Goal: Task Accomplishment & Management: Use online tool/utility

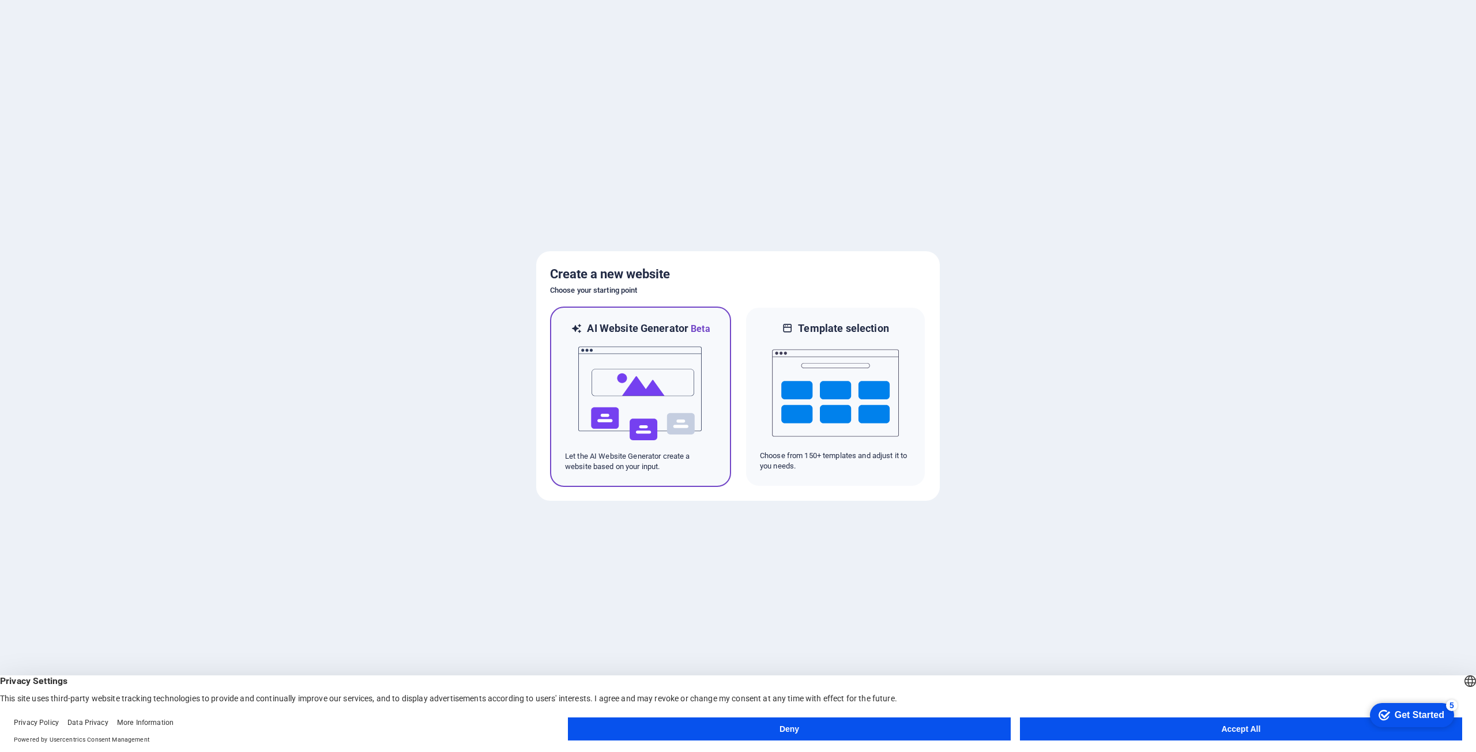
click at [696, 352] on img at bounding box center [640, 393] width 127 height 115
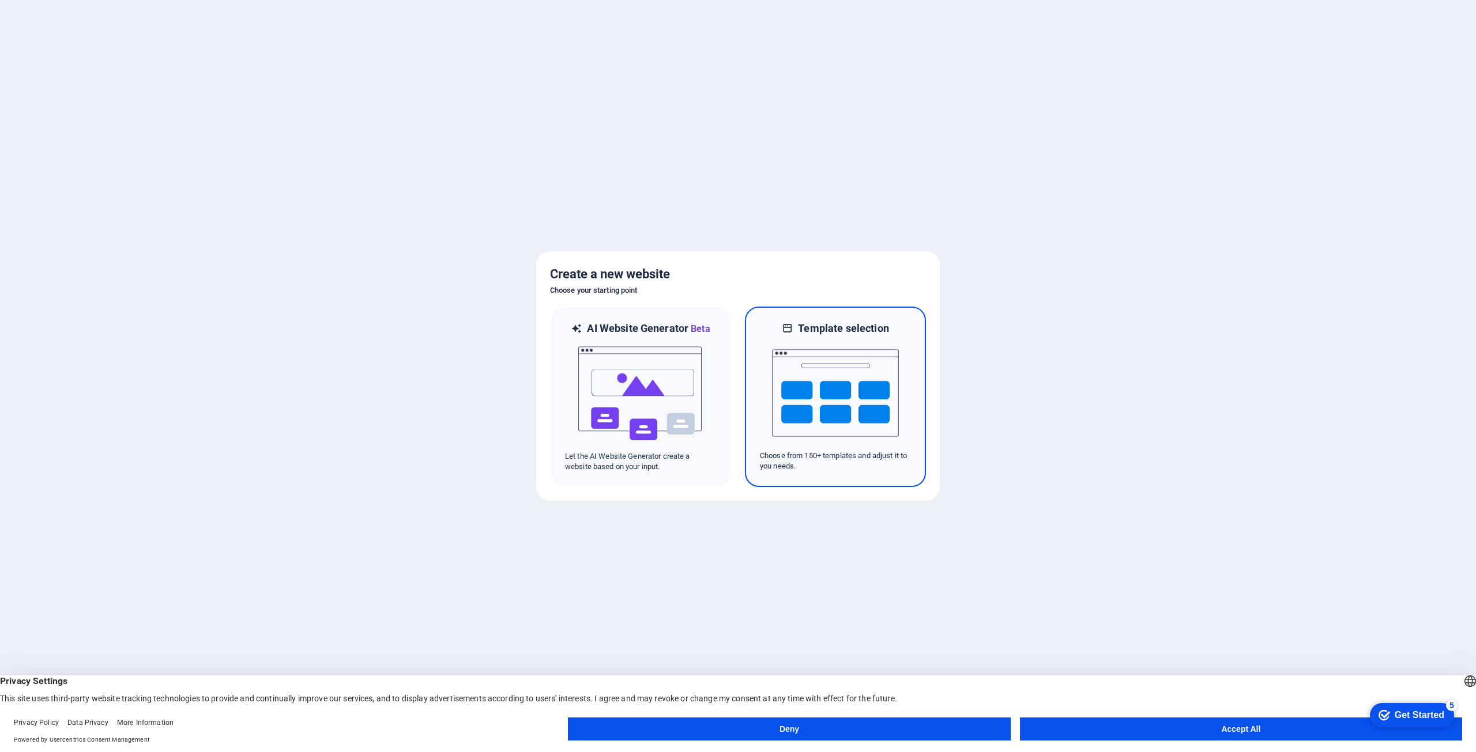
click at [832, 363] on img at bounding box center [835, 393] width 127 height 115
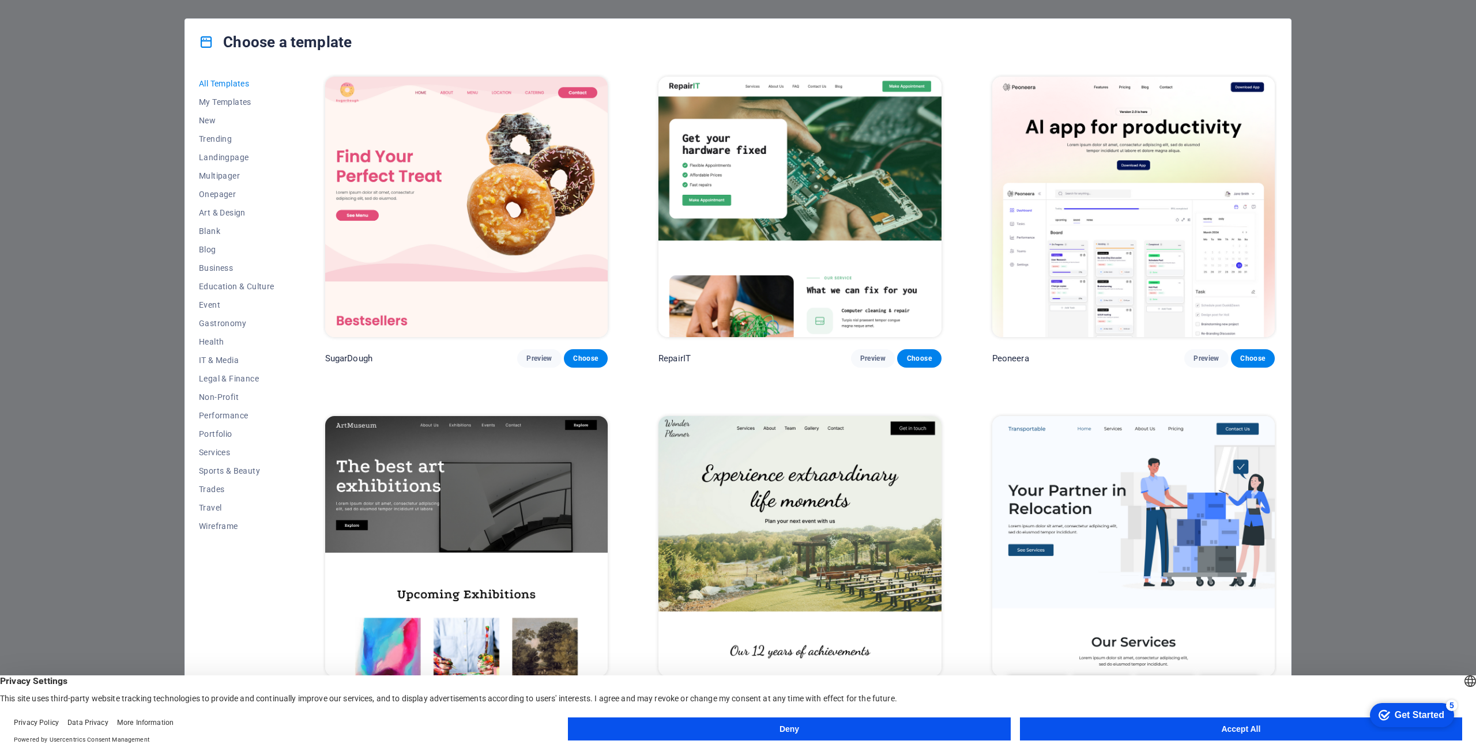
click at [1104, 201] on img at bounding box center [1133, 207] width 282 height 261
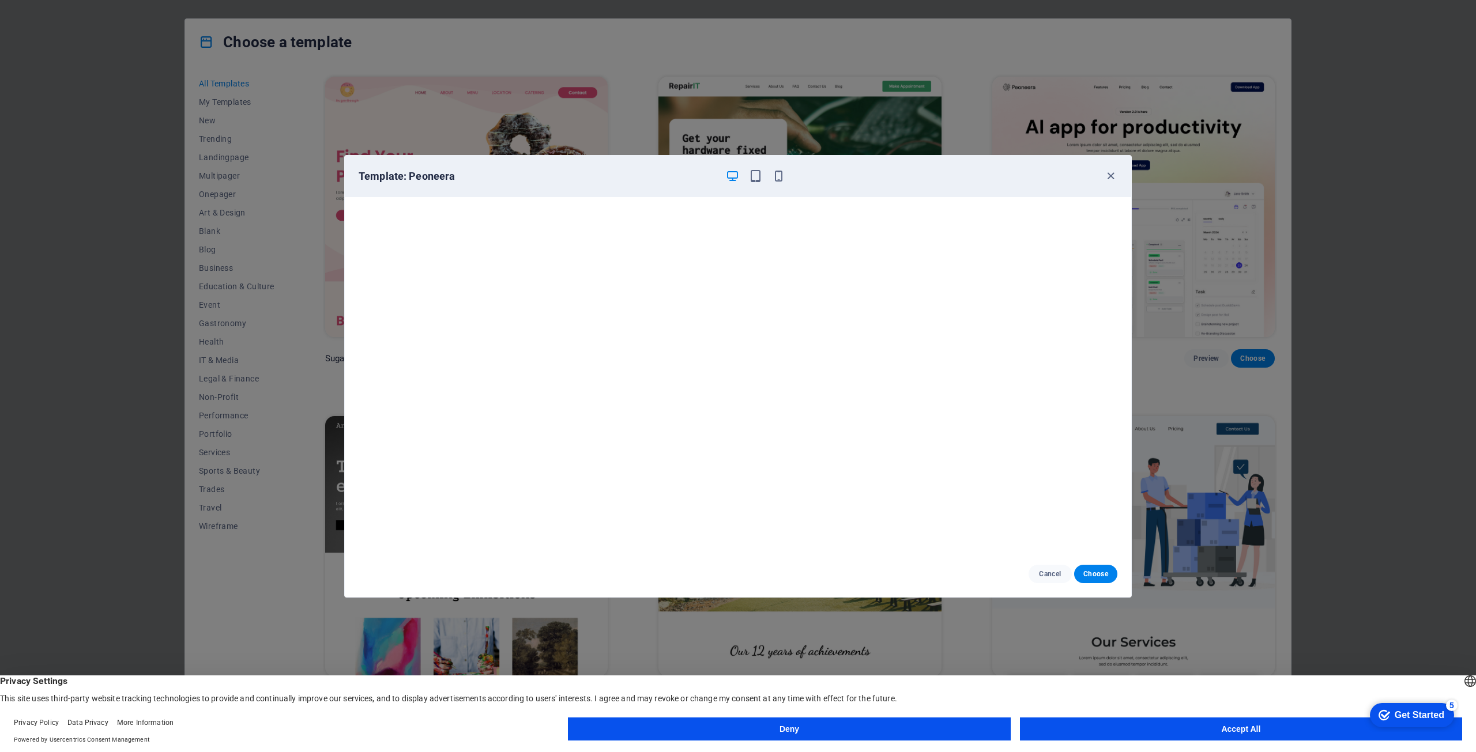
scroll to position [3, 0]
click at [1113, 178] on icon "button" at bounding box center [1110, 175] width 13 height 13
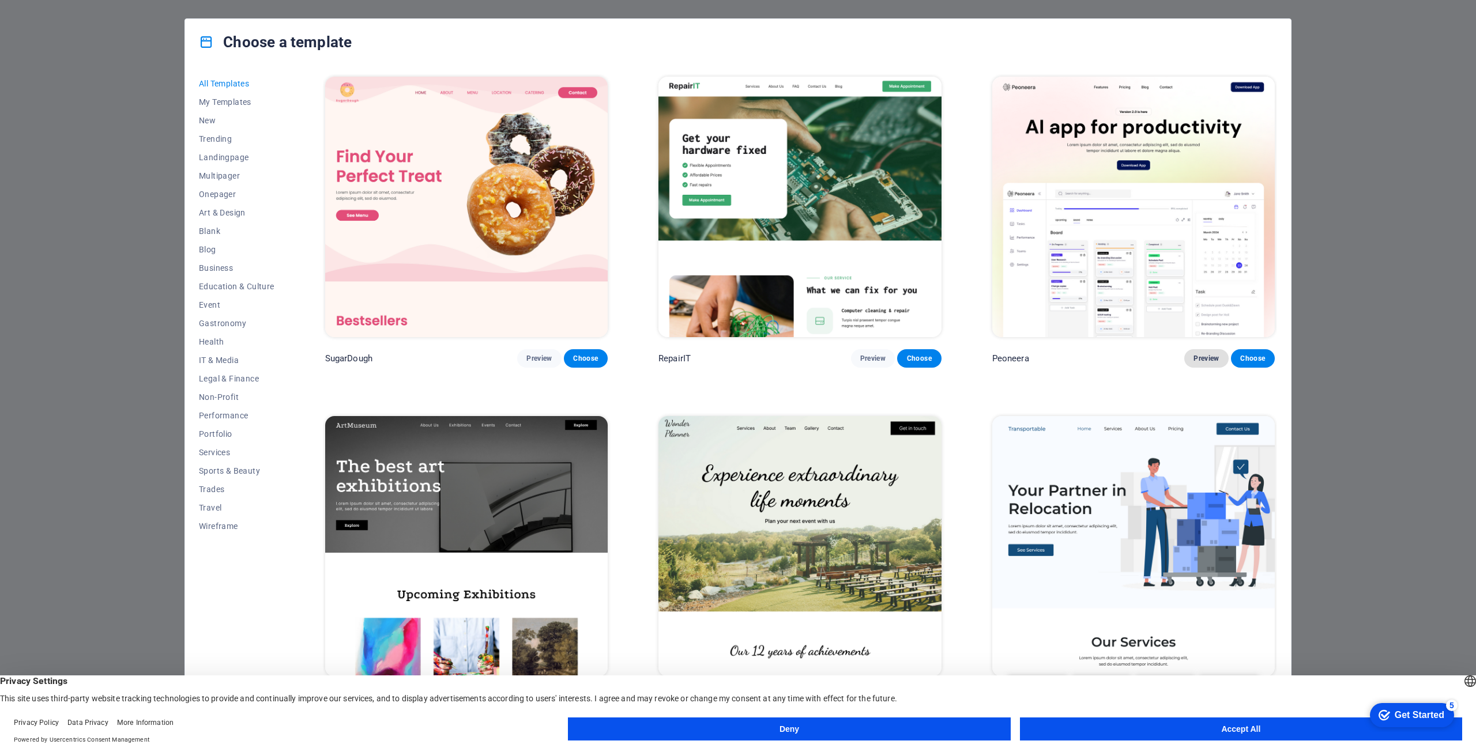
click at [1200, 354] on span "Preview" at bounding box center [1205, 358] width 25 height 9
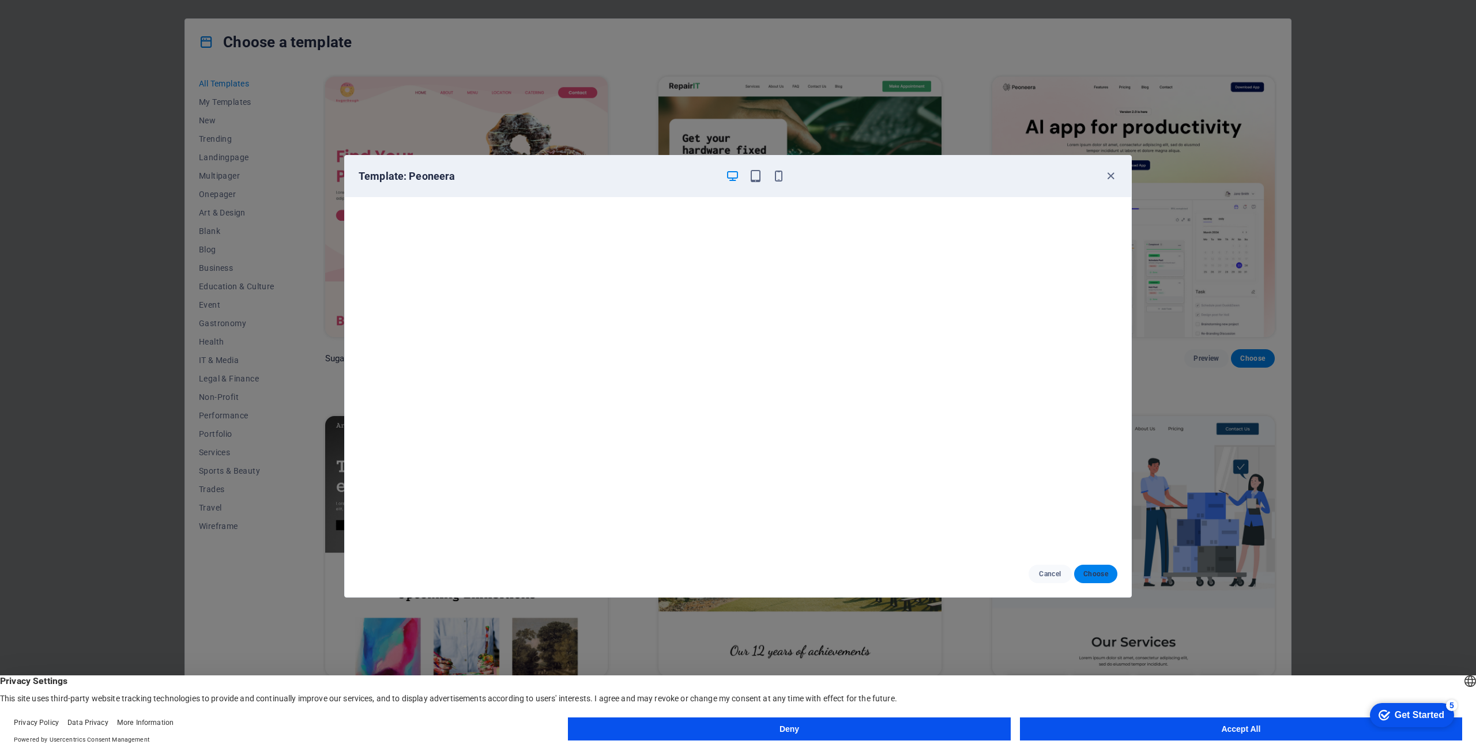
click at [1093, 570] on span "Choose" at bounding box center [1095, 574] width 25 height 9
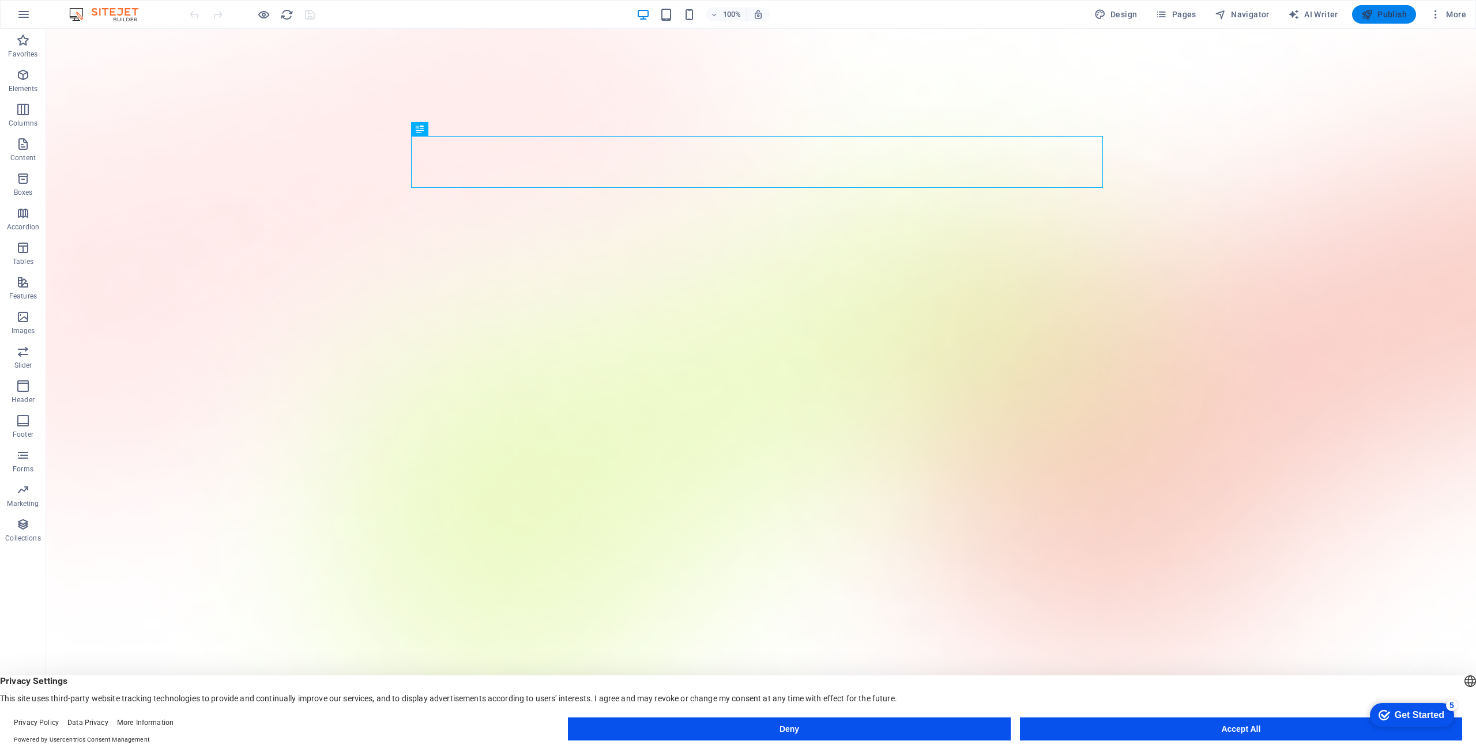
click at [1371, 16] on icon "button" at bounding box center [1367, 15] width 12 height 12
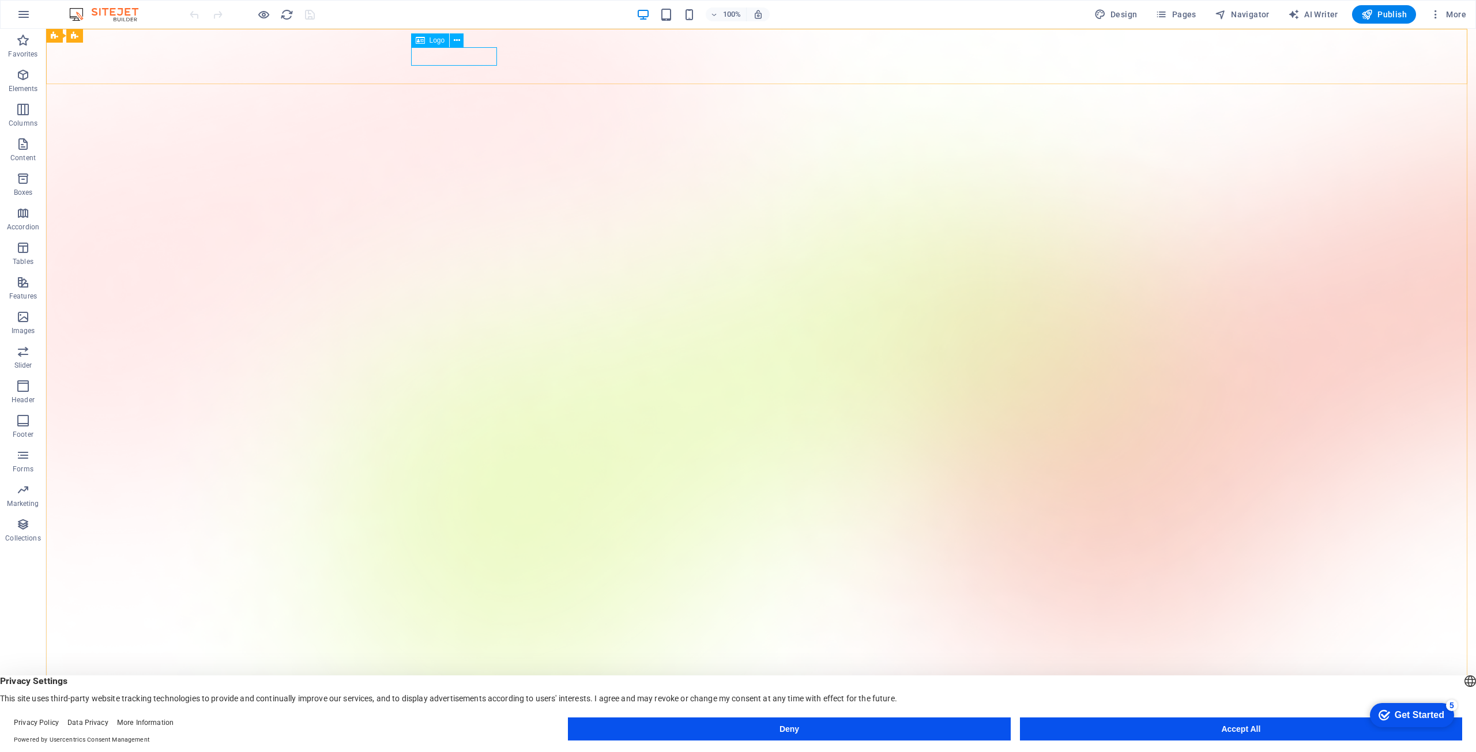
click at [434, 38] on span "Logo" at bounding box center [437, 40] width 16 height 7
click at [454, 40] on icon at bounding box center [457, 41] width 6 height 12
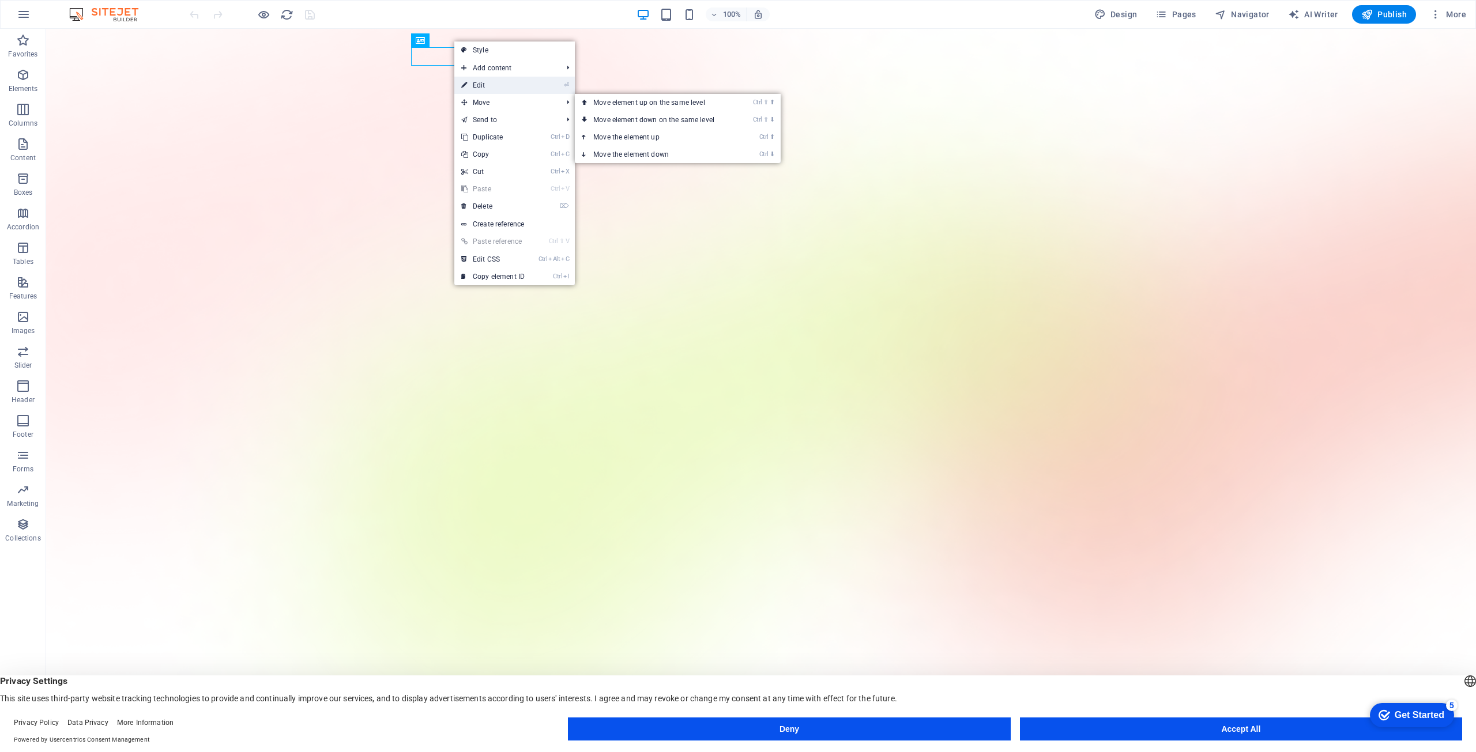
click at [529, 85] on link "⏎ Edit" at bounding box center [492, 85] width 77 height 17
select select "px"
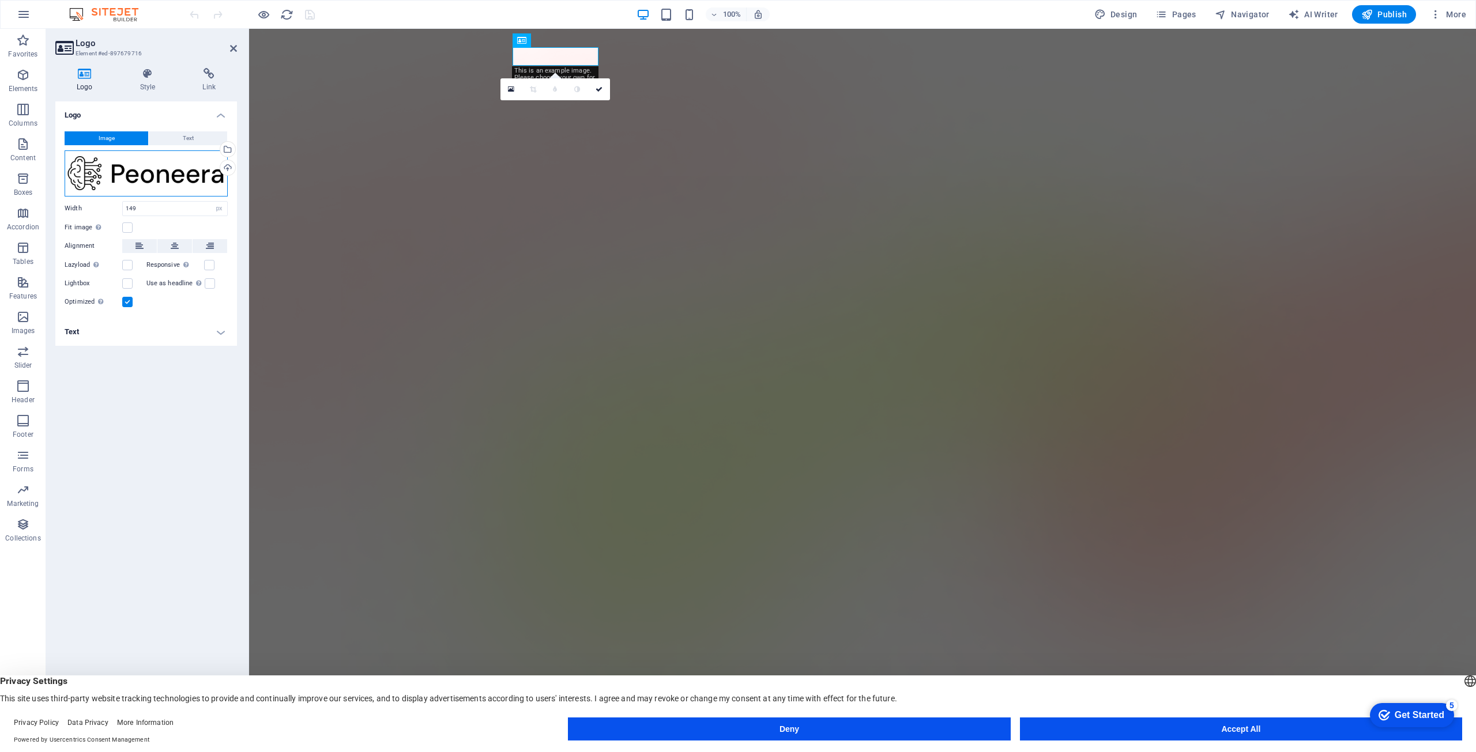
click at [137, 163] on div "Drag files here, click to choose files or select files from Files or our free s…" at bounding box center [146, 173] width 163 height 46
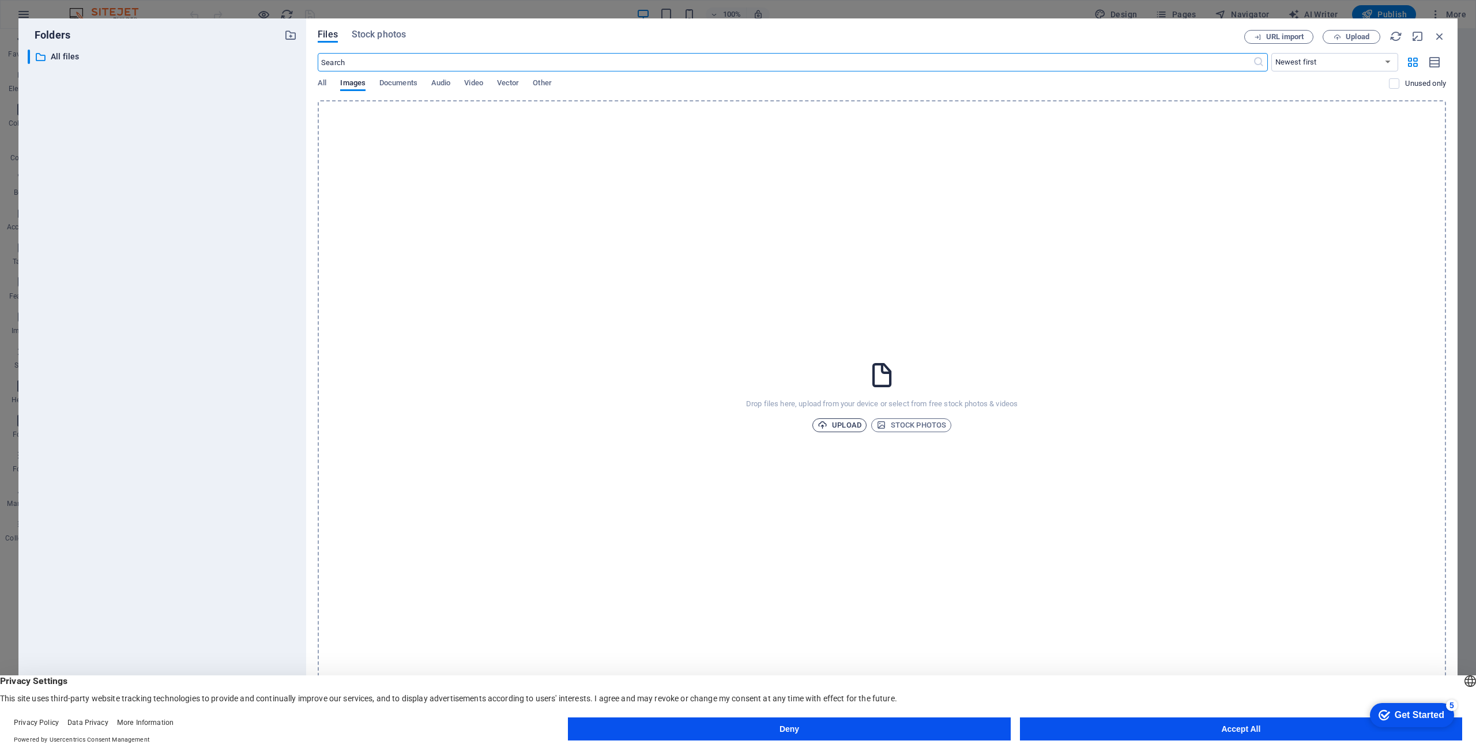
click at [829, 420] on span "Upload" at bounding box center [839, 426] width 44 height 14
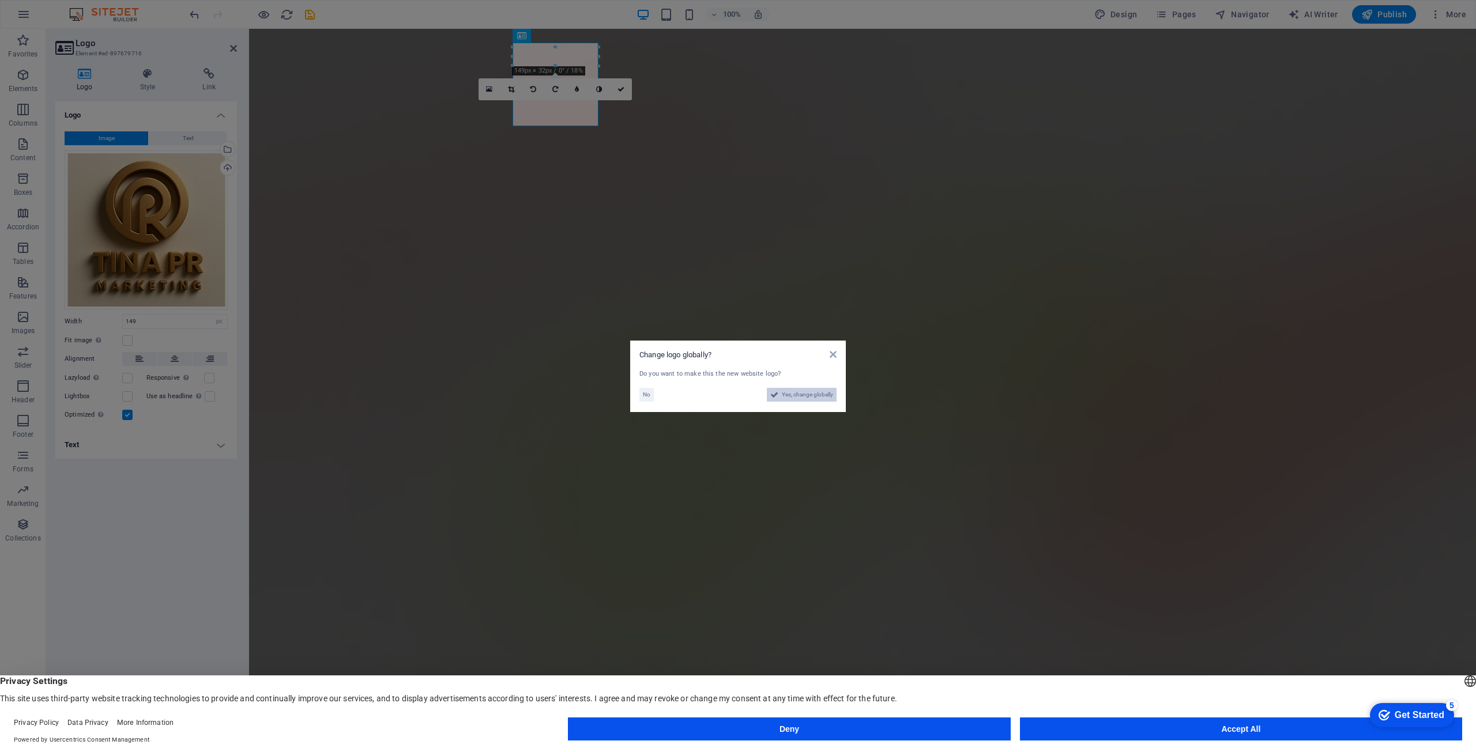
click at [798, 397] on span "Yes, change globally" at bounding box center [807, 395] width 51 height 14
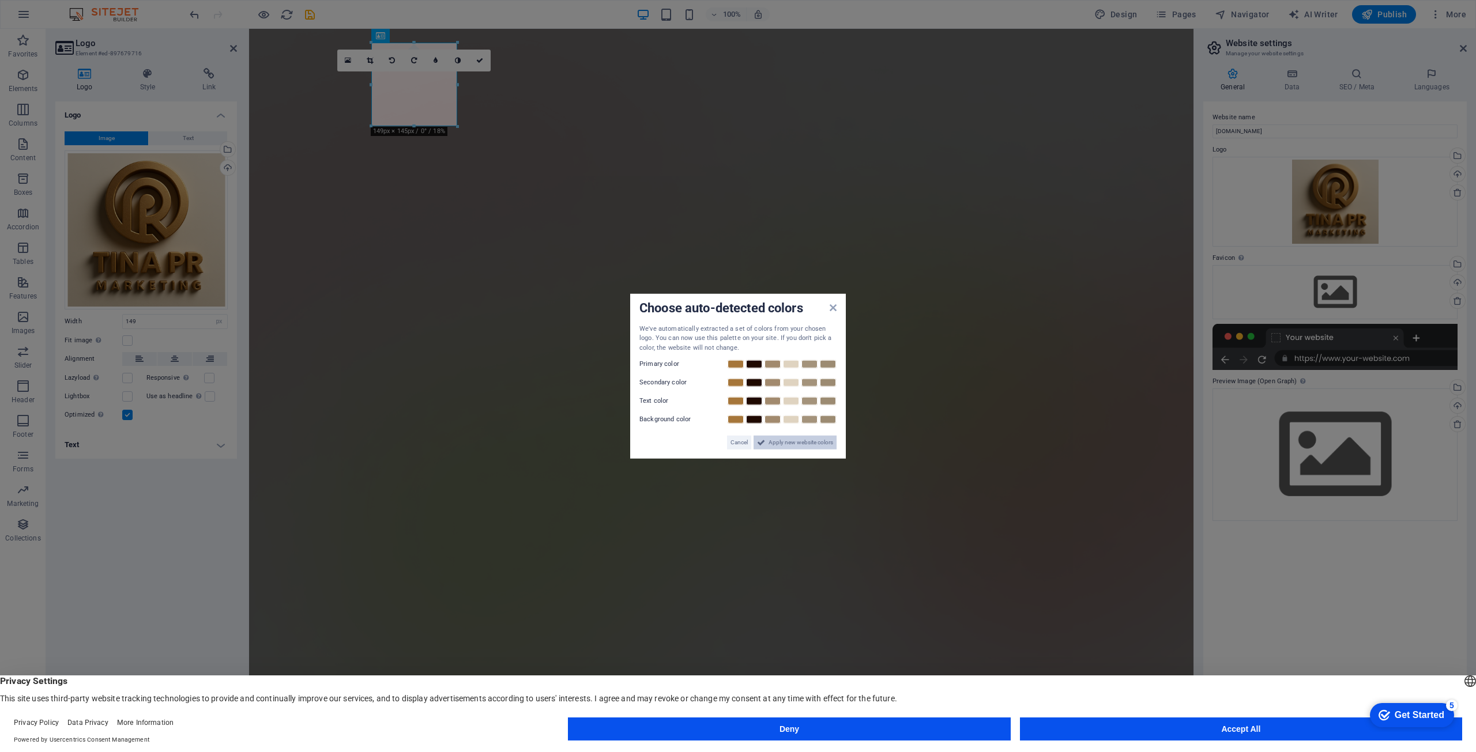
click at [801, 440] on span "Apply new website colors" at bounding box center [800, 443] width 65 height 14
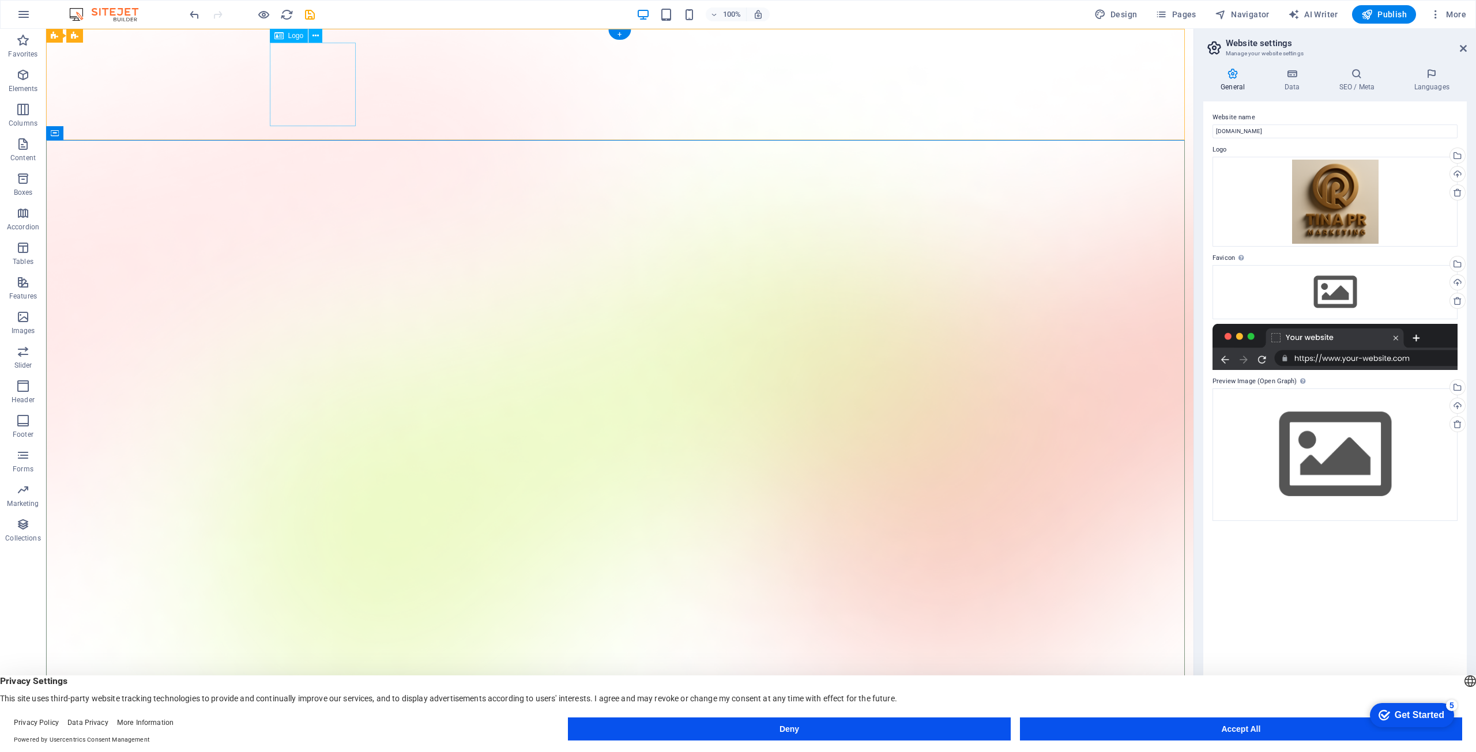
click at [297, 38] on span "Logo" at bounding box center [296, 35] width 16 height 7
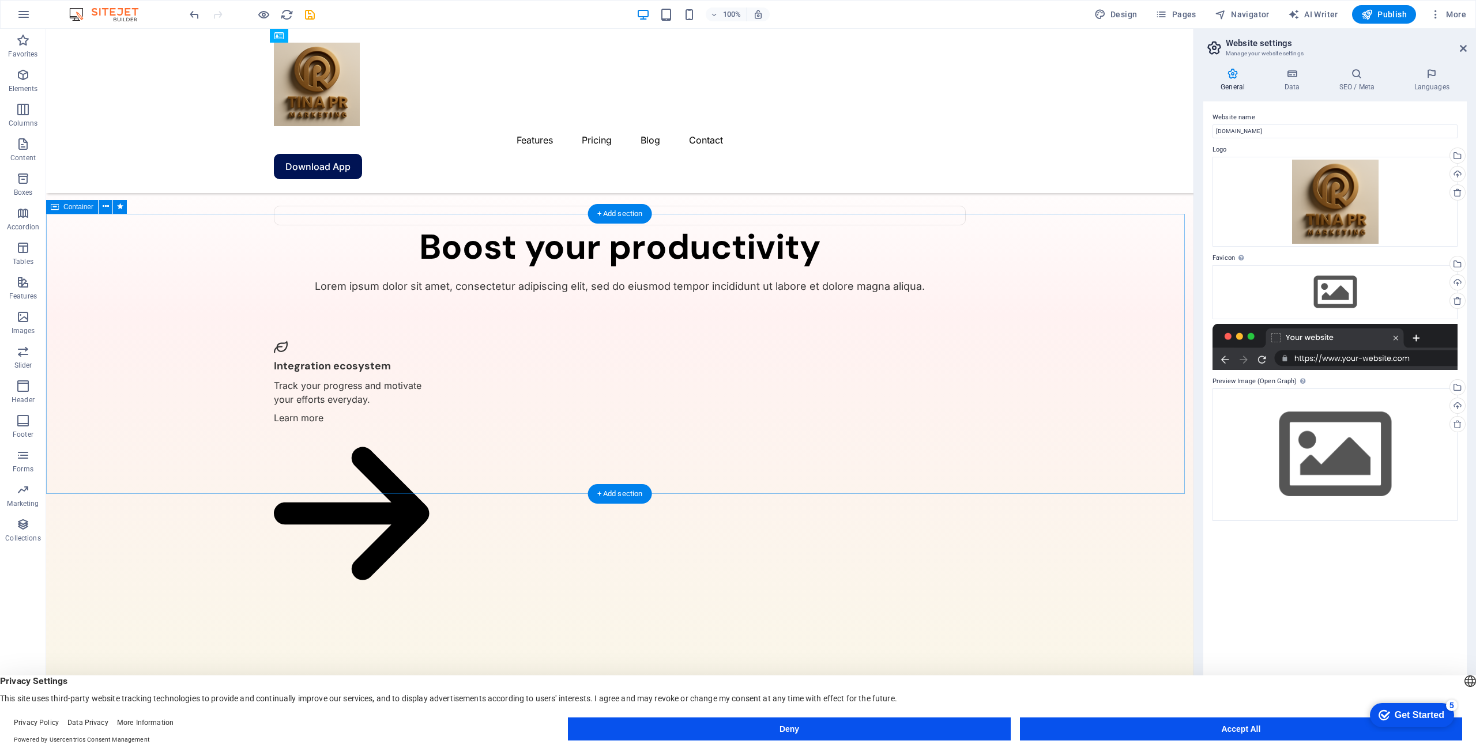
scroll to position [2438, 0]
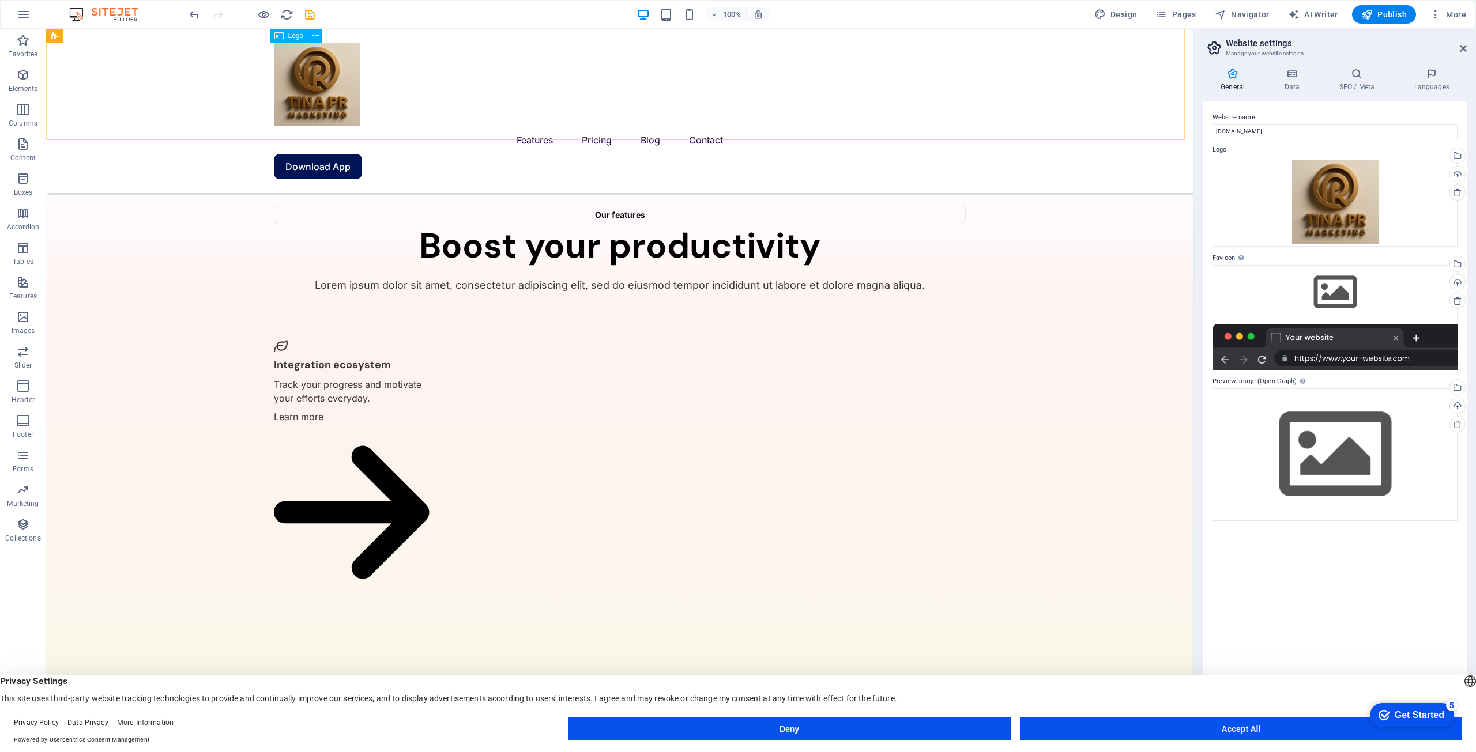
click at [319, 103] on div at bounding box center [620, 85] width 692 height 84
click at [289, 34] on span "Logo" at bounding box center [296, 35] width 16 height 7
click at [317, 37] on icon at bounding box center [315, 36] width 6 height 12
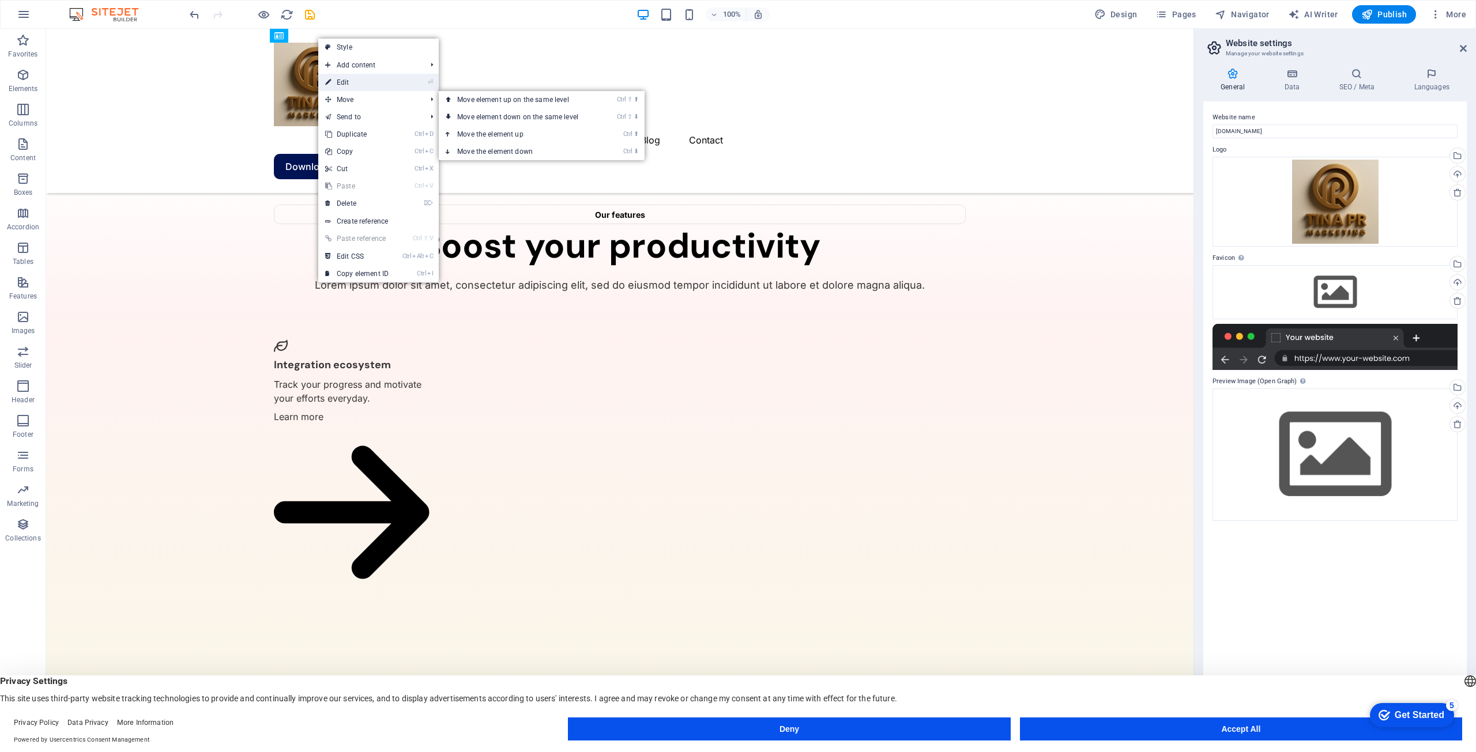
click at [351, 87] on link "⏎ Edit" at bounding box center [356, 82] width 77 height 17
select select "px"
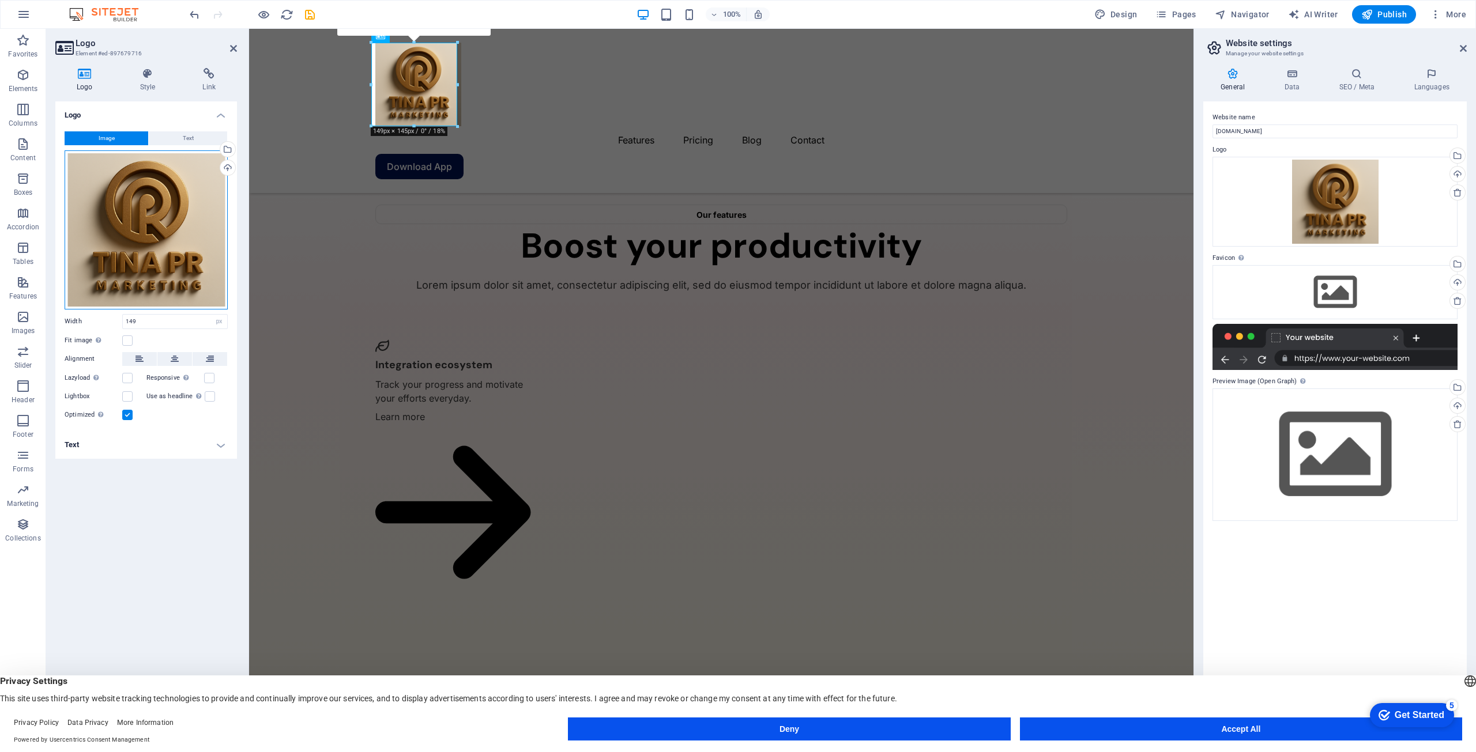
click at [150, 202] on div "Drag files here, click to choose files or select files from Files or our free s…" at bounding box center [146, 229] width 163 height 159
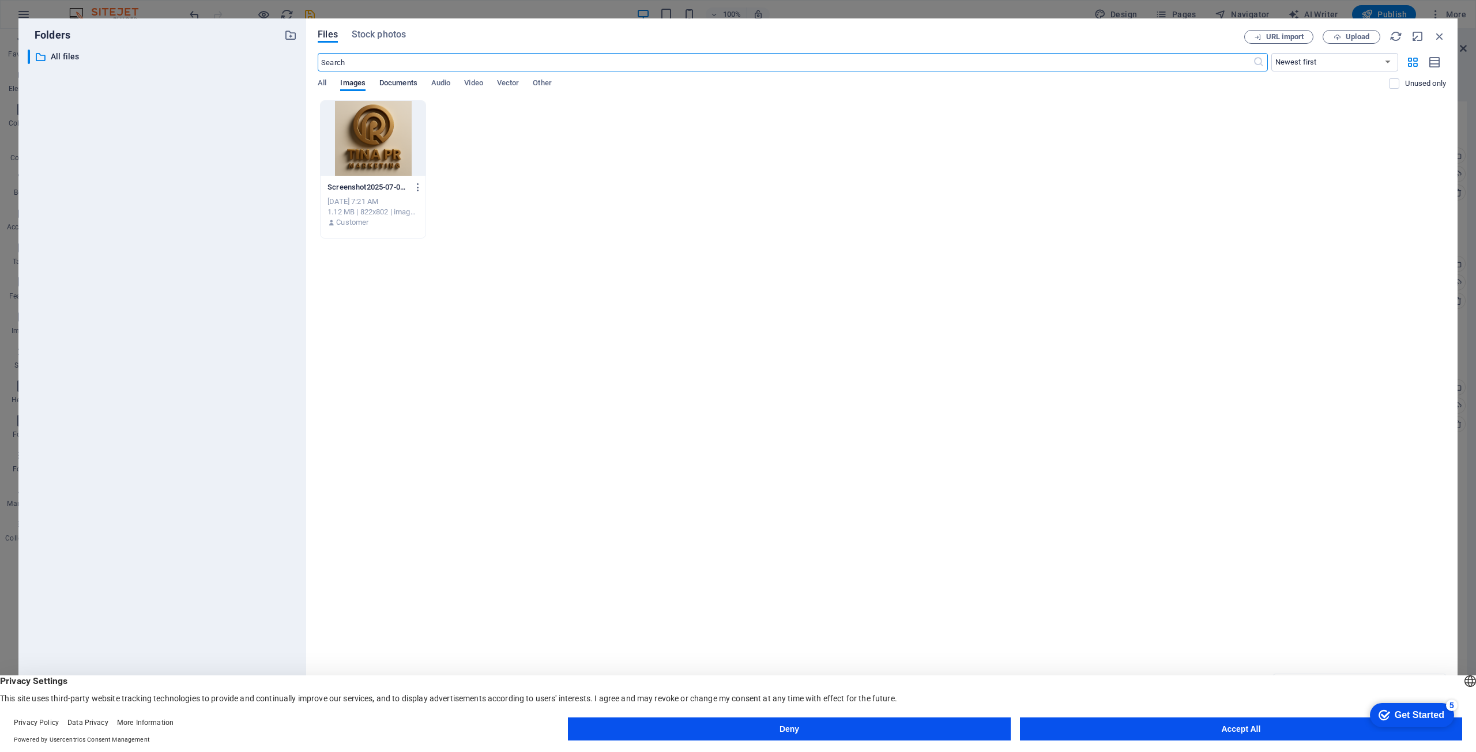
click at [406, 86] on span "Documents" at bounding box center [398, 84] width 38 height 16
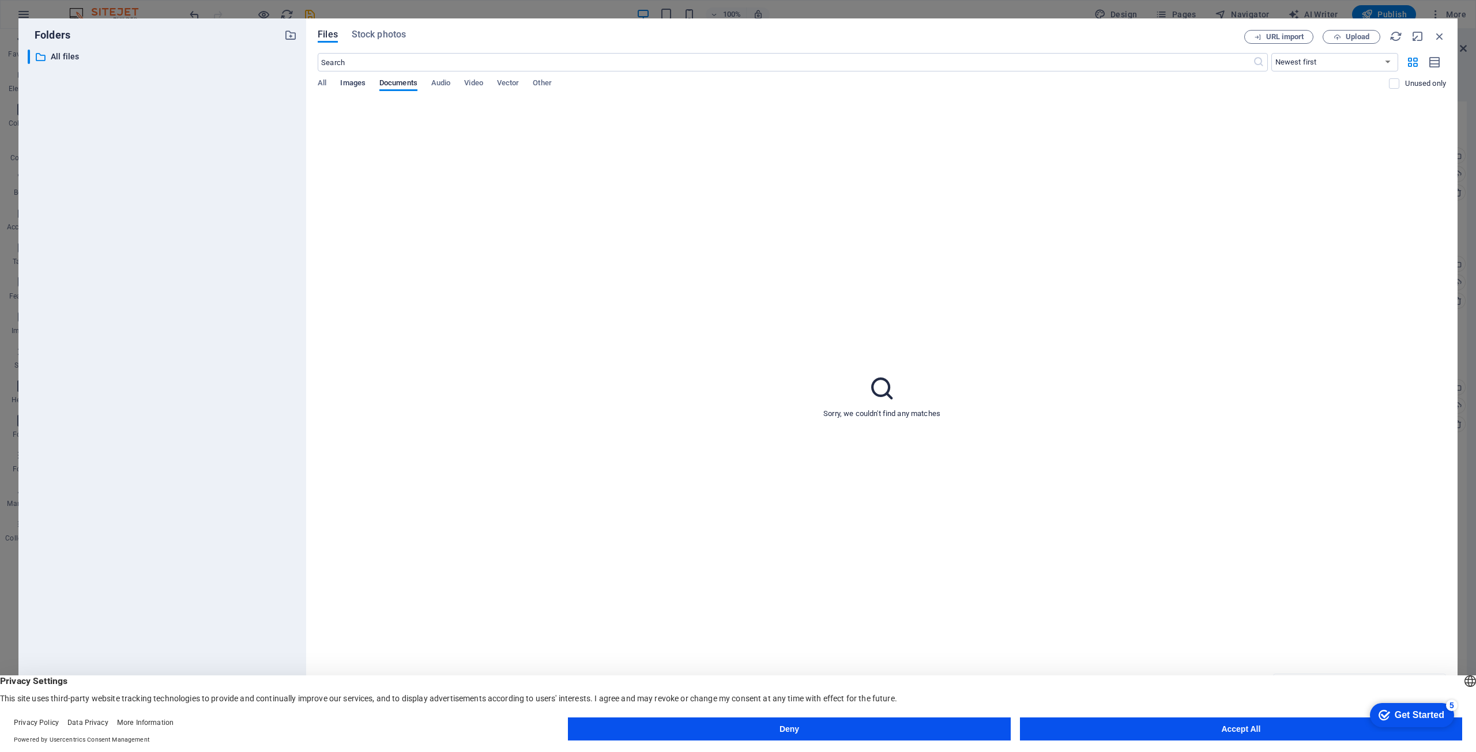
click at [359, 90] on button "Images" at bounding box center [352, 84] width 25 height 13
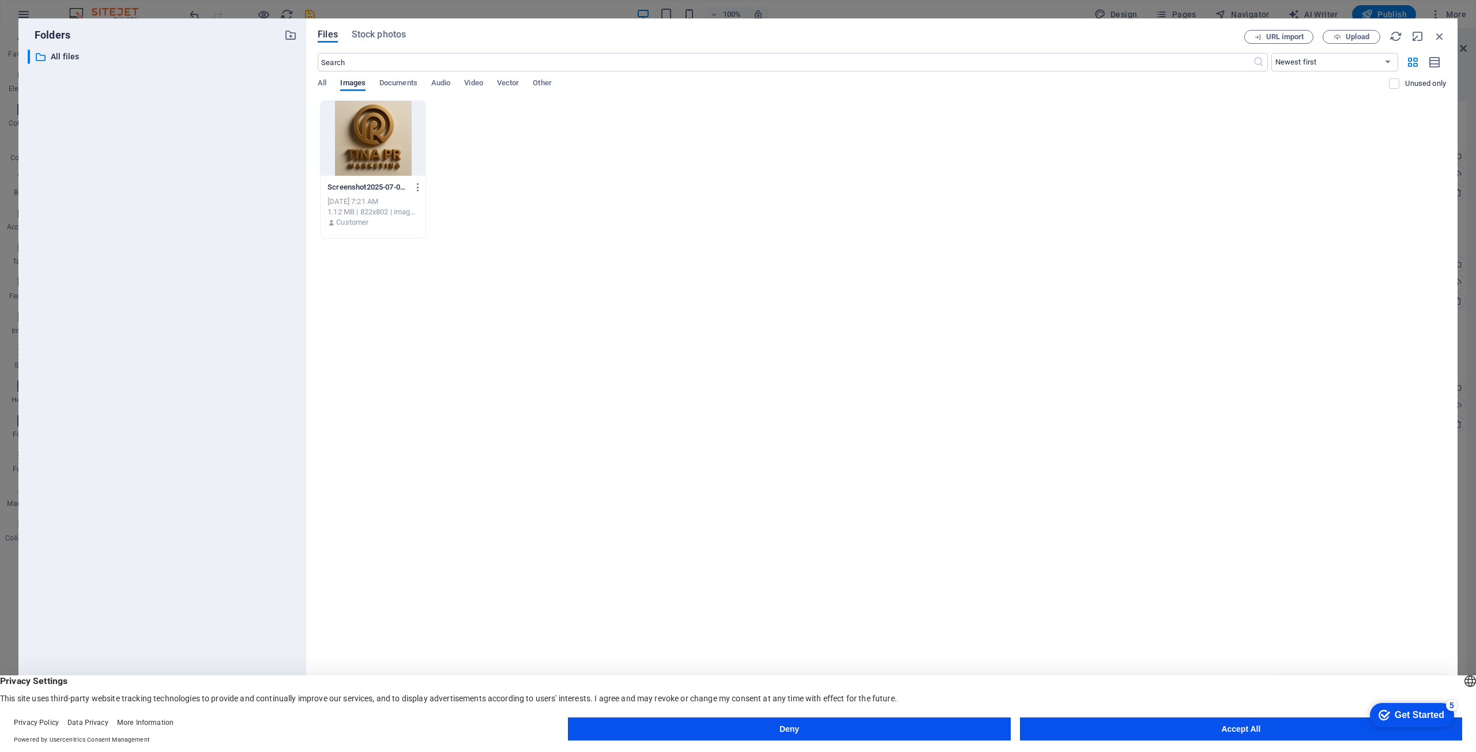
click at [388, 158] on div at bounding box center [373, 138] width 105 height 75
click at [1347, 40] on span "Upload" at bounding box center [1357, 36] width 24 height 7
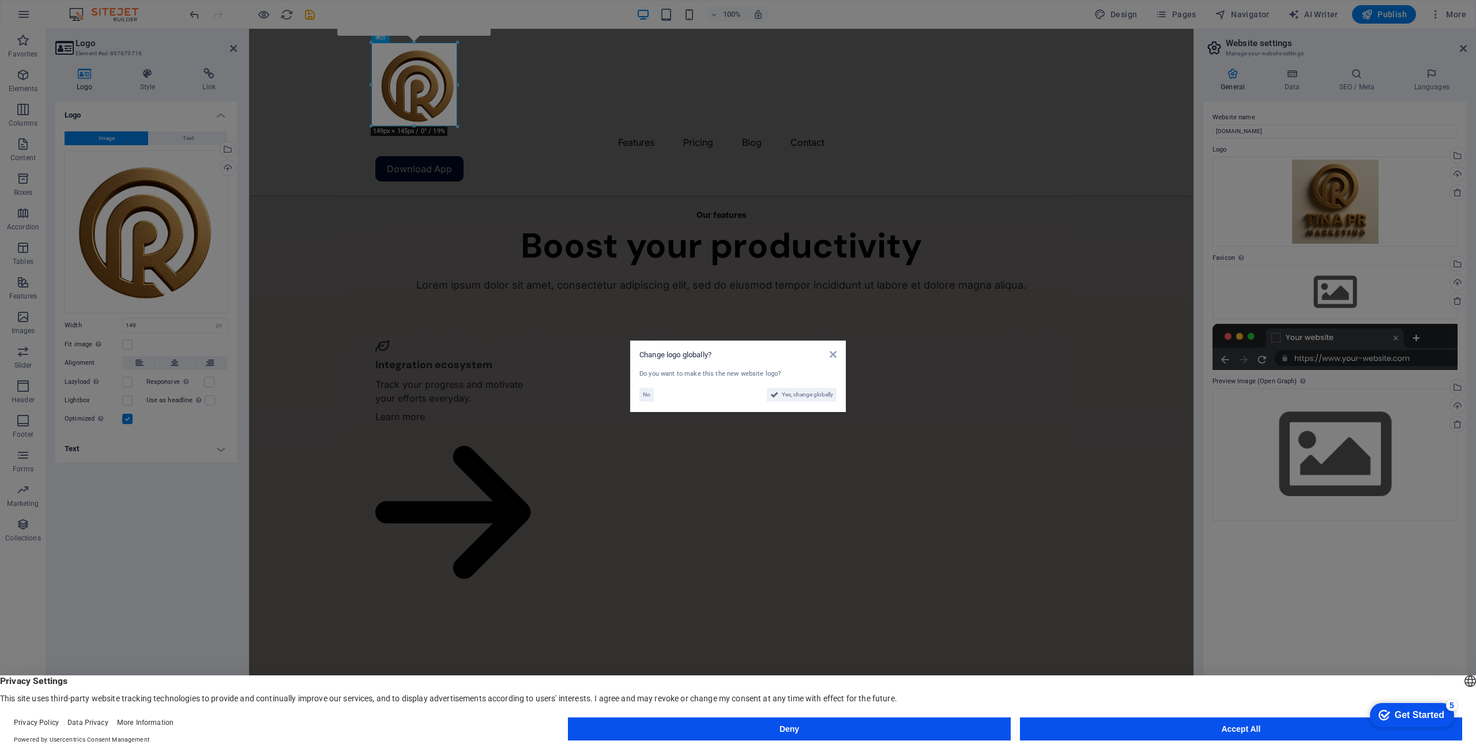
scroll to position [2441, 0]
click at [805, 397] on span "Yes, change globally" at bounding box center [807, 395] width 51 height 14
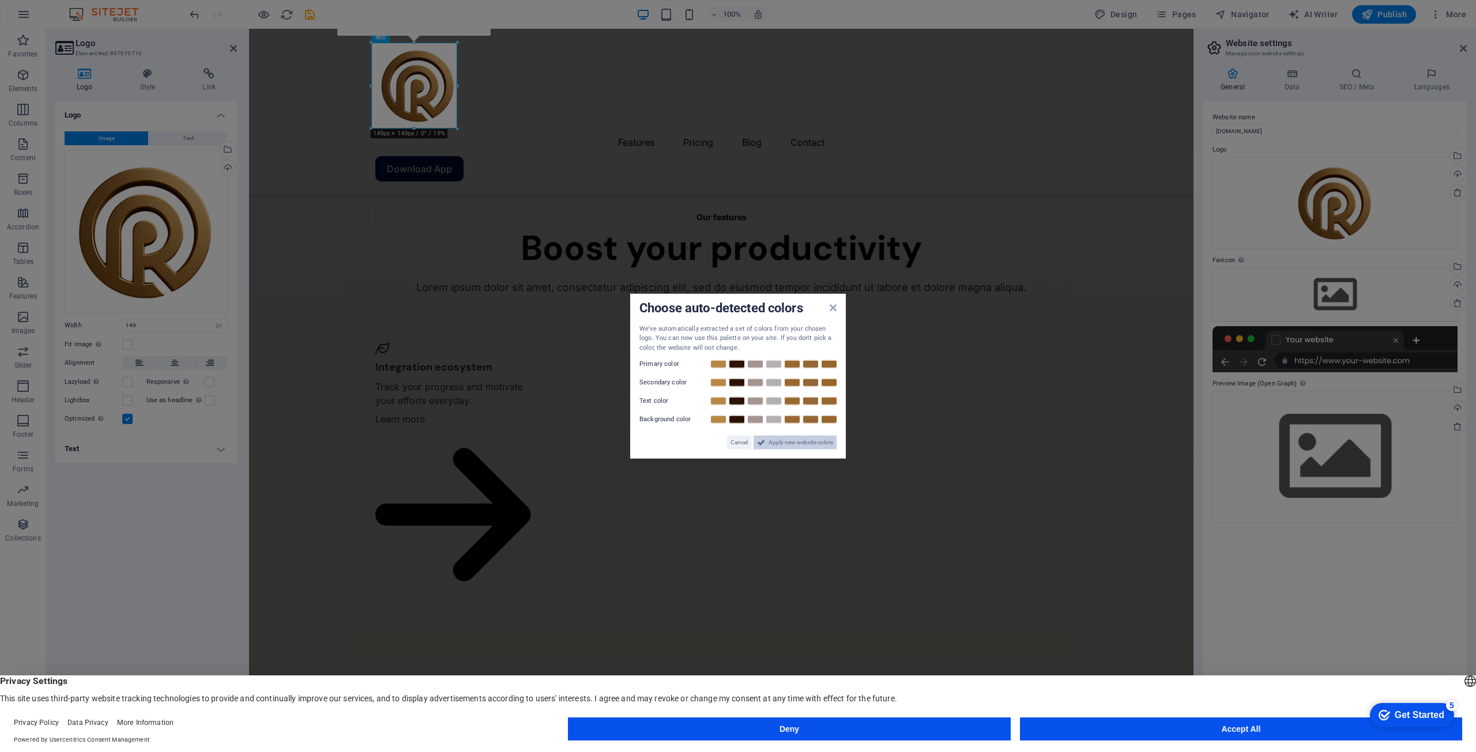
click at [787, 444] on span "Apply new website colors" at bounding box center [800, 443] width 65 height 14
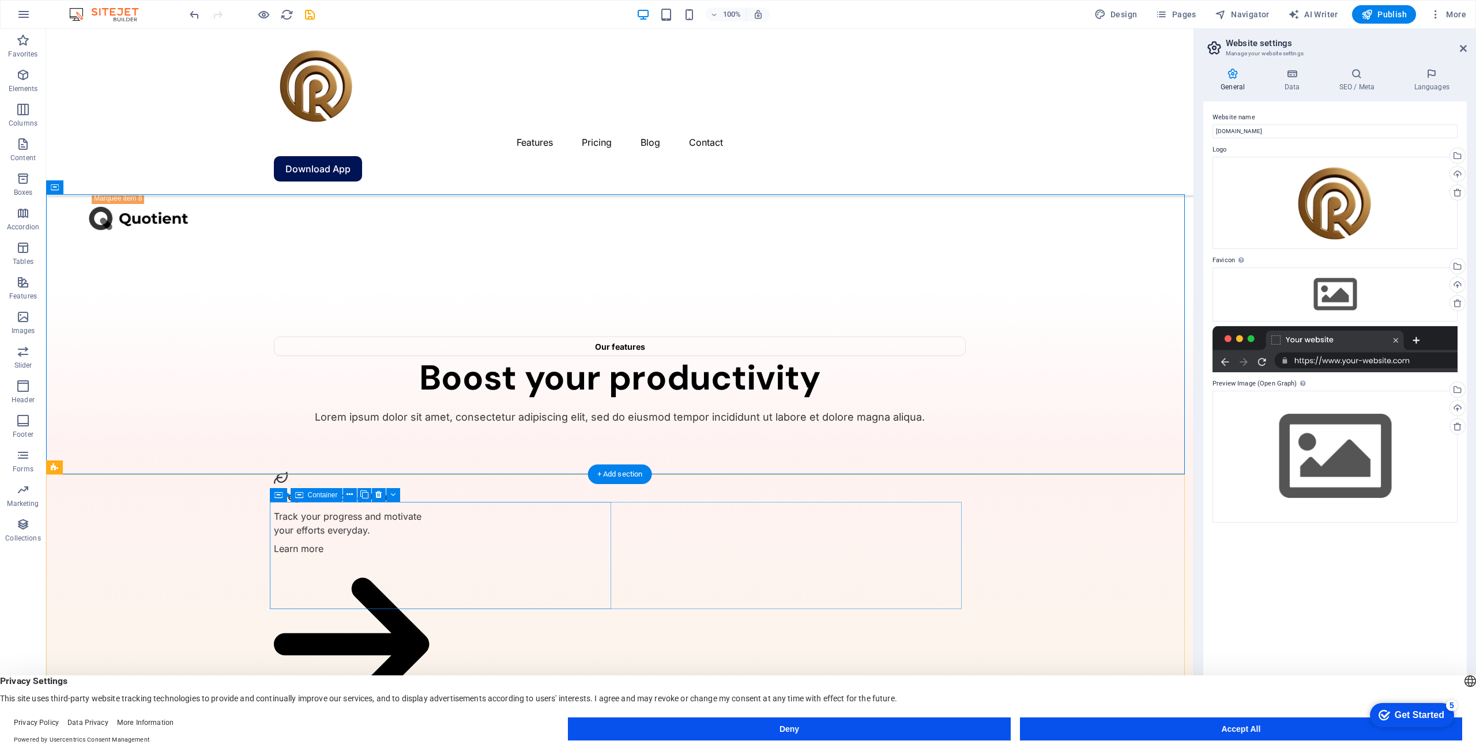
scroll to position [2444, 0]
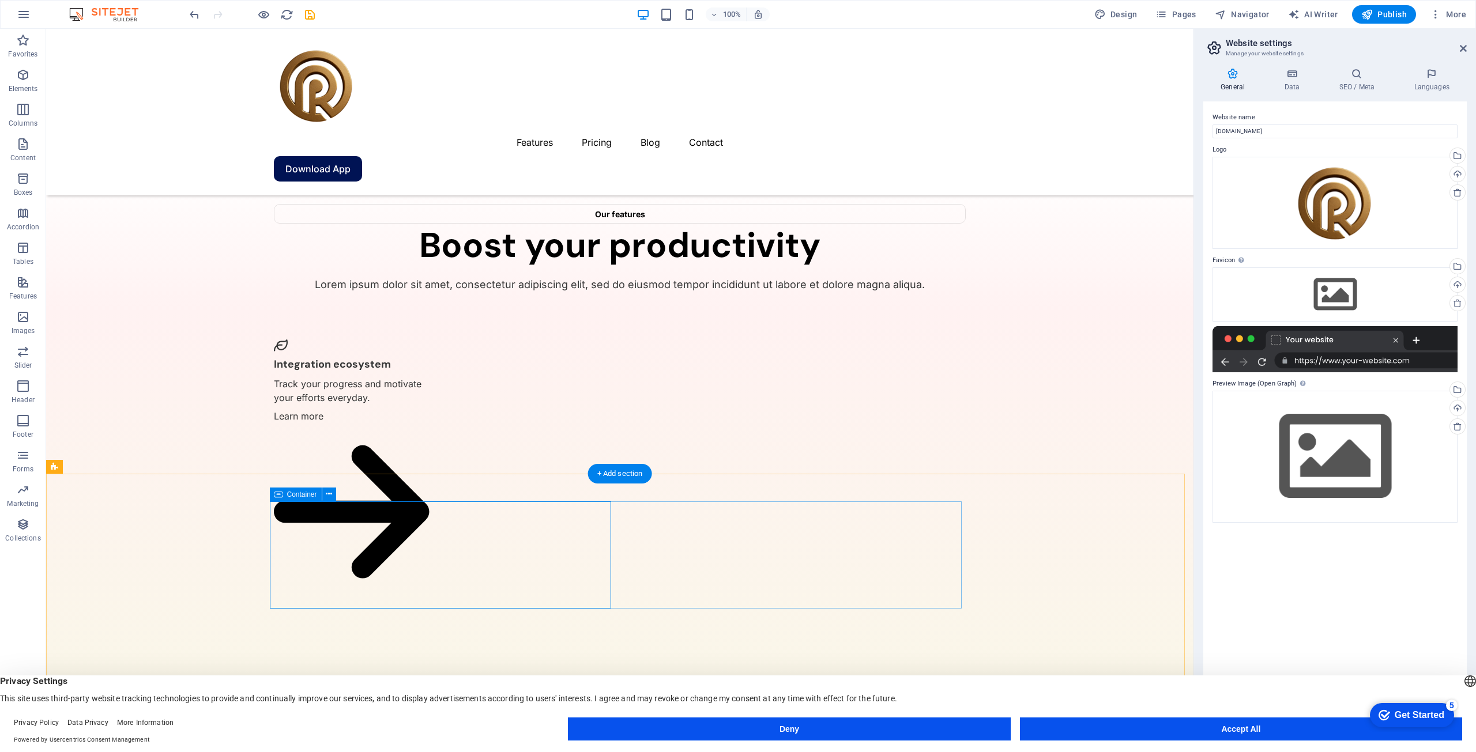
click at [196, 16] on icon "undo" at bounding box center [194, 14] width 13 height 13
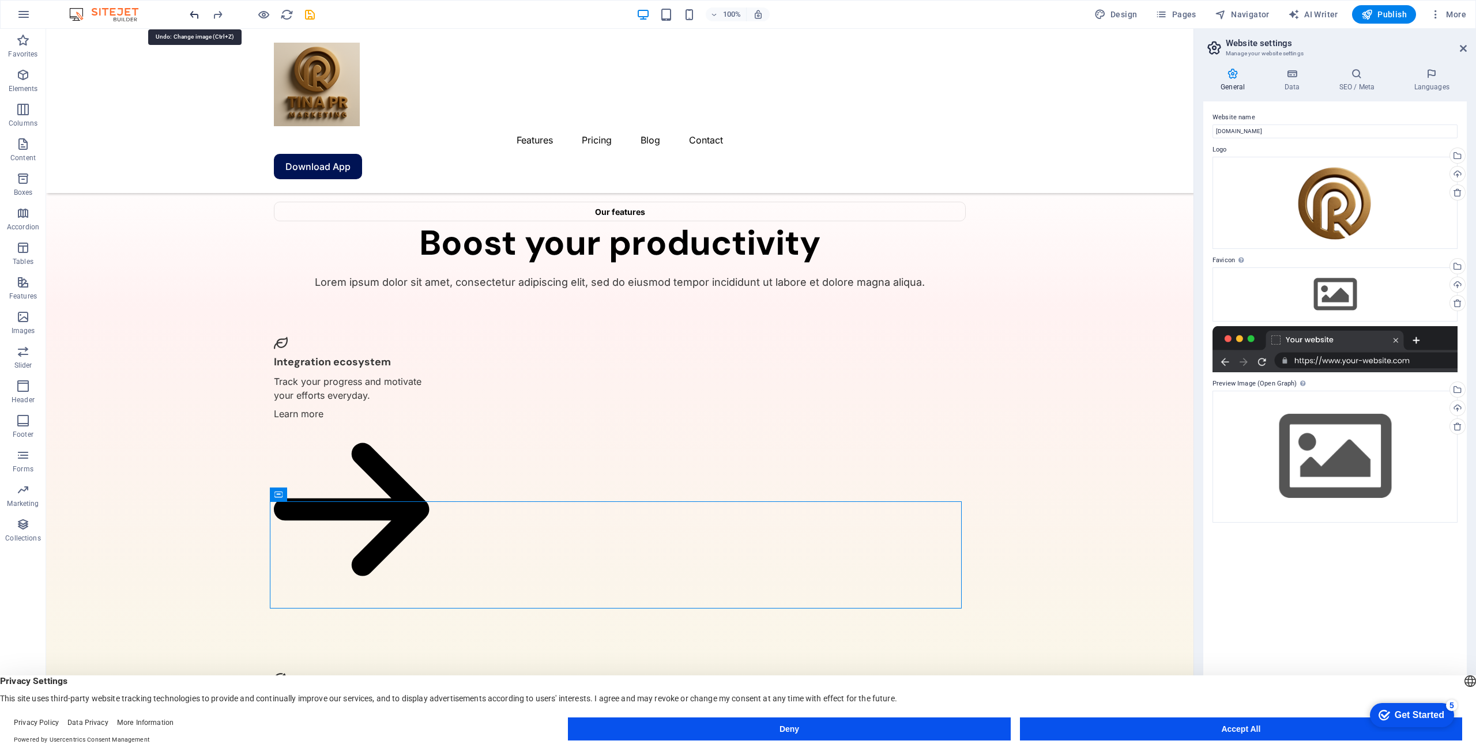
click at [196, 16] on icon "undo" at bounding box center [194, 14] width 13 height 13
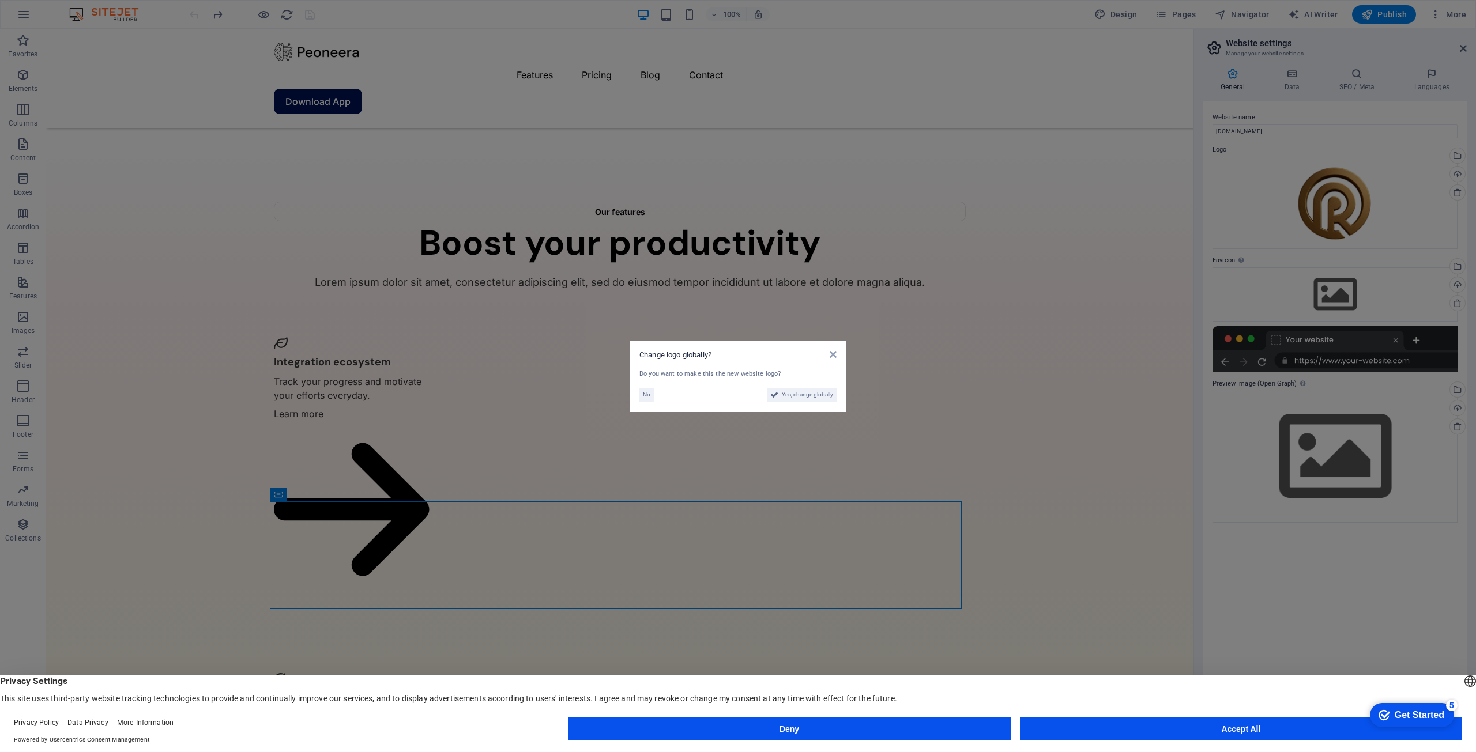
click at [196, 16] on aside "Change logo globally? Do you want to make this the new website logo? No Yes, ch…" at bounding box center [738, 376] width 1476 height 752
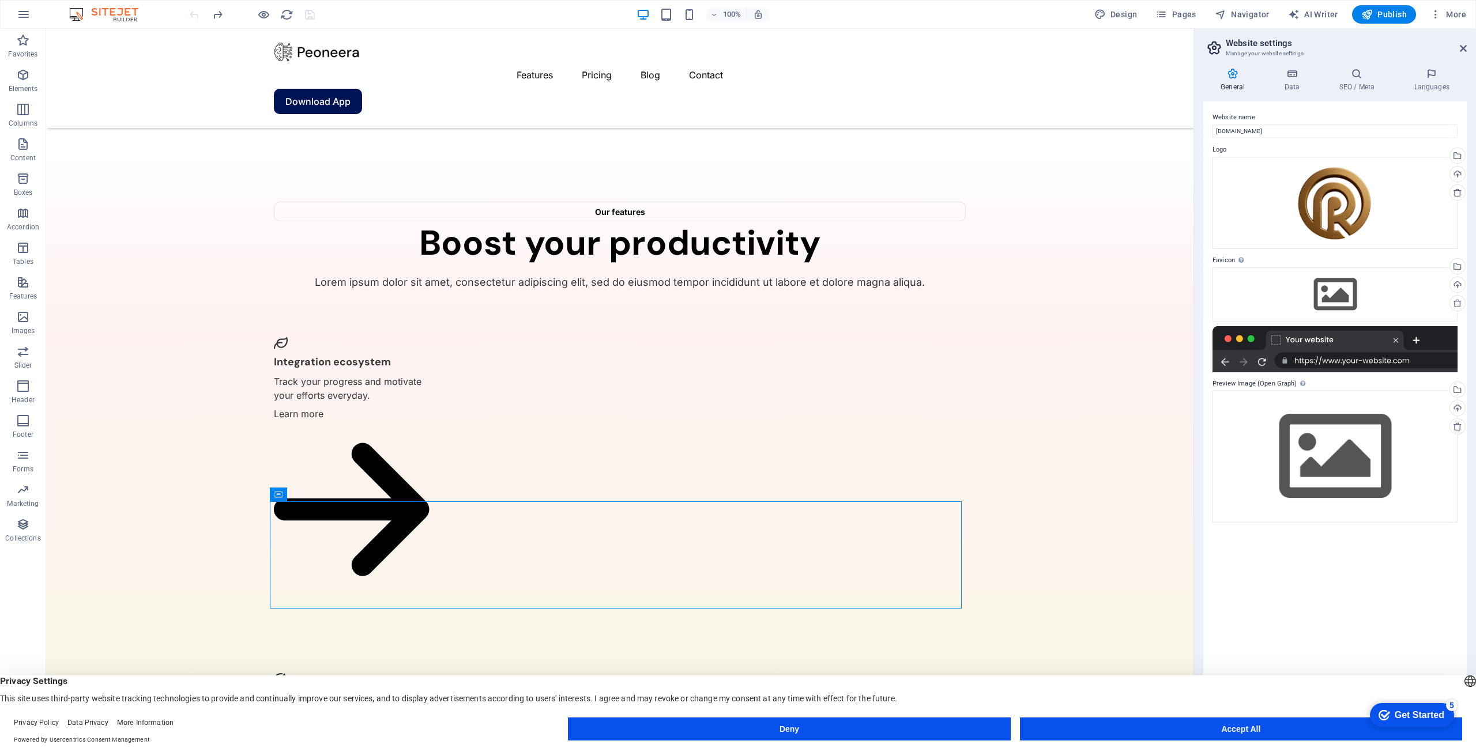
click at [196, 16] on div at bounding box center [251, 14] width 129 height 18
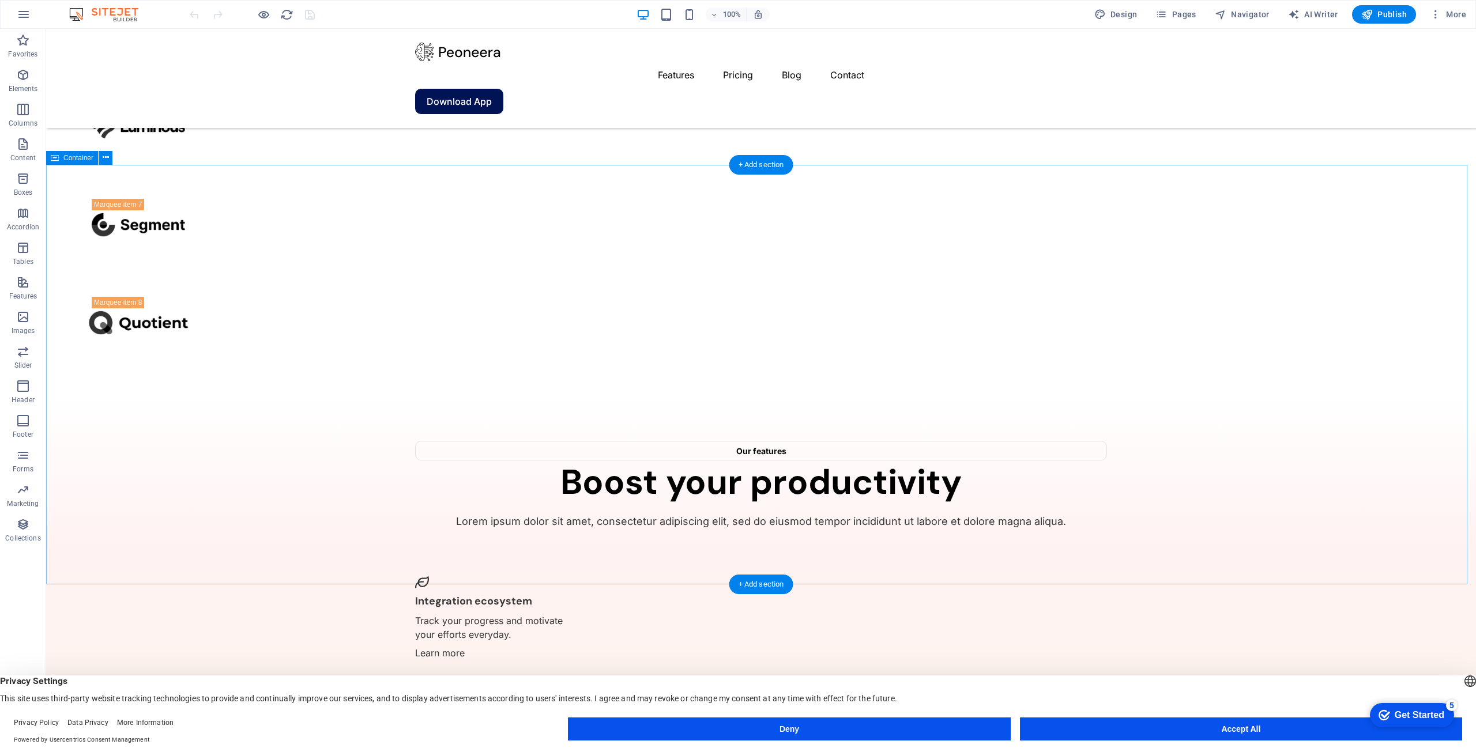
scroll to position [2301, 0]
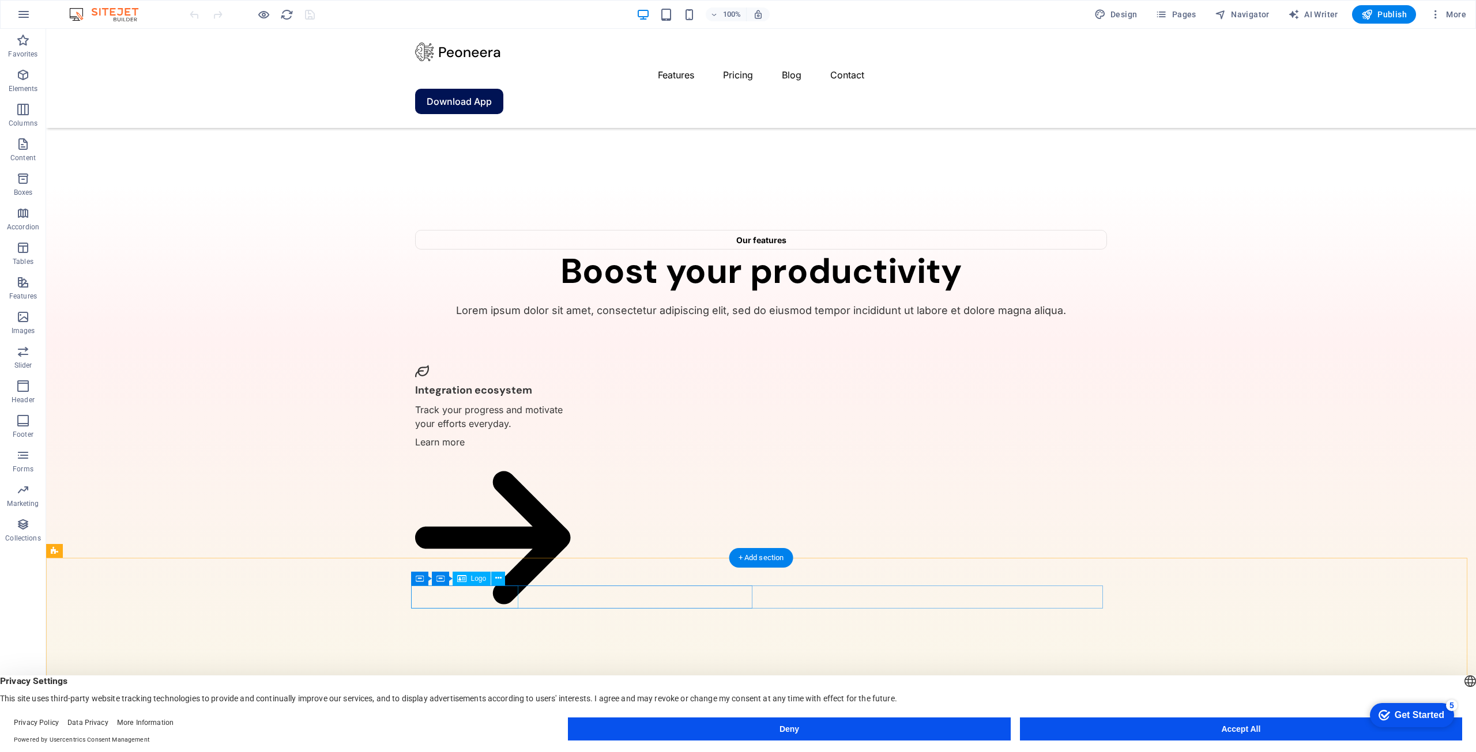
click at [477, 580] on span "Logo" at bounding box center [479, 578] width 16 height 7
click at [499, 582] on icon at bounding box center [498, 578] width 6 height 12
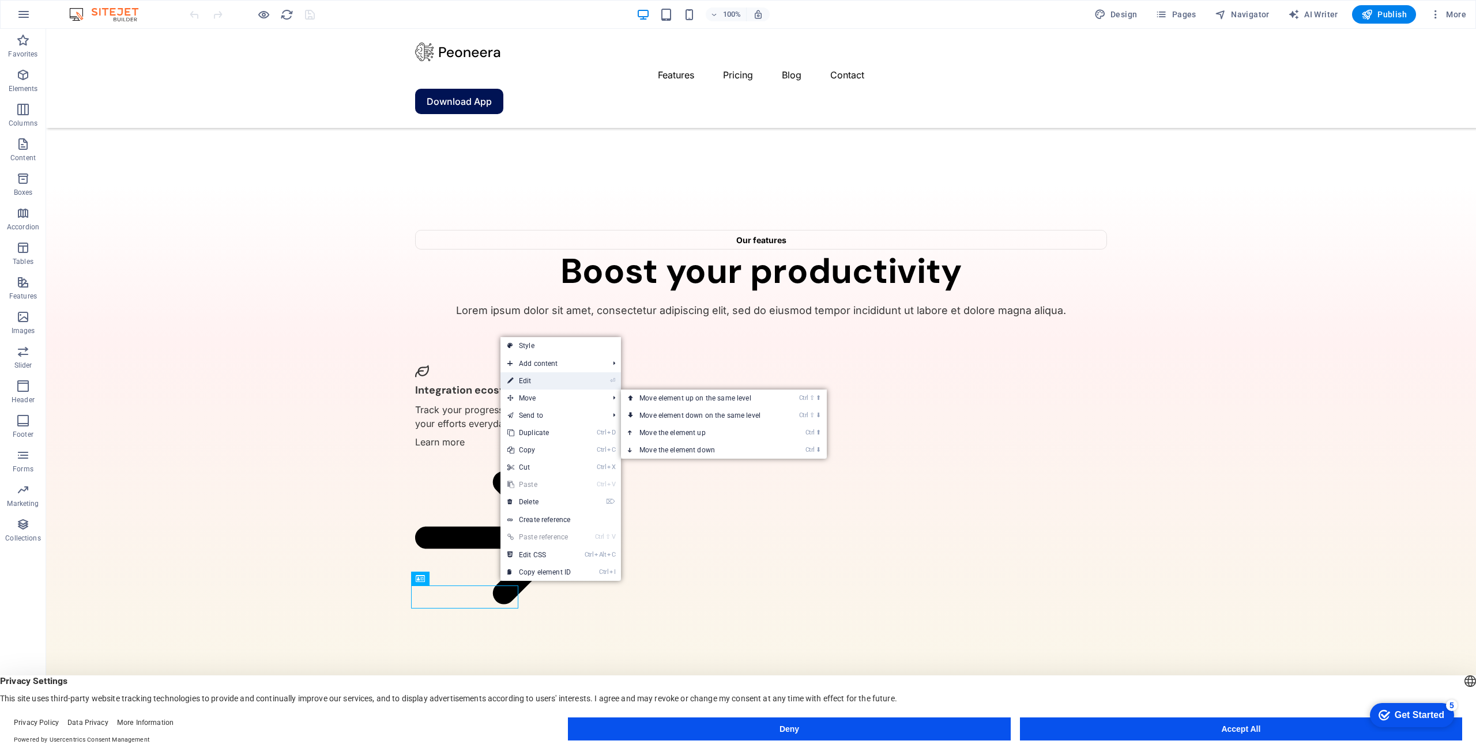
click at [554, 383] on link "⏎ Edit" at bounding box center [538, 380] width 77 height 17
select select "px"
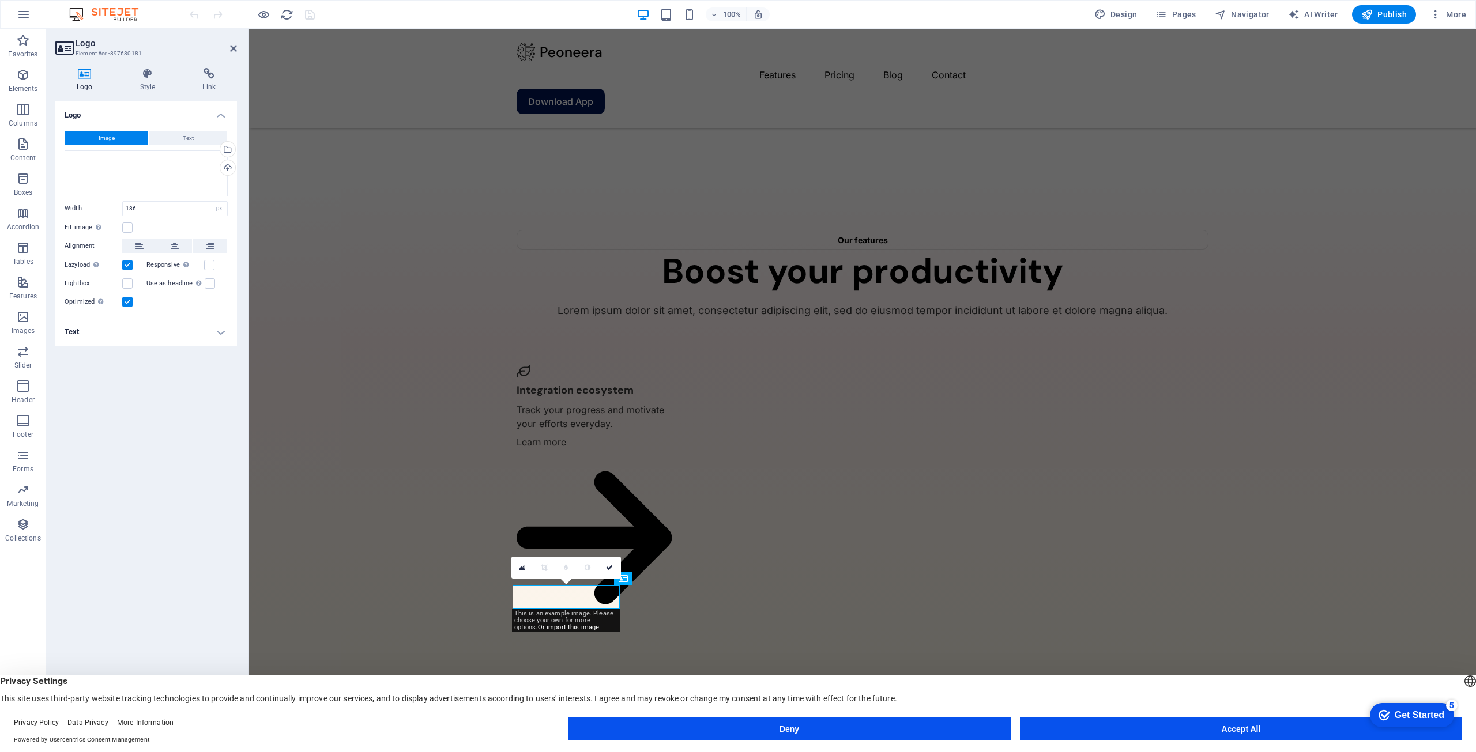
click at [134, 139] on button "Image" at bounding box center [107, 138] width 84 height 14
click at [83, 80] on h4 "Logo" at bounding box center [86, 80] width 63 height 24
click at [130, 194] on div "Drag files here, click to choose files or select files from Files or our free s…" at bounding box center [146, 173] width 163 height 46
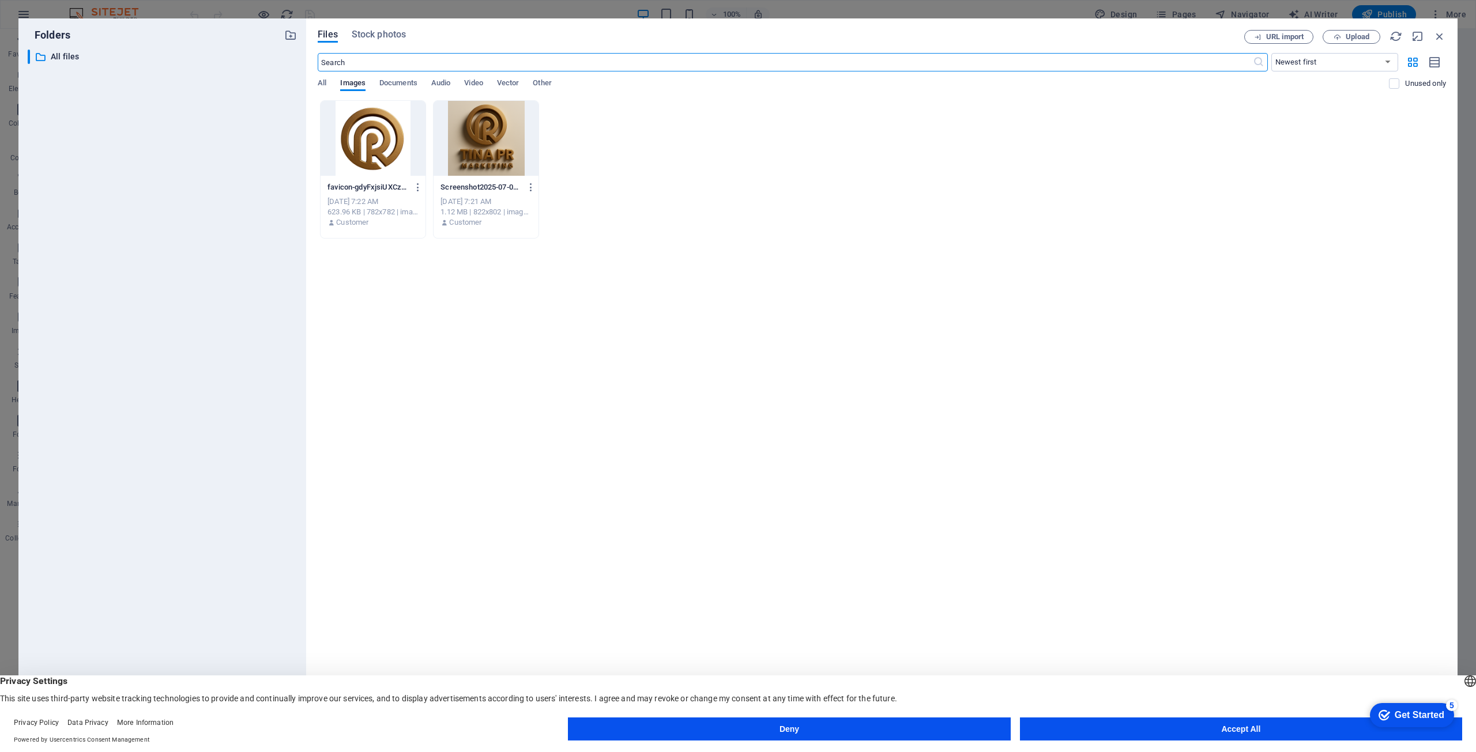
click at [365, 160] on div at bounding box center [373, 138] width 105 height 75
click at [1107, 731] on button "Accept All" at bounding box center [1241, 729] width 442 height 23
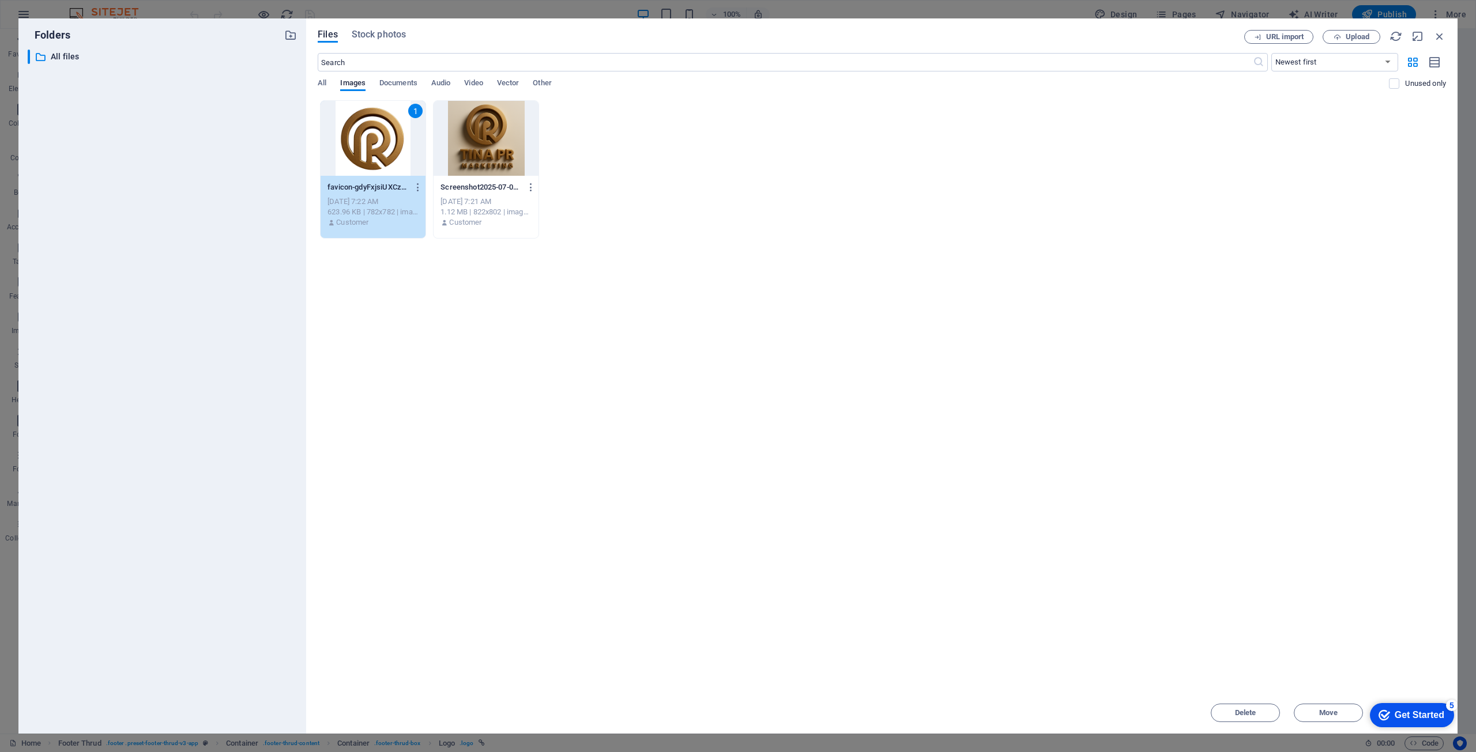
click at [1401, 715] on div "Get Started" at bounding box center [1419, 715] width 50 height 10
drag, startPoint x: 1130, startPoint y: 465, endPoint x: 1, endPoint y: 63, distance: 1199.2
click at [1130, 465] on div "Drop files here to upload them instantly 1 favicon-gdyFxjsiUXCzUTmiPRGzcg.png f…" at bounding box center [882, 396] width 1128 height 592
click at [1411, 714] on div "Get Started" at bounding box center [1419, 715] width 50 height 10
click at [1087, 240] on div "Drop files here to upload them instantly 1 favicon-gdyFxjsiUXCzUTmiPRGzcg.png f…" at bounding box center [882, 396] width 1128 height 592
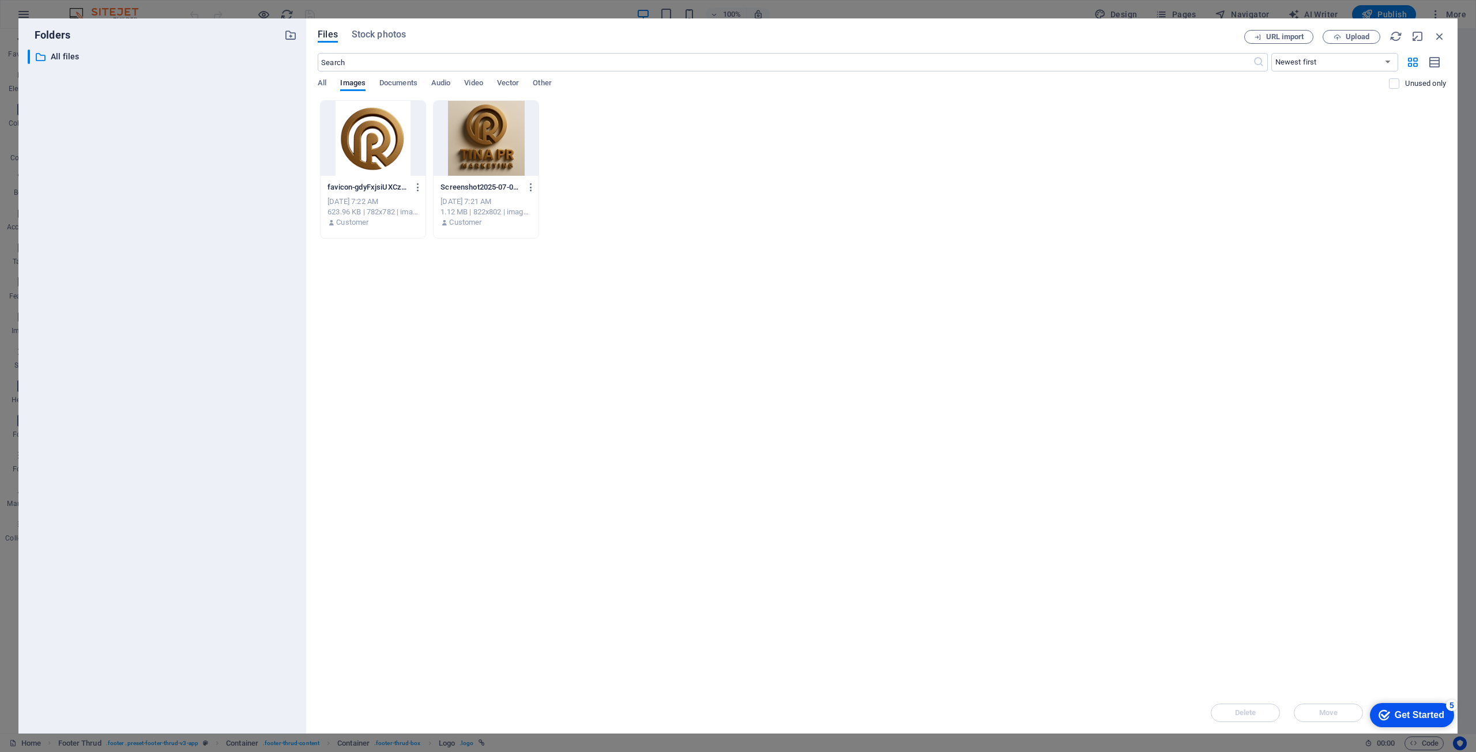
click at [364, 131] on div at bounding box center [373, 138] width 105 height 75
click at [1315, 712] on span "Move" at bounding box center [1328, 713] width 59 height 7
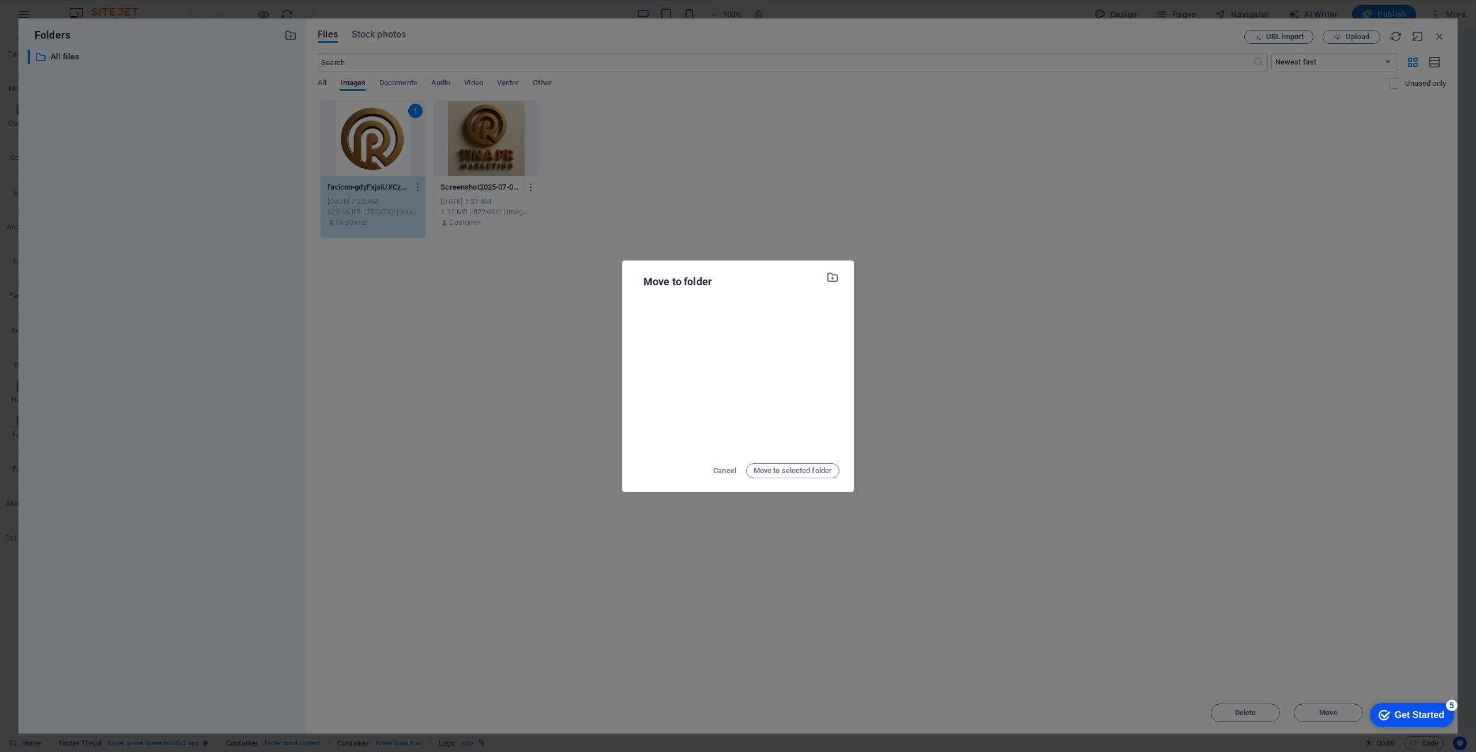
click at [503, 336] on div "Move to folder Cancel Move to selected folder" at bounding box center [738, 376] width 1476 height 752
drag, startPoint x: 503, startPoint y: 336, endPoint x: 487, endPoint y: 293, distance: 45.1
click at [503, 335] on div "Move to folder Cancel Move to selected folder" at bounding box center [738, 376] width 1476 height 752
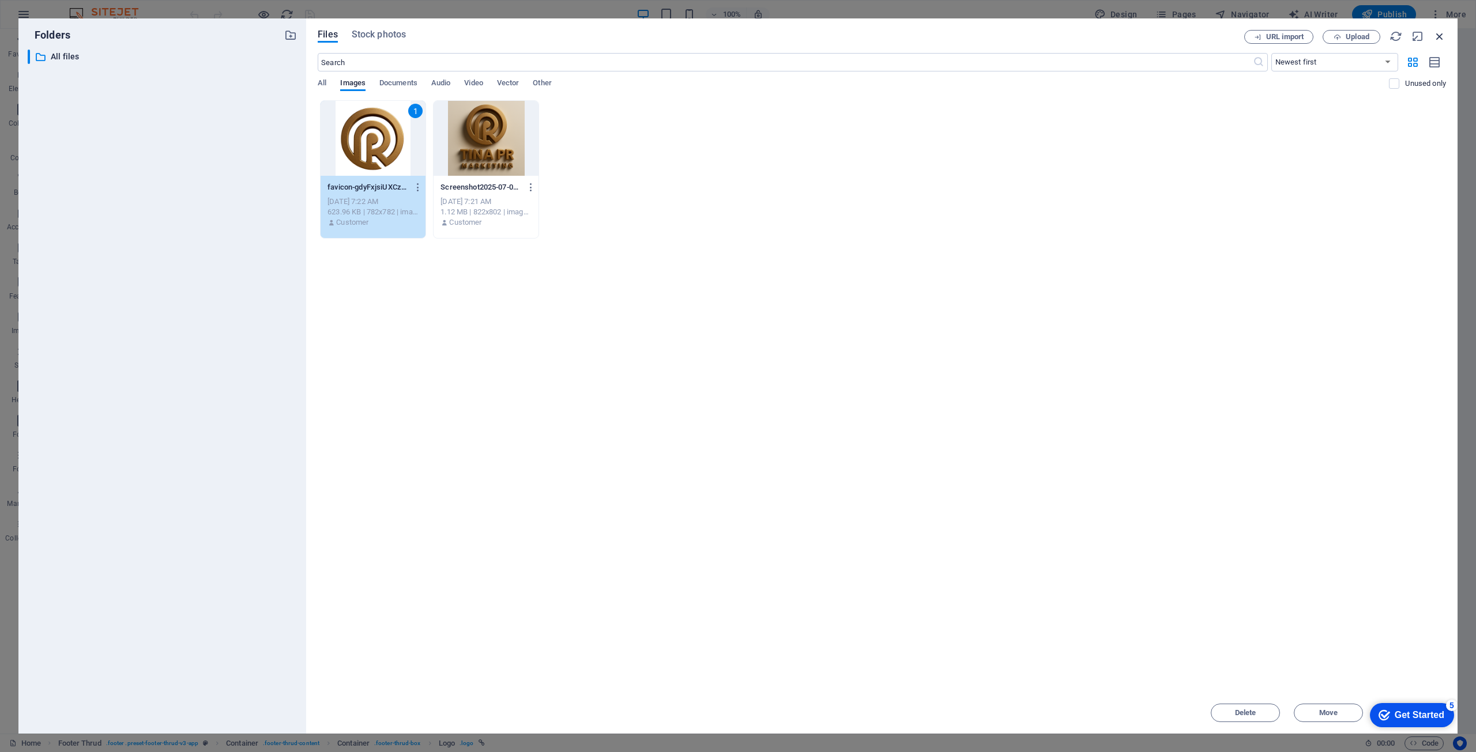
click at [1437, 38] on icon "button" at bounding box center [1439, 36] width 13 height 13
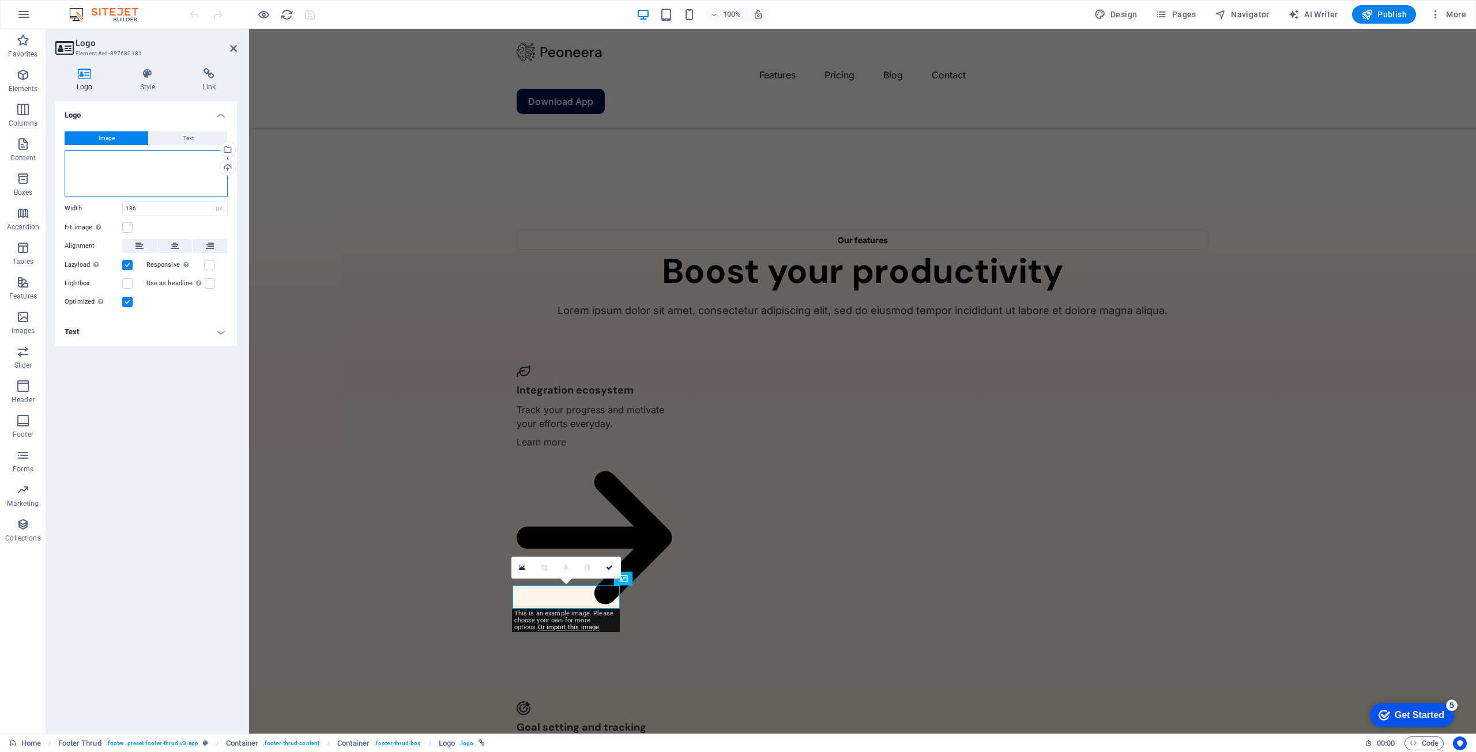
click at [93, 164] on div "Drag files here, click to choose files or select files from Files or our free s…" at bounding box center [146, 173] width 163 height 46
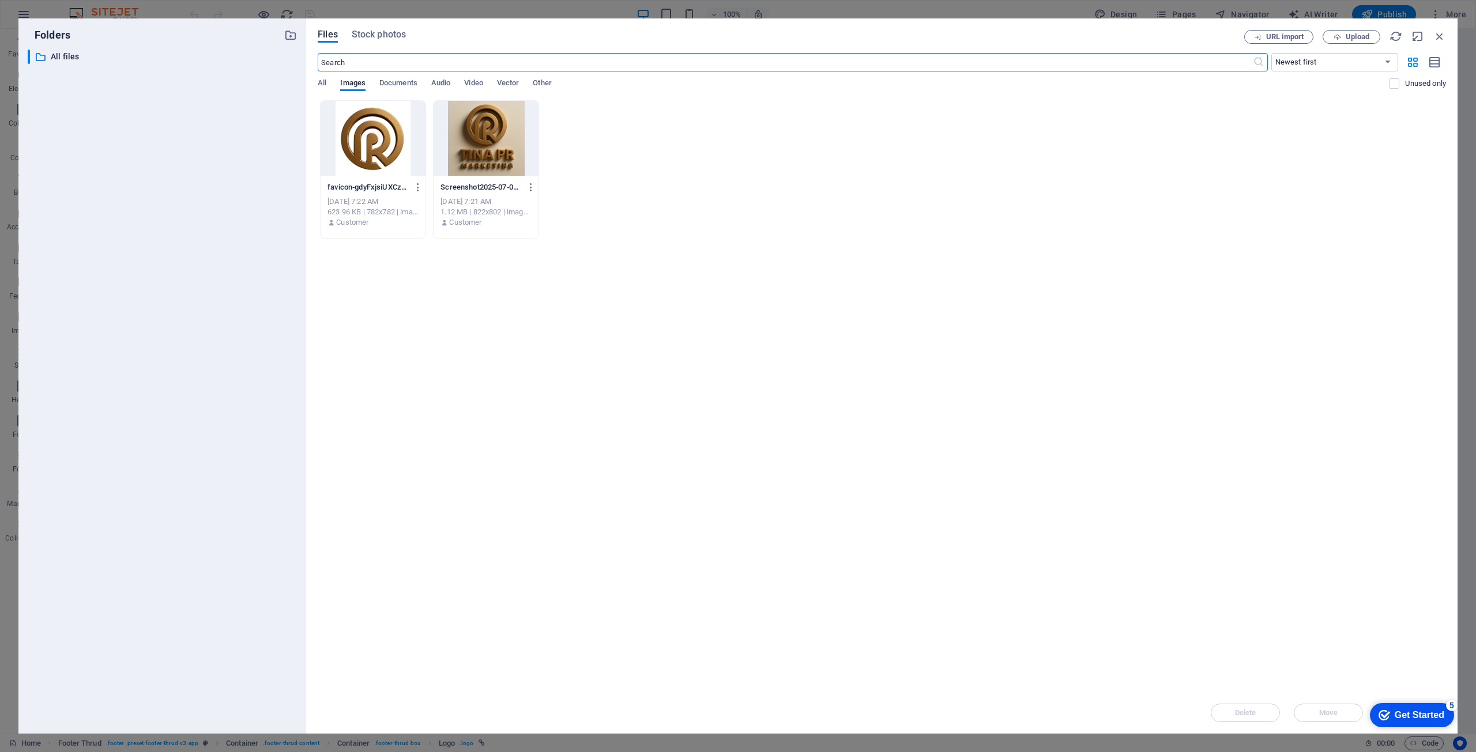
click at [410, 159] on div at bounding box center [373, 138] width 105 height 75
click at [1394, 722] on div "checkmark Get Started 5" at bounding box center [1412, 715] width 84 height 24
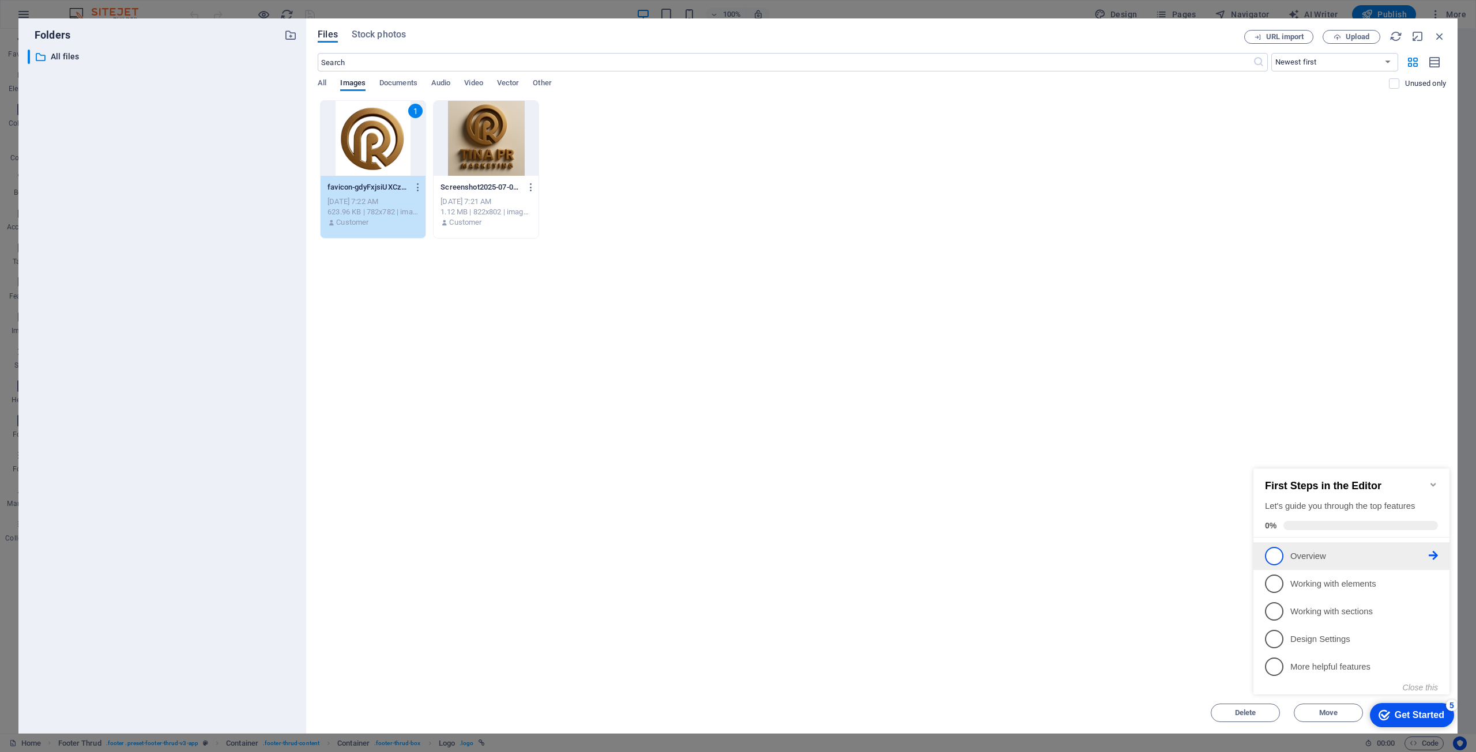
click at [1306, 553] on p "Overview - incomplete" at bounding box center [1359, 557] width 138 height 12
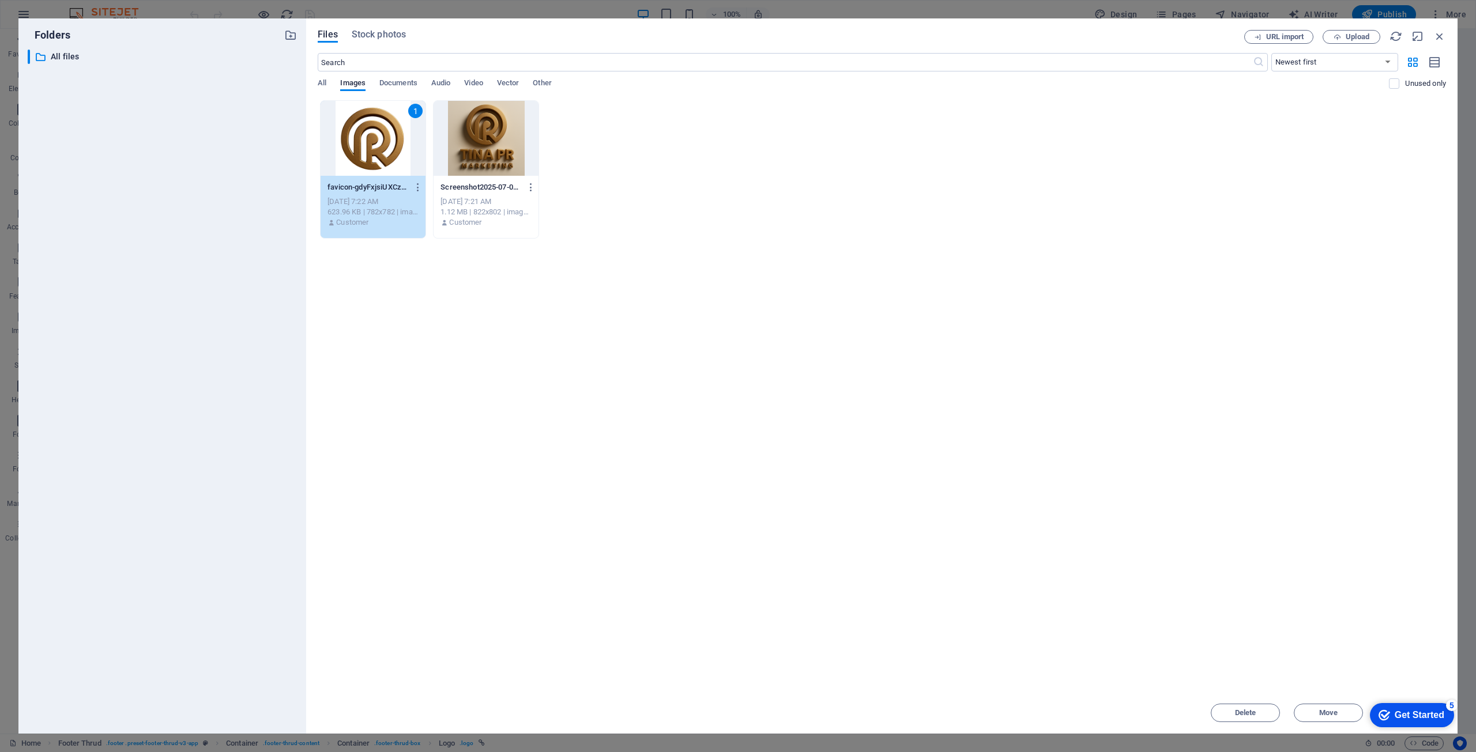
scroll to position [0, 0]
click at [1439, 35] on icon "button" at bounding box center [1439, 36] width 13 height 13
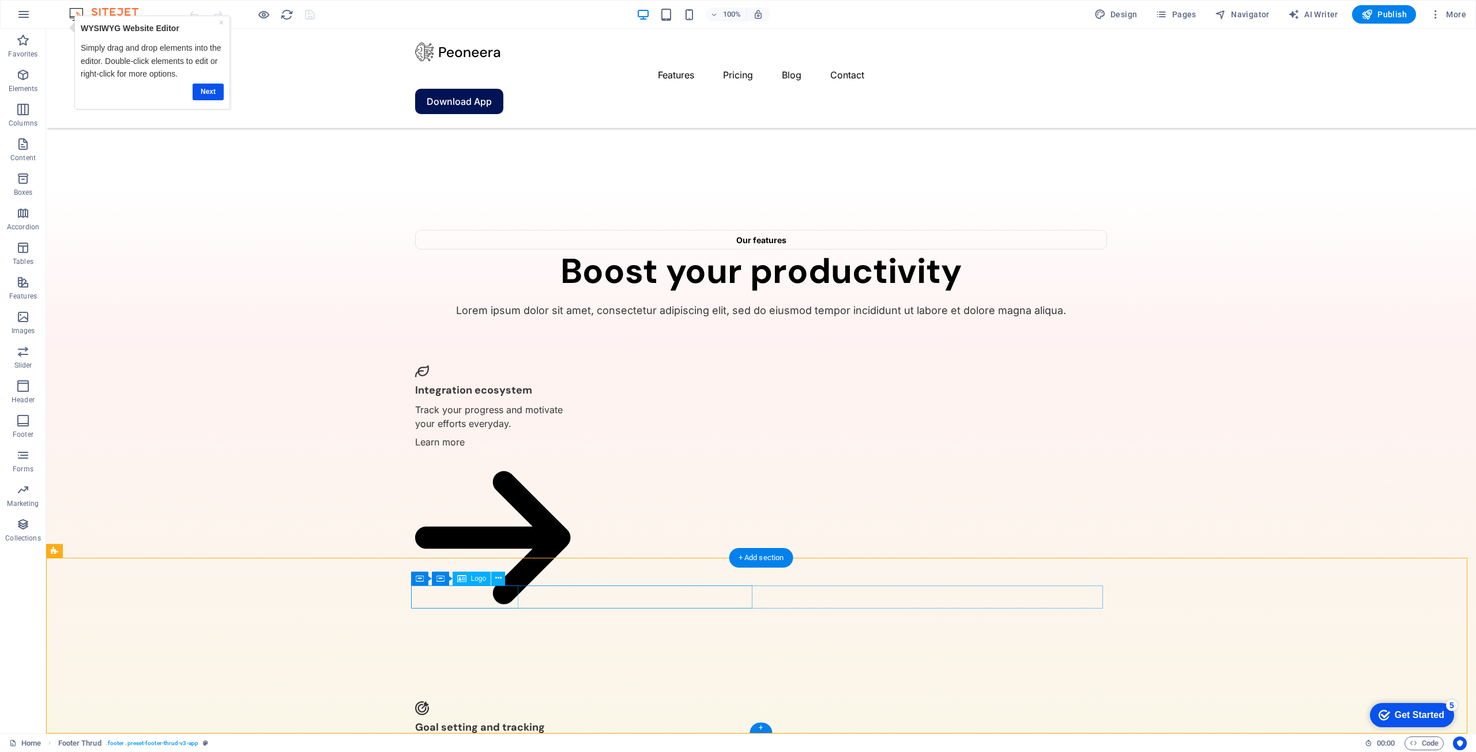
click at [480, 579] on span "Logo" at bounding box center [479, 578] width 16 height 7
click at [492, 580] on button at bounding box center [498, 579] width 14 height 14
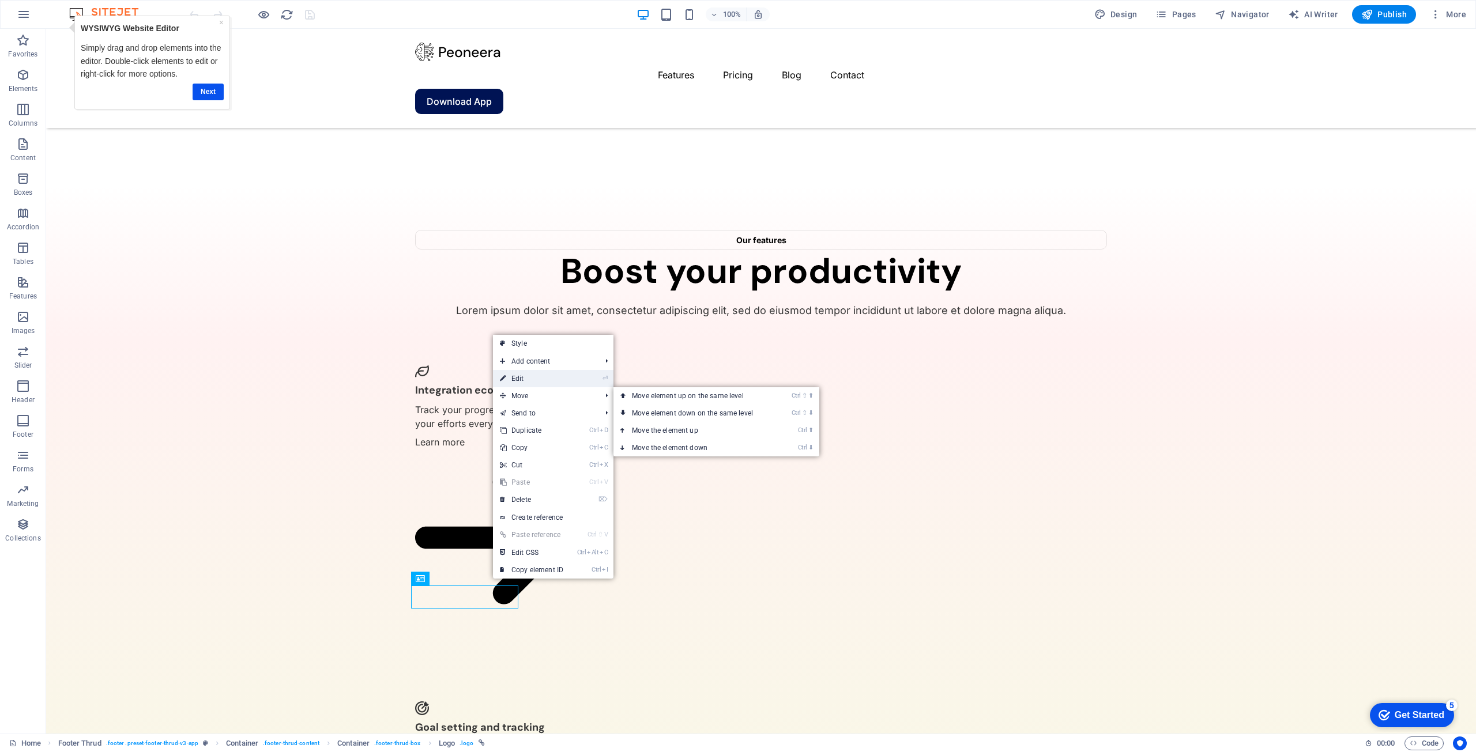
click at [531, 378] on link "⏎ Edit" at bounding box center [531, 378] width 77 height 17
select select "px"
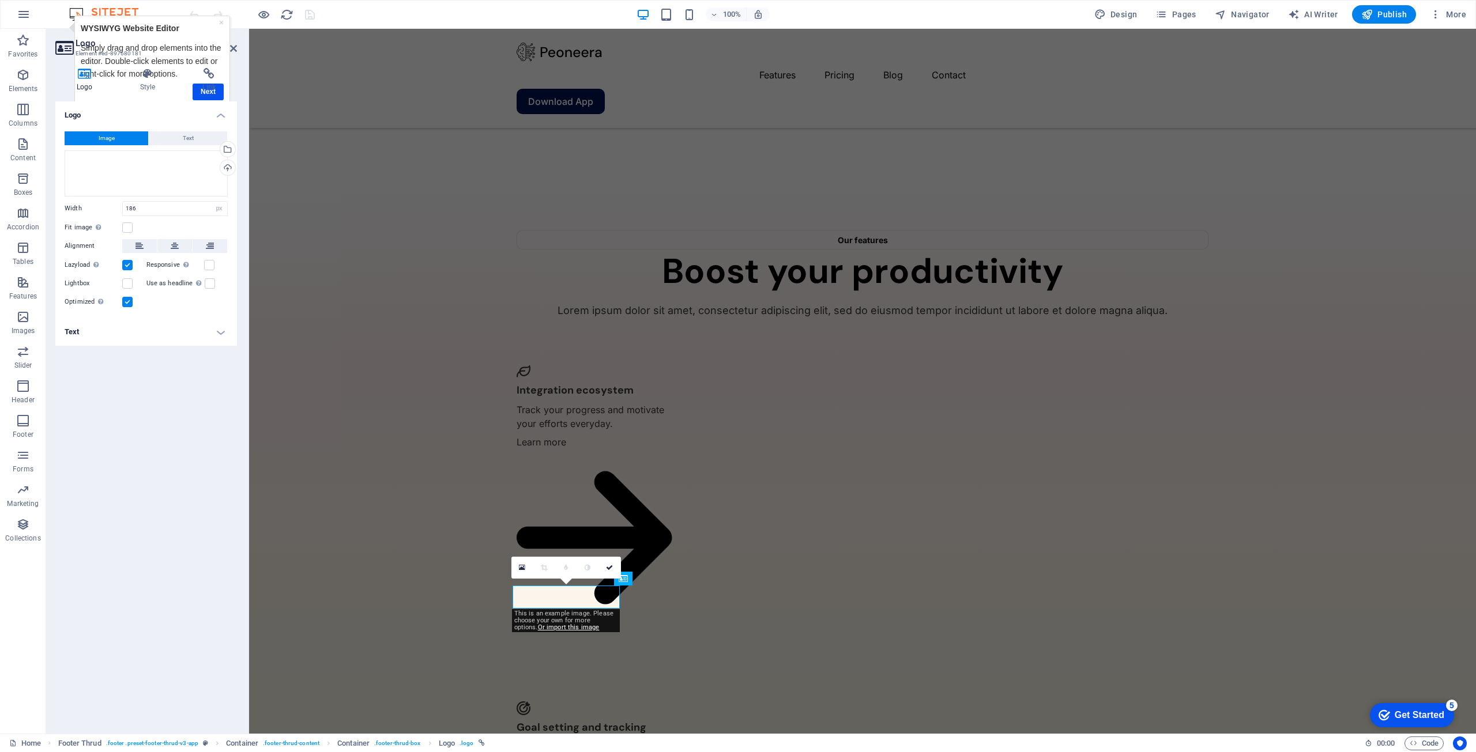
click at [154, 429] on div "Logo Image Text Drag files here, click to choose files or select files from Fil…" at bounding box center [146, 412] width 182 height 623
click at [100, 139] on span "Image" at bounding box center [107, 138] width 16 height 14
click at [180, 141] on button "Text" at bounding box center [188, 138] width 78 height 14
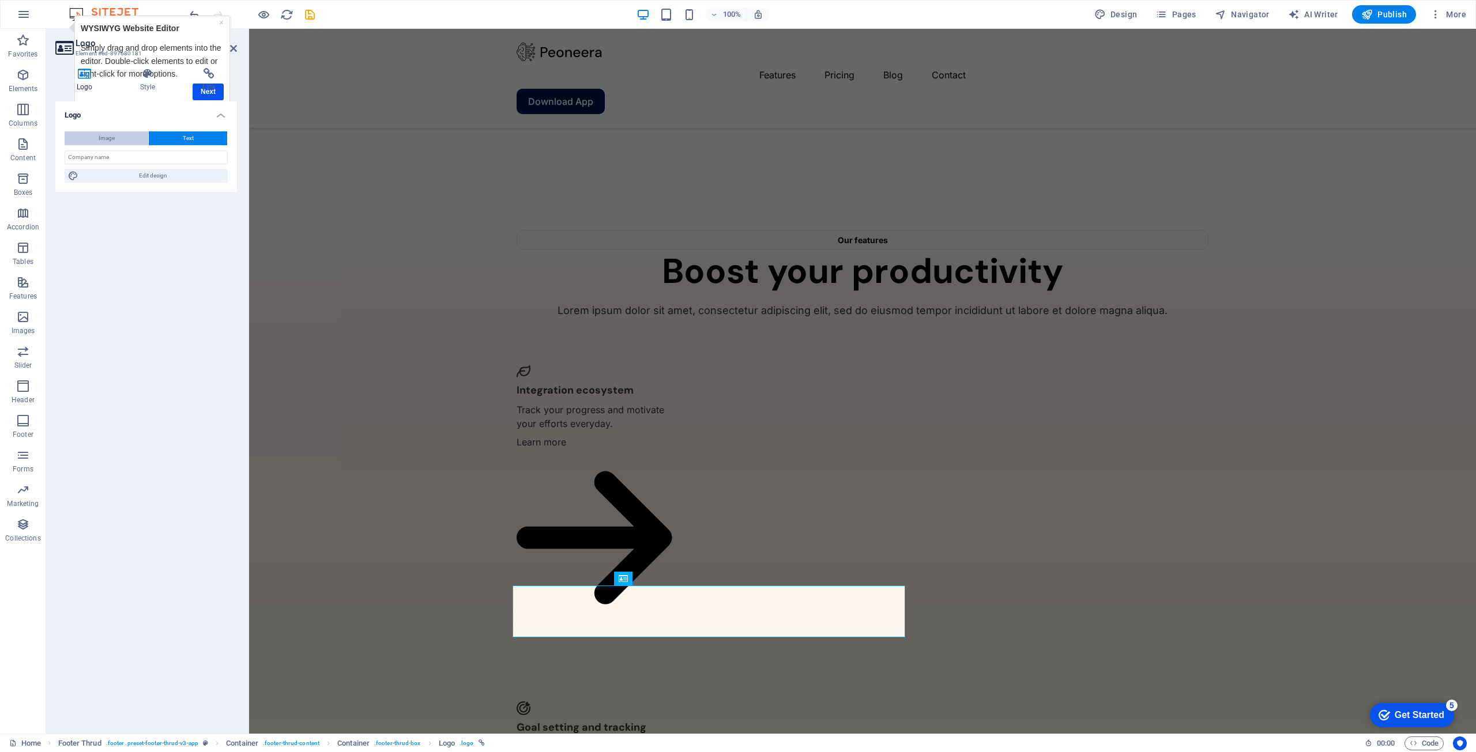
click at [103, 135] on span "Image" at bounding box center [107, 138] width 16 height 14
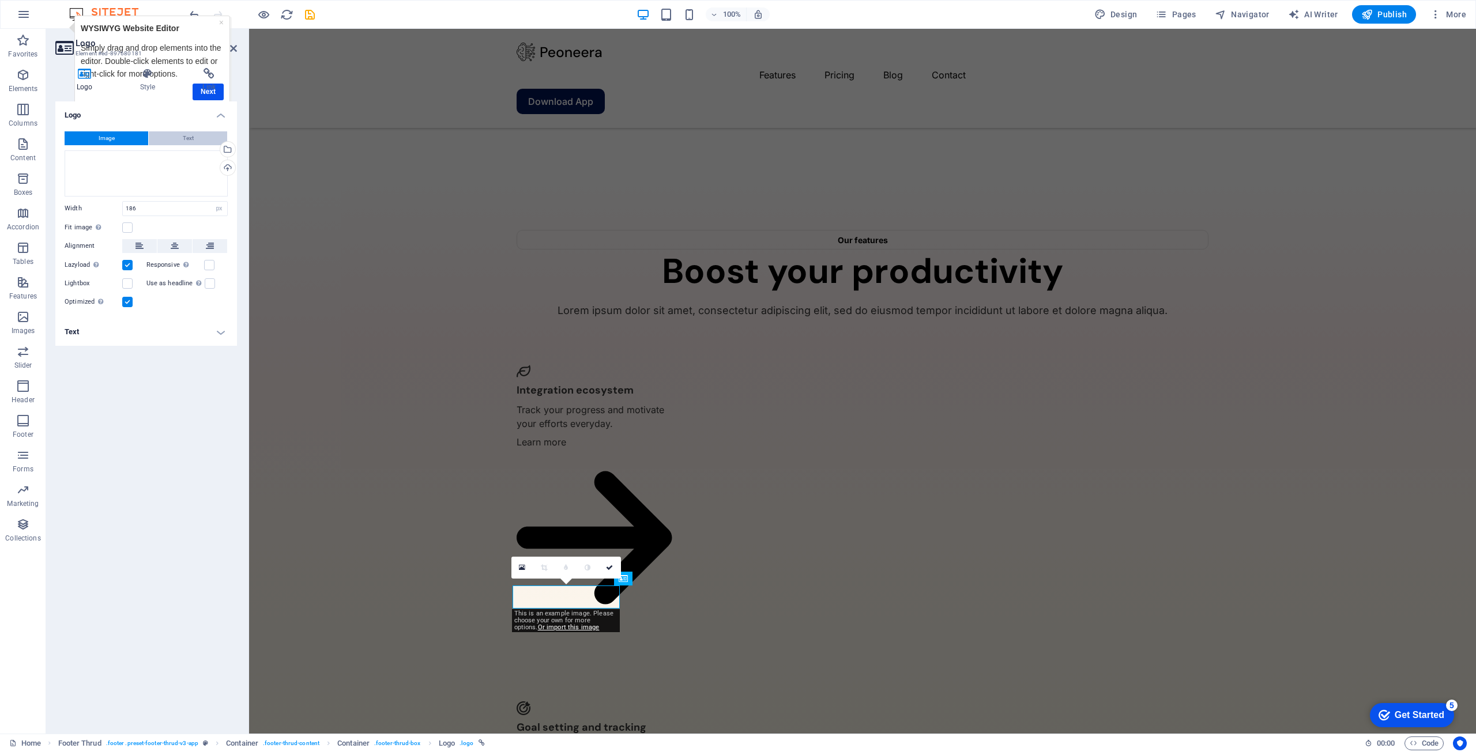
click at [175, 143] on button "Text" at bounding box center [188, 138] width 78 height 14
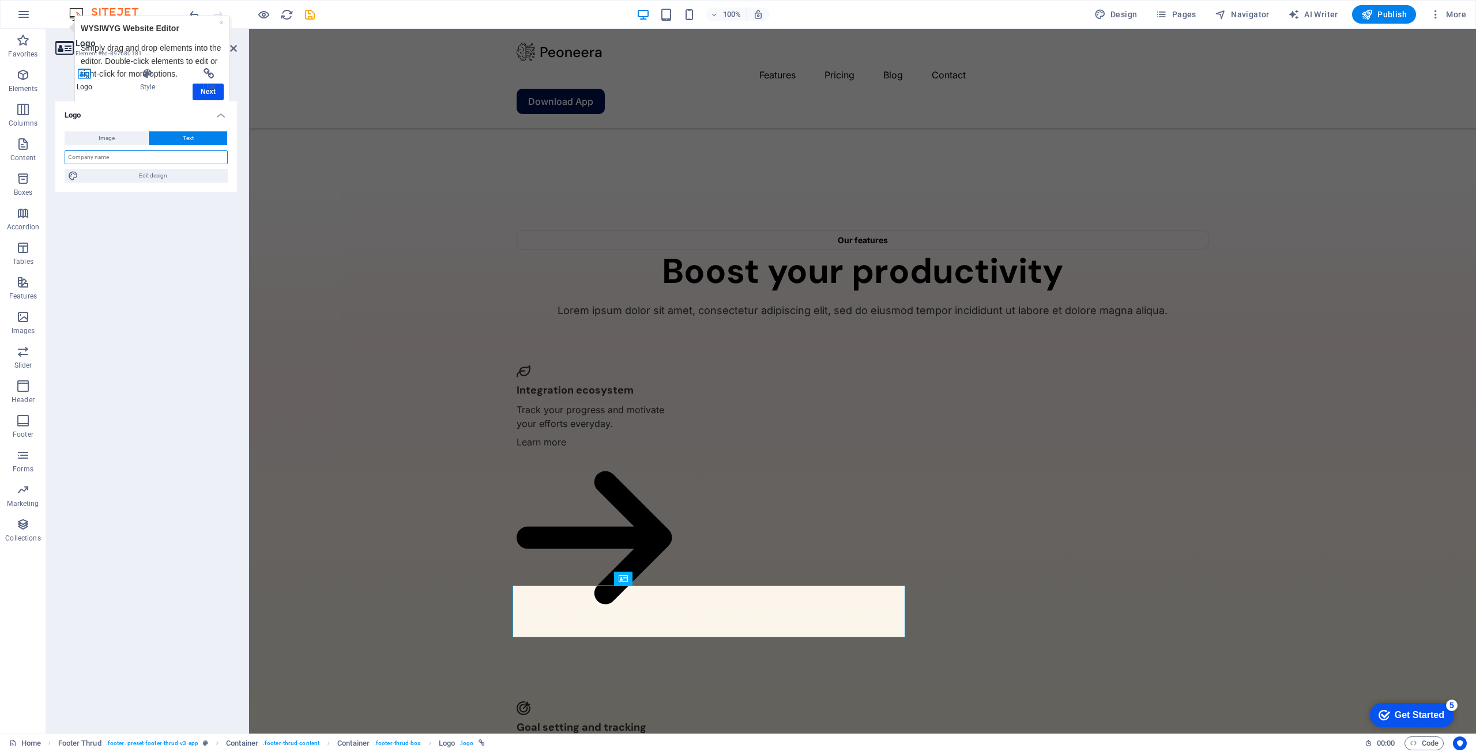
click at [126, 152] on input "text" at bounding box center [146, 157] width 163 height 14
type input "a"
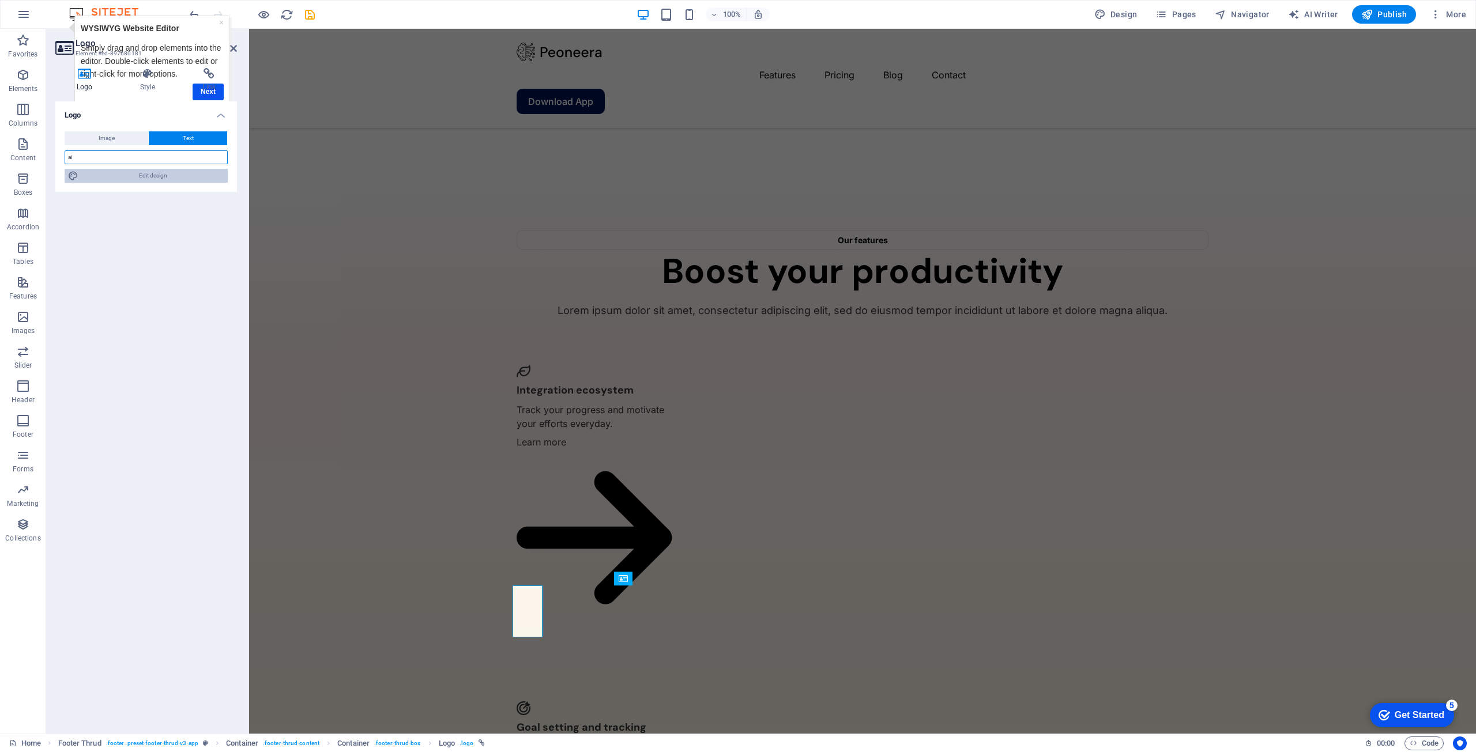
type input "a"
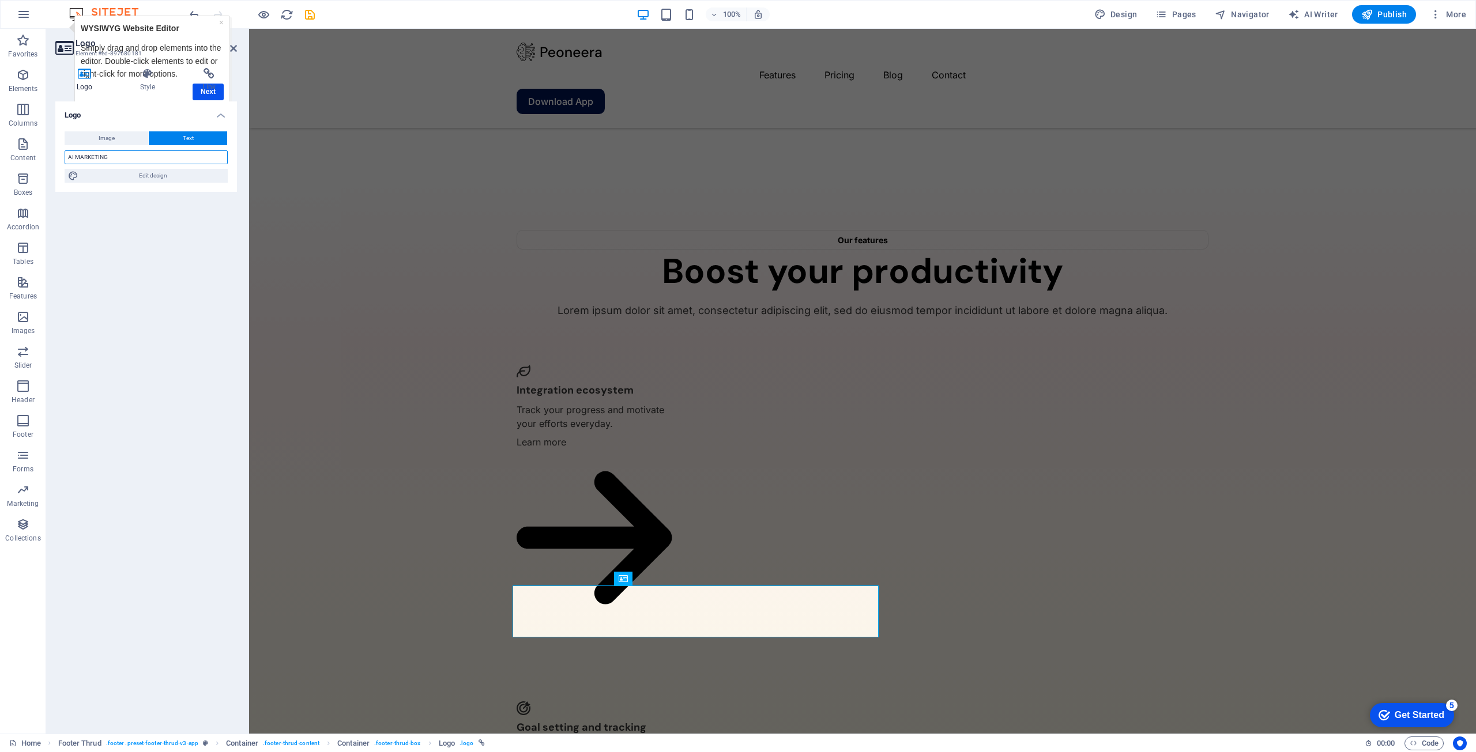
type input "AI MARKETING"
click at [146, 246] on div "Logo Image Text Drag files here, click to choose files or select files from Fil…" at bounding box center [146, 412] width 182 height 623
click at [219, 22] on link "×" at bounding box center [221, 22] width 5 height 9
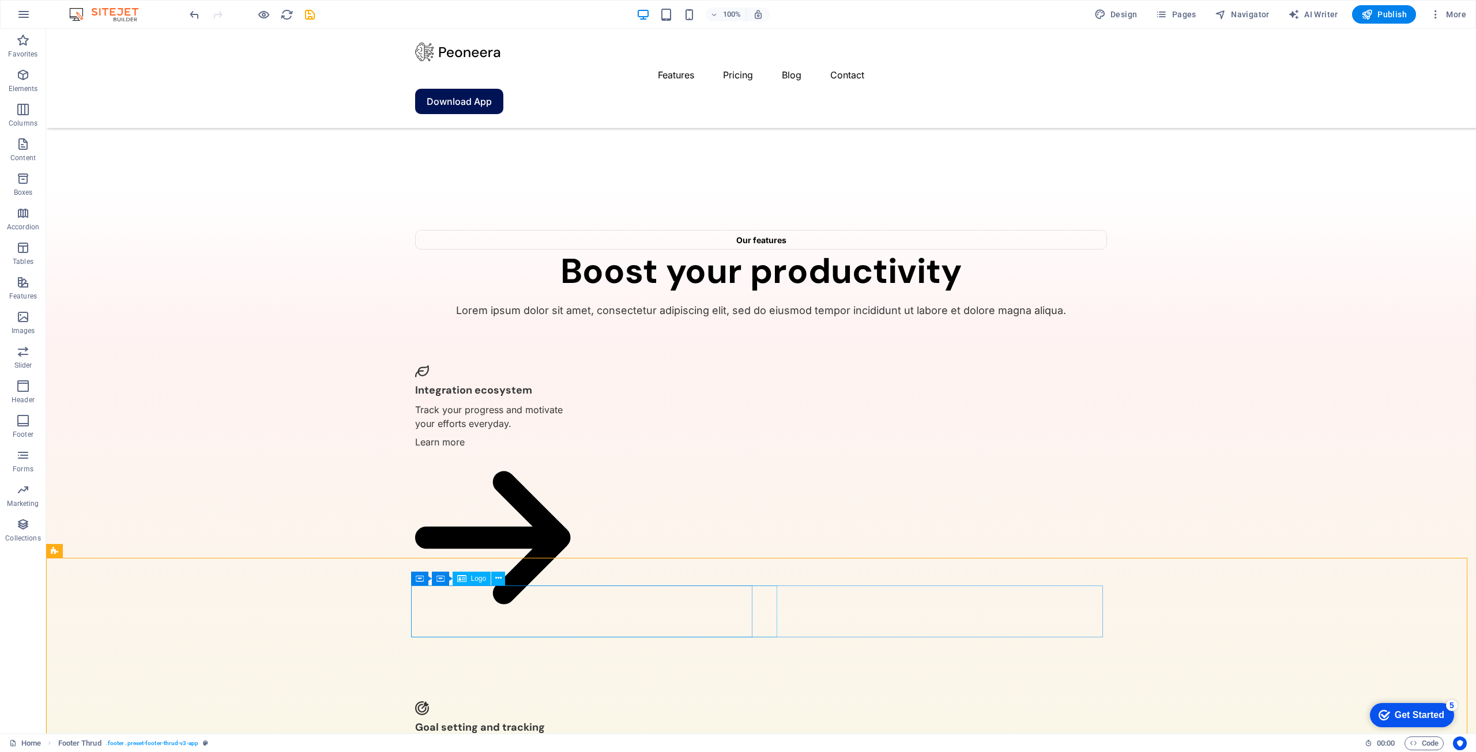
click at [499, 581] on icon at bounding box center [498, 578] width 6 height 12
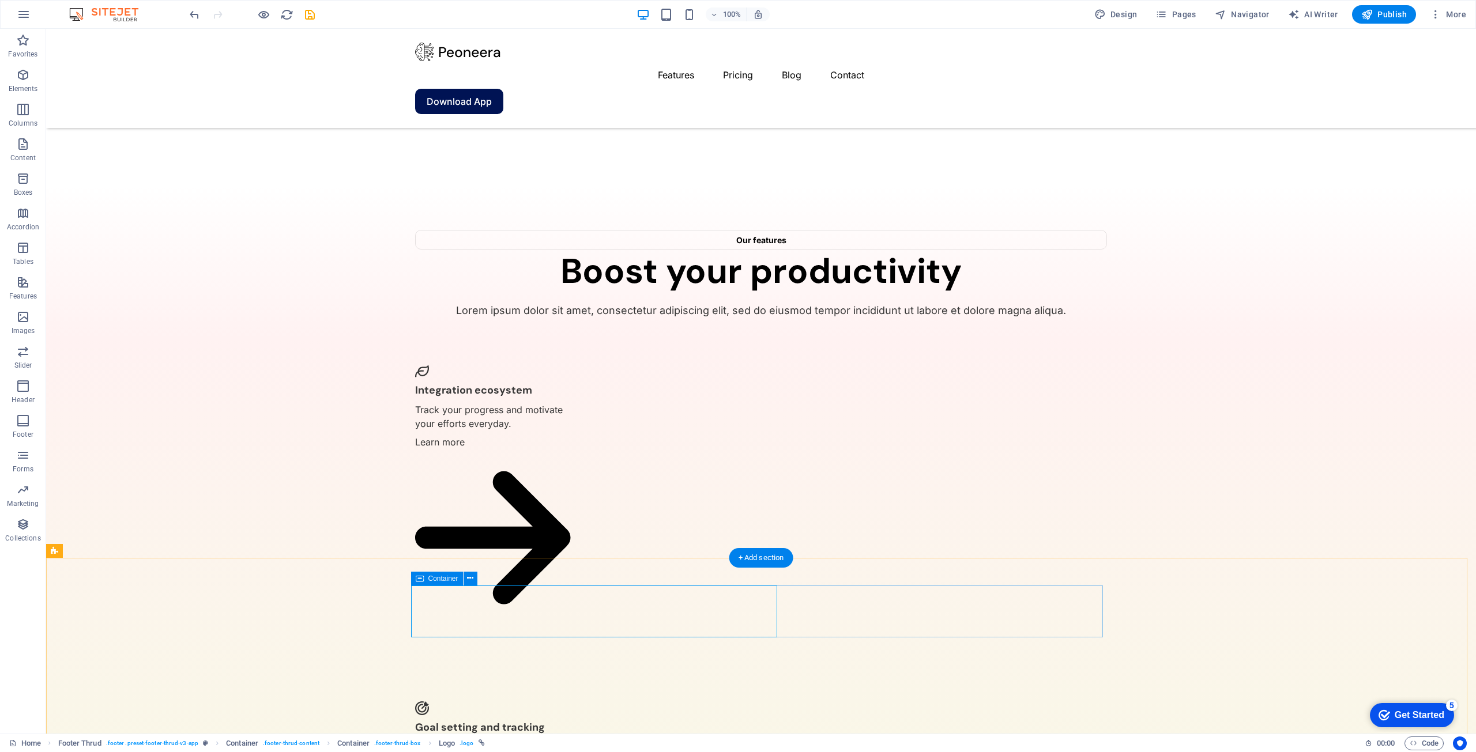
drag, startPoint x: 733, startPoint y: 608, endPoint x: 723, endPoint y: 610, distance: 10.6
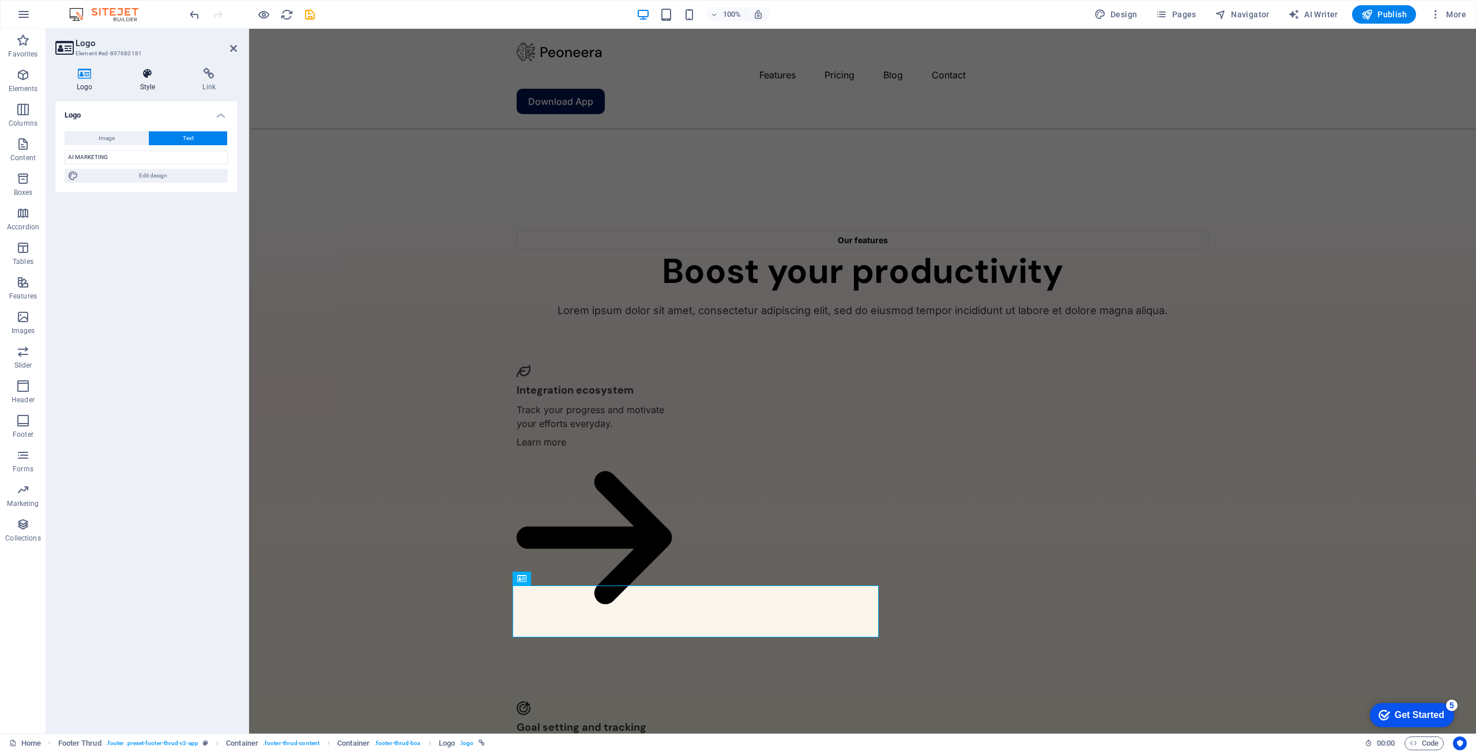
click at [147, 84] on h4 "Style" at bounding box center [150, 80] width 63 height 24
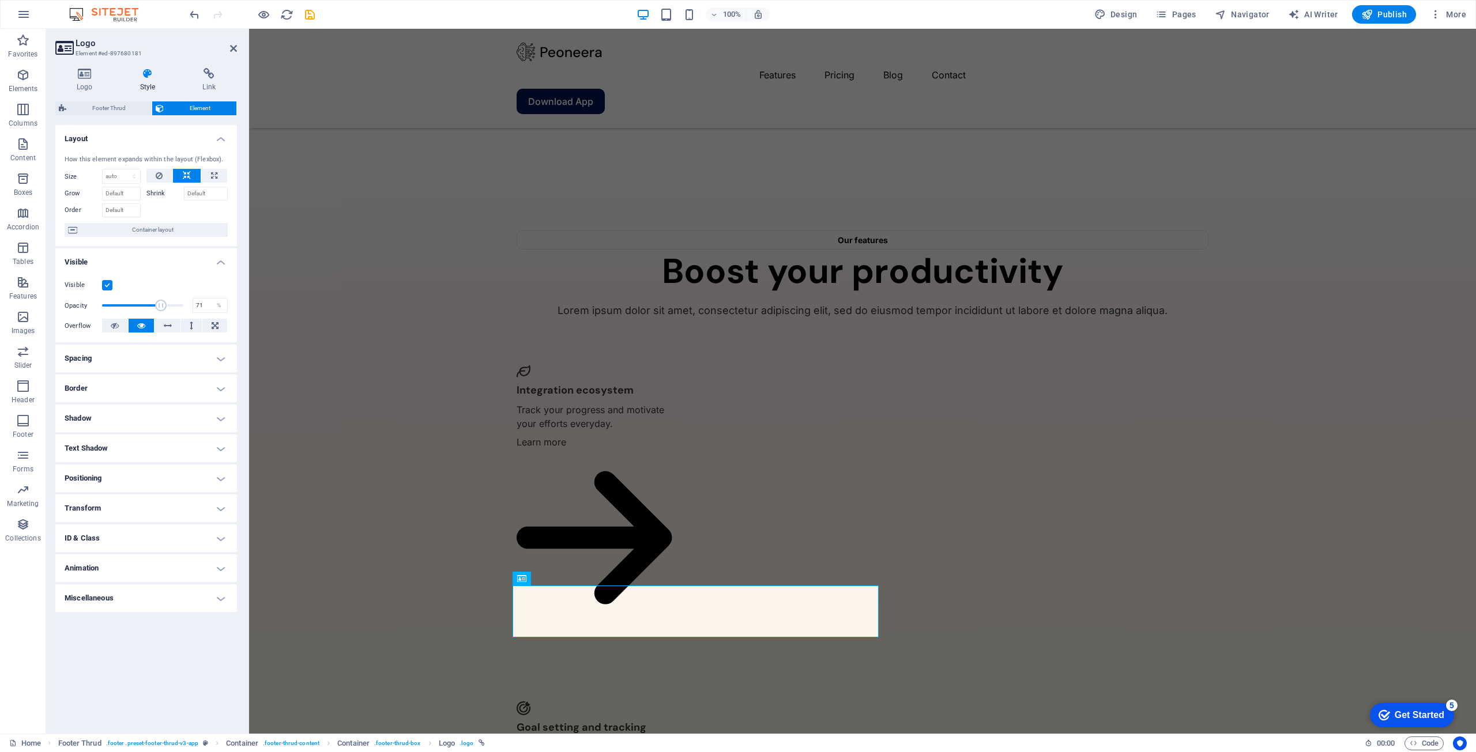
drag, startPoint x: 179, startPoint y: 307, endPoint x: 159, endPoint y: 307, distance: 19.6
click at [159, 307] on span at bounding box center [162, 306] width 12 height 12
drag, startPoint x: 411, startPoint y: 335, endPoint x: 266, endPoint y: 326, distance: 145.0
type input "100"
click at [203, 312] on input "100" at bounding box center [210, 306] width 34 height 14
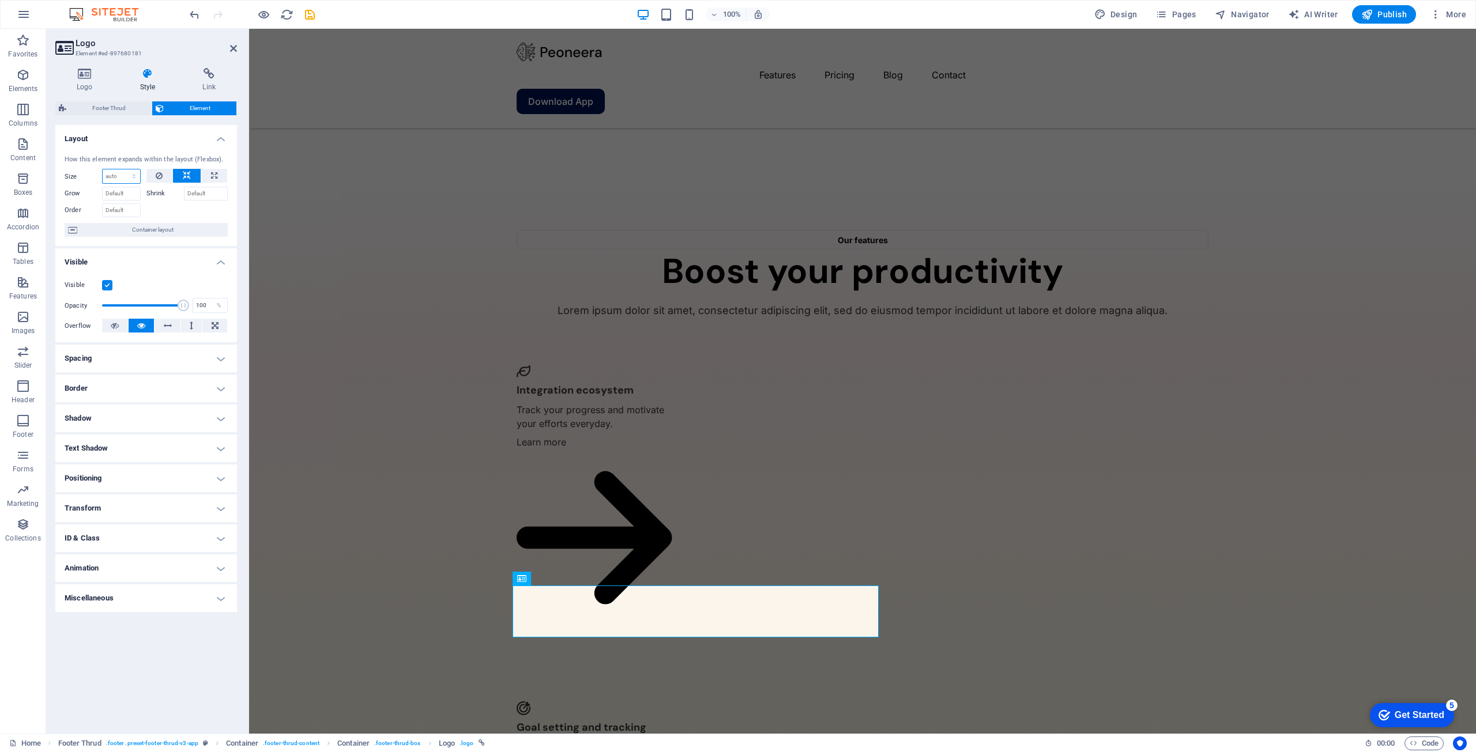
click at [116, 176] on select "Default auto px % 1/1 1/2 1/3 1/4 1/5 1/6 1/7 1/8 1/9 1/10" at bounding box center [121, 176] width 37 height 14
select select "1/1"
click at [123, 169] on select "Default auto px % 1/1 1/2 1/3 1/4 1/5 1/6 1/7 1/8 1/9 1/10" at bounding box center [121, 176] width 37 height 14
type input "100"
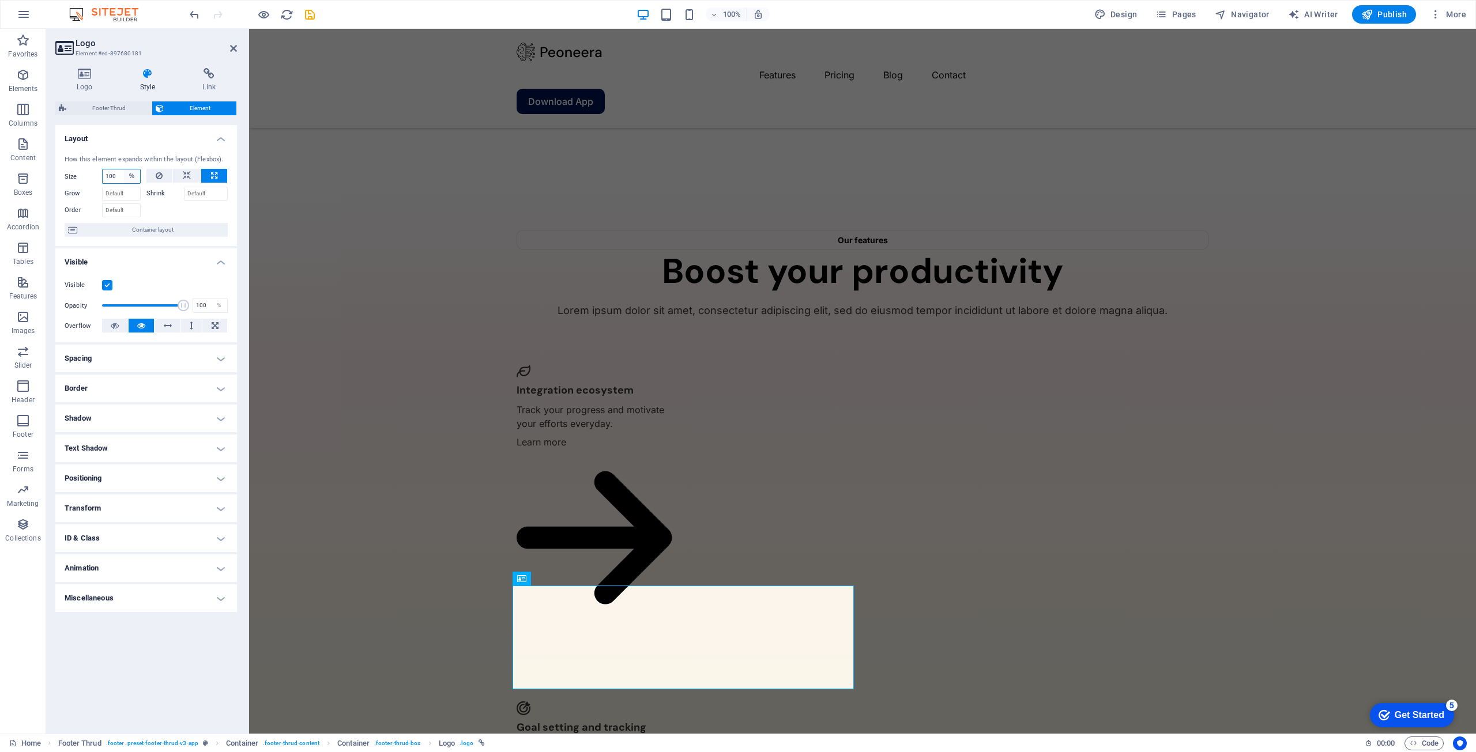
click at [125, 179] on select "Default auto px % 1/1 1/2 1/3 1/4 1/5 1/6 1/7 1/8 1/9 1/10" at bounding box center [132, 176] width 16 height 14
click at [124, 169] on select "Default auto px % 1/1 1/2 1/3 1/4 1/5 1/6 1/7 1/8 1/9 1/10" at bounding box center [132, 176] width 16 height 14
click at [129, 180] on select "Default auto px % 1/1 1/2 1/3 1/4 1/5 1/6 1/7 1/8 1/9 1/10" at bounding box center [132, 176] width 16 height 14
select select "1/1"
click at [124, 169] on select "Default auto px % 1/1 1/2 1/3 1/4 1/5 1/6 1/7 1/8 1/9 1/10" at bounding box center [132, 176] width 16 height 14
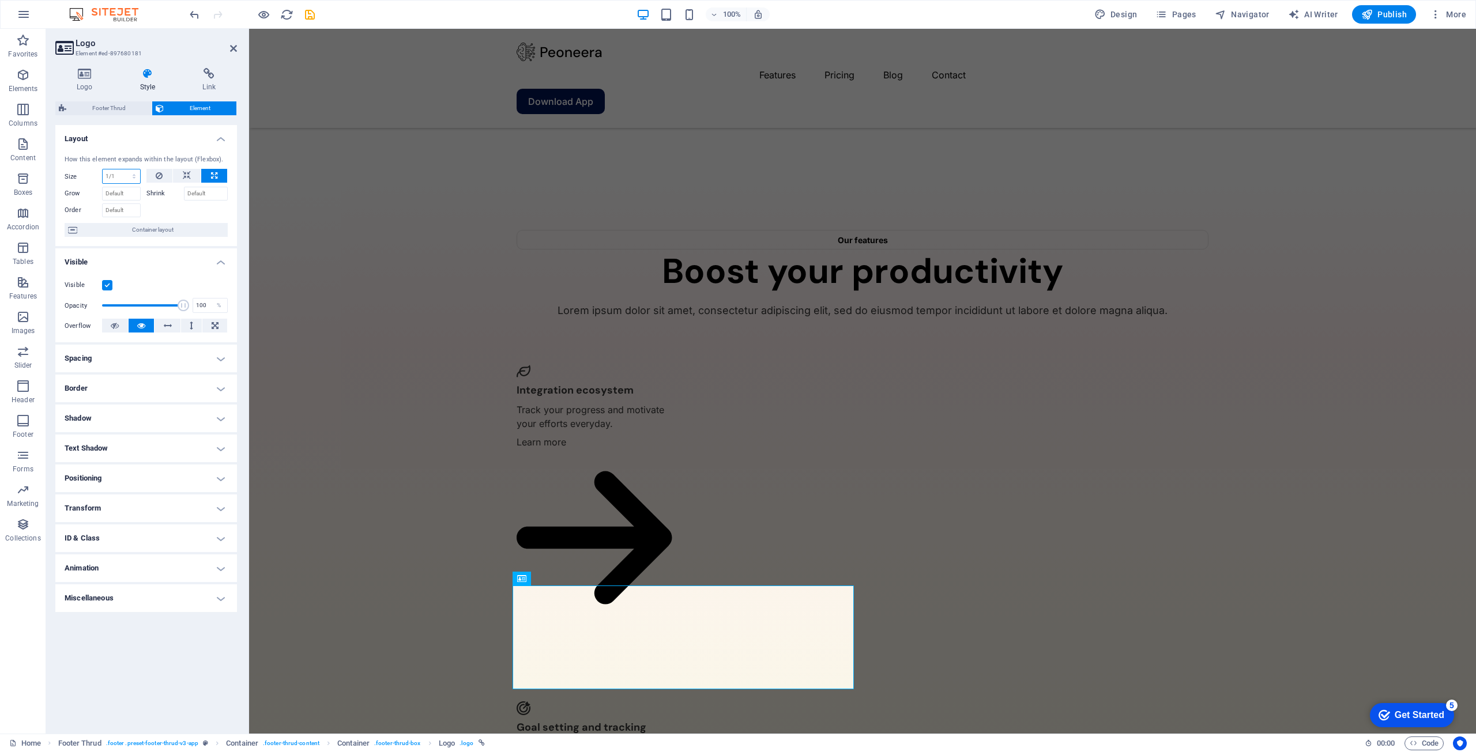
click at [130, 173] on select "Default auto px % 1/1 1/2 1/3 1/4 1/5 1/6 1/7 1/8 1/9 1/10" at bounding box center [121, 176] width 37 height 14
click at [103, 169] on select "Default auto px % 1/1 1/2 1/3 1/4 1/5 1/6 1/7 1/8 1/9 1/10" at bounding box center [121, 176] width 37 height 14
click at [123, 180] on select "Default auto px % 1/1 1/2 1/3 1/4 1/5 1/6 1/7 1/8 1/9 1/10" at bounding box center [121, 176] width 37 height 14
click at [103, 169] on select "Default auto px % 1/1 1/2 1/3 1/4 1/5 1/6 1/7 1/8 1/9 1/10" at bounding box center [121, 176] width 37 height 14
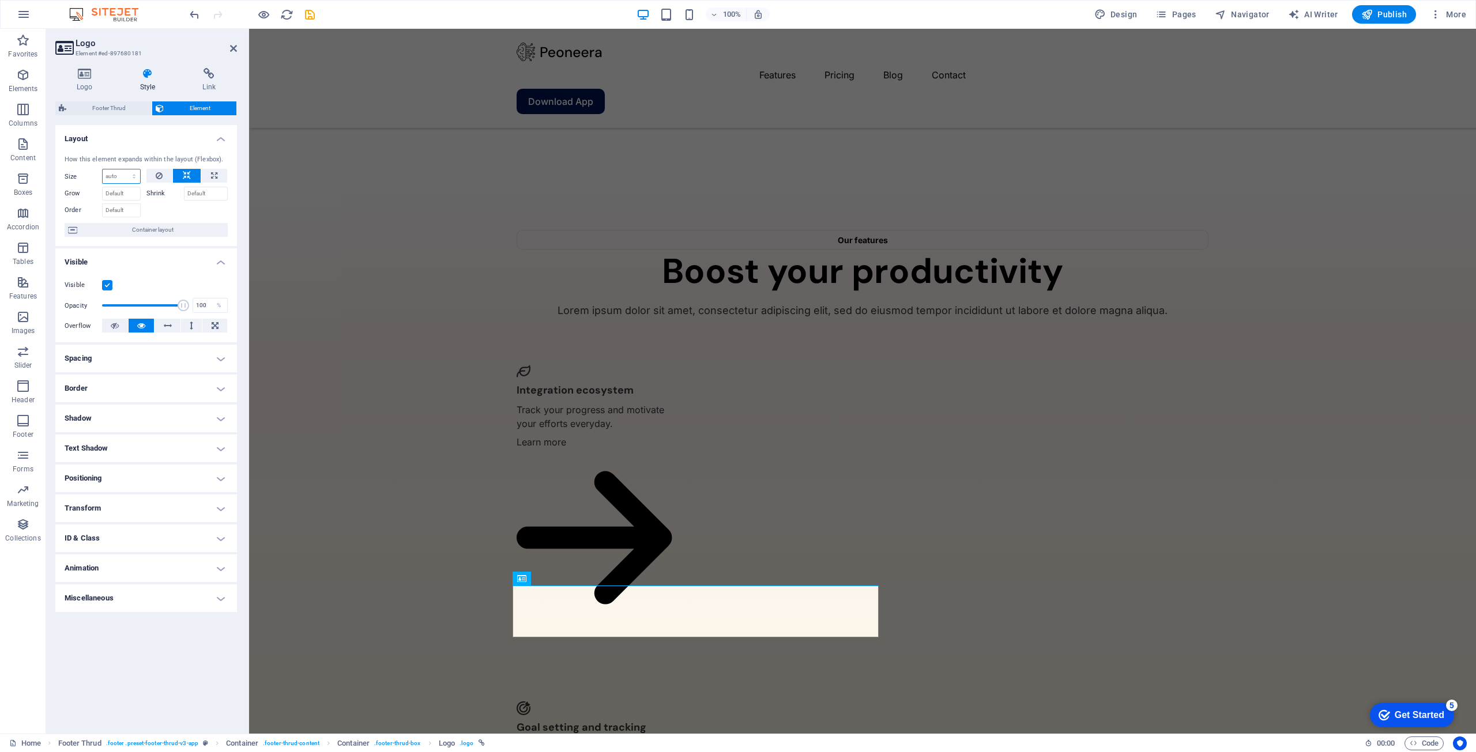
click at [117, 177] on select "Default auto px % 1/1 1/2 1/3 1/4 1/5 1/6 1/7 1/8 1/9 1/10" at bounding box center [121, 176] width 37 height 14
select select "1/2"
click at [123, 169] on select "Default auto px % 1/1 1/2 1/3 1/4 1/5 1/6 1/7 1/8 1/9 1/10" at bounding box center [121, 176] width 37 height 14
type input "50"
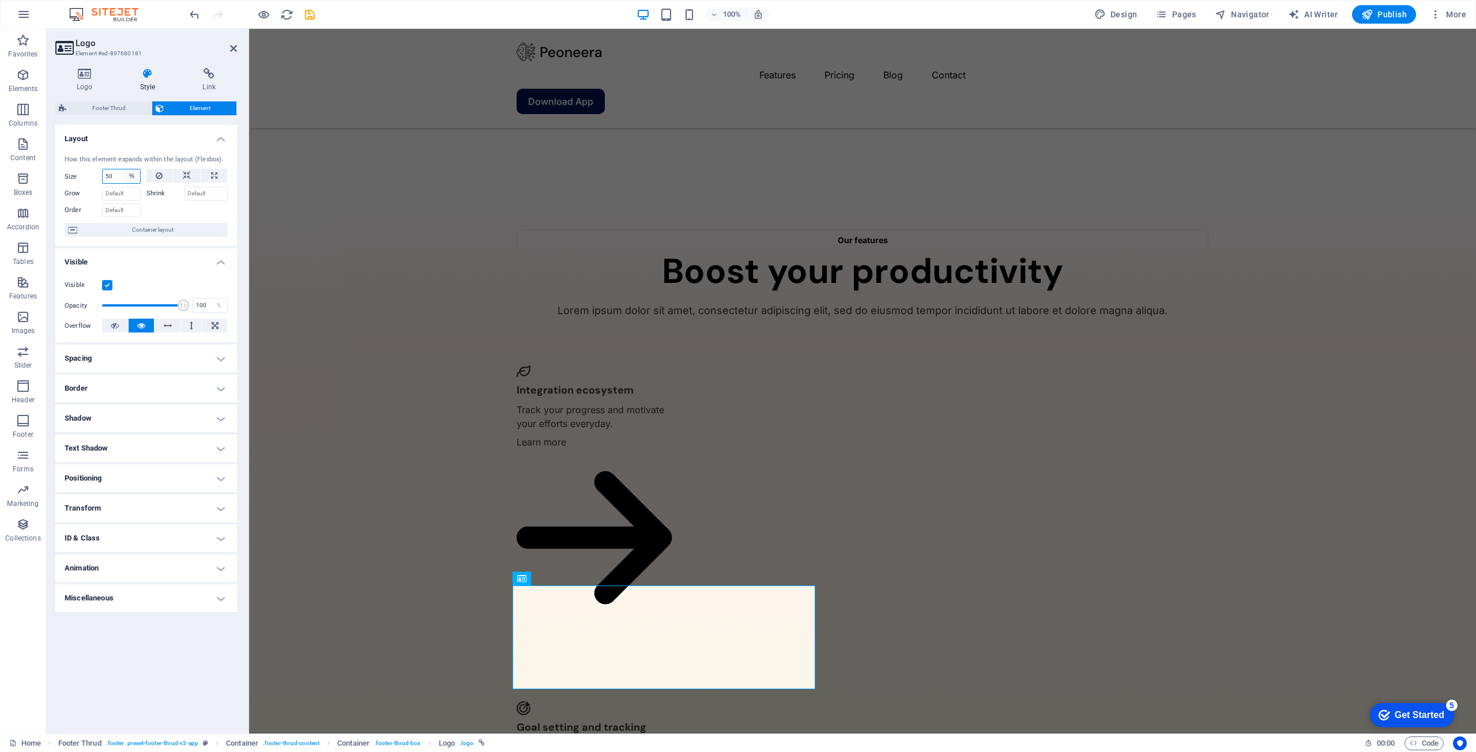
click at [133, 177] on select "Default auto px % 1/1 1/2 1/3 1/4 1/5 1/6 1/7 1/8 1/9 1/10" at bounding box center [132, 176] width 16 height 14
select select "1/8"
click at [124, 169] on select "Default auto px % 1/1 1/2 1/3 1/4 1/5 1/6 1/7 1/8 1/9 1/10" at bounding box center [132, 176] width 16 height 14
type input "12.5"
click at [159, 207] on div at bounding box center [187, 209] width 82 height 17
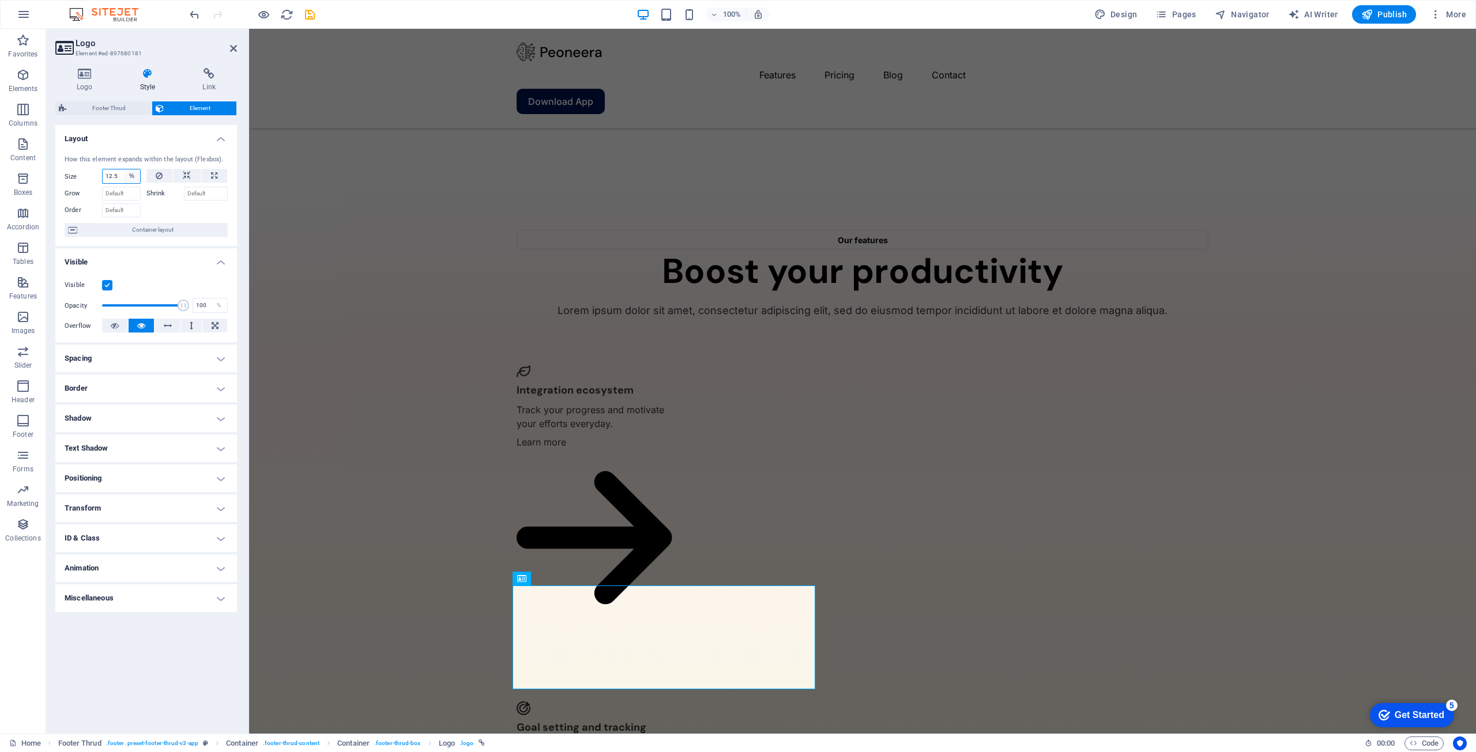
click at [132, 174] on select "Default auto px % 1/1 1/2 1/3 1/4 1/5 1/6 1/7 1/8 1/9 1/10" at bounding box center [132, 176] width 16 height 14
select select "auto"
click at [124, 169] on select "Default auto px % 1/1 1/2 1/3 1/4 1/5 1/6 1/7 1/8 1/9 1/10" at bounding box center [132, 176] width 16 height 14
select select "DISABLED_OPTION_VALUE"
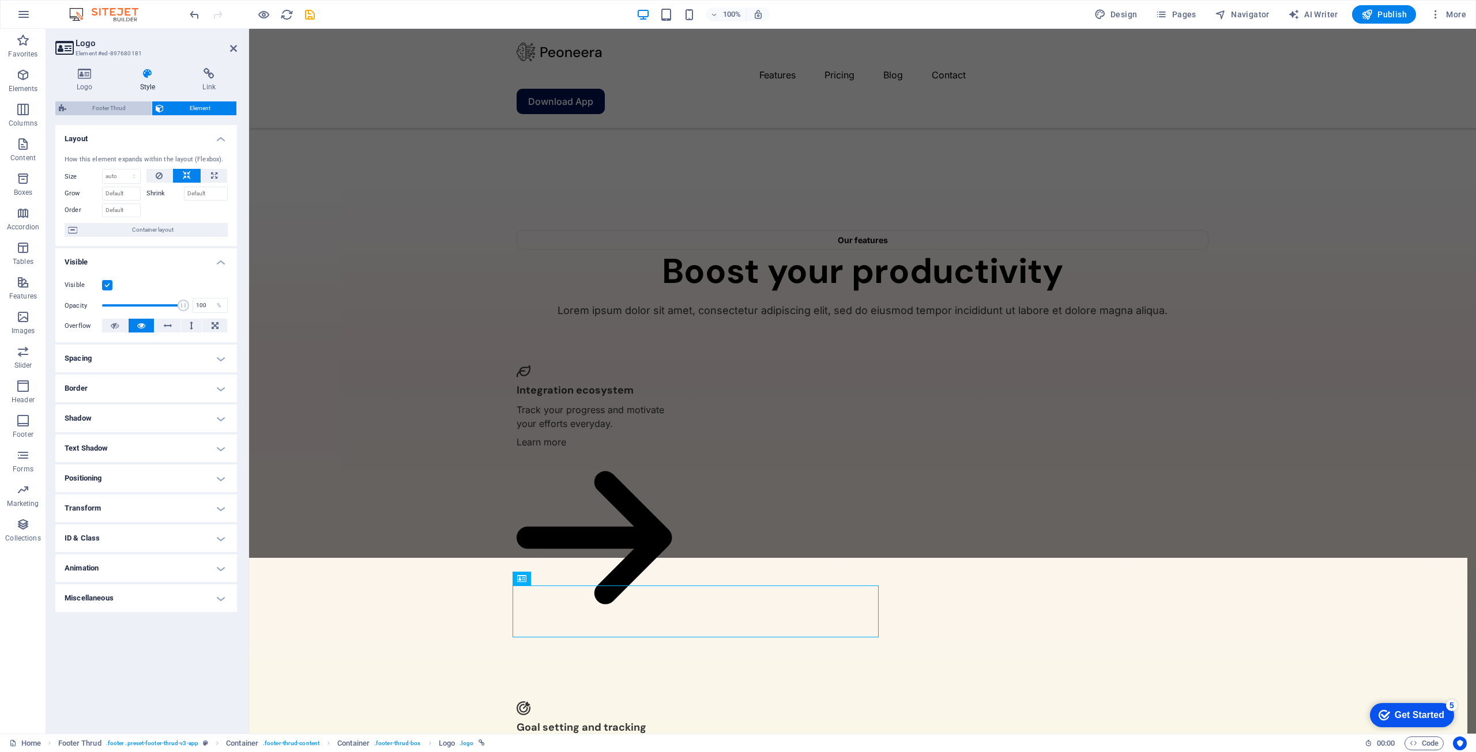
click at [115, 107] on span "Footer Thrud" at bounding box center [109, 108] width 78 height 14
select select "rem"
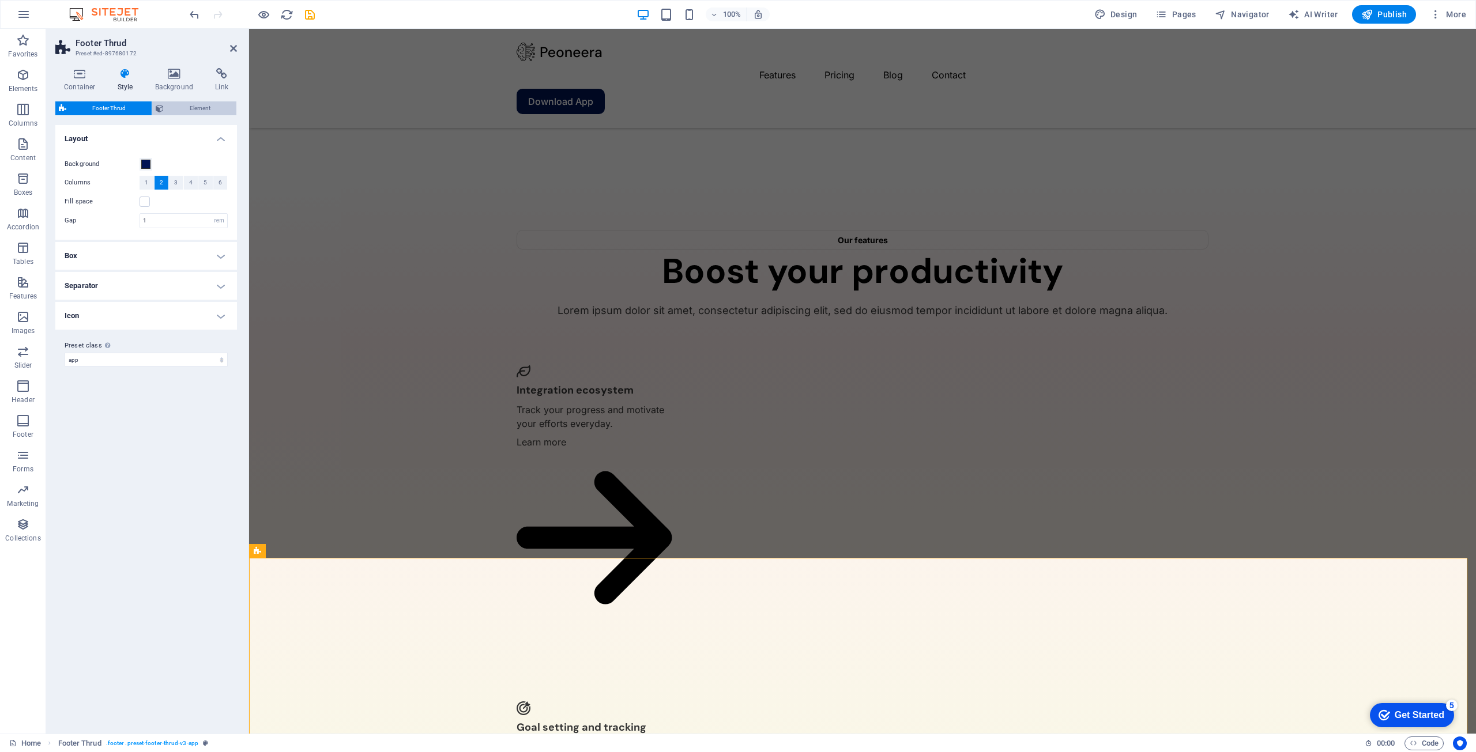
click at [185, 111] on span "Element" at bounding box center [200, 108] width 66 height 14
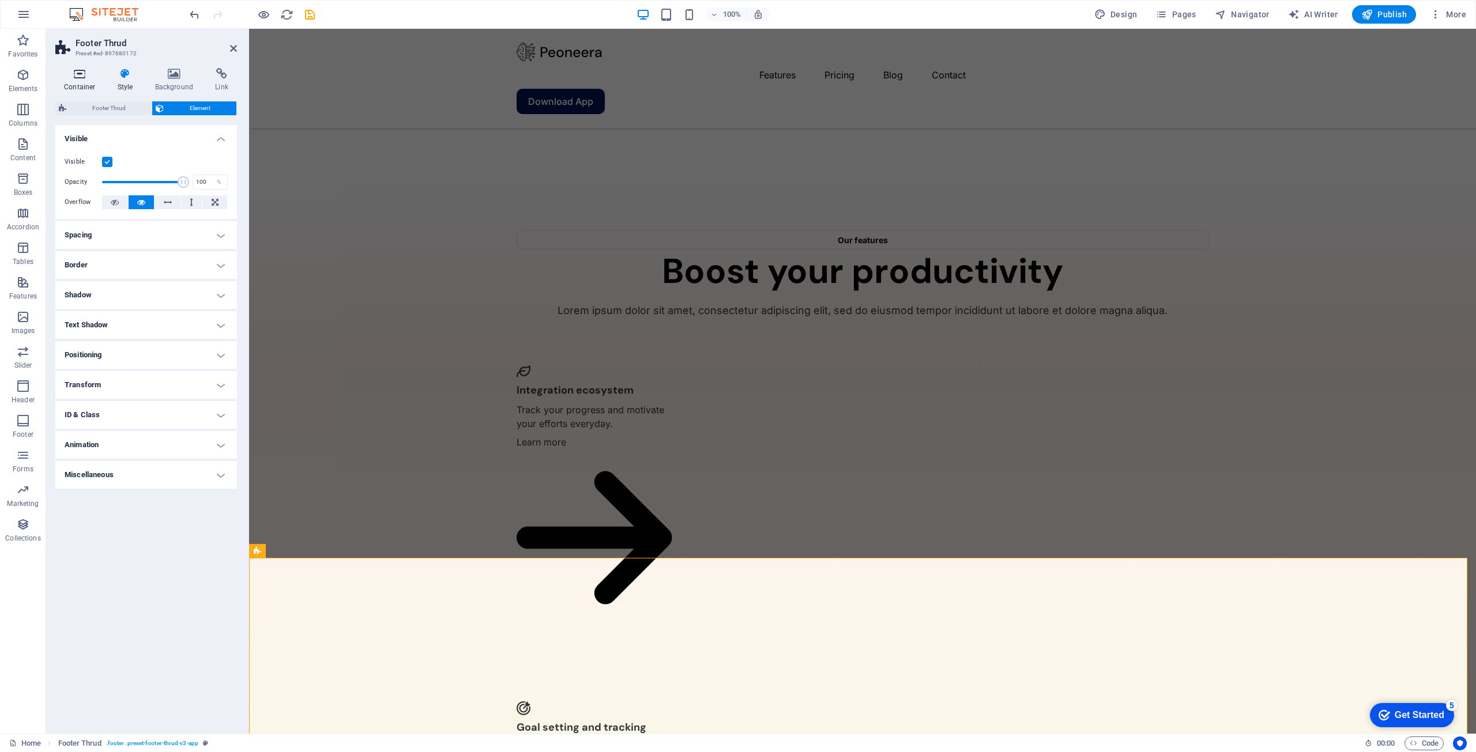
click at [88, 83] on h4 "Container" at bounding box center [82, 80] width 54 height 24
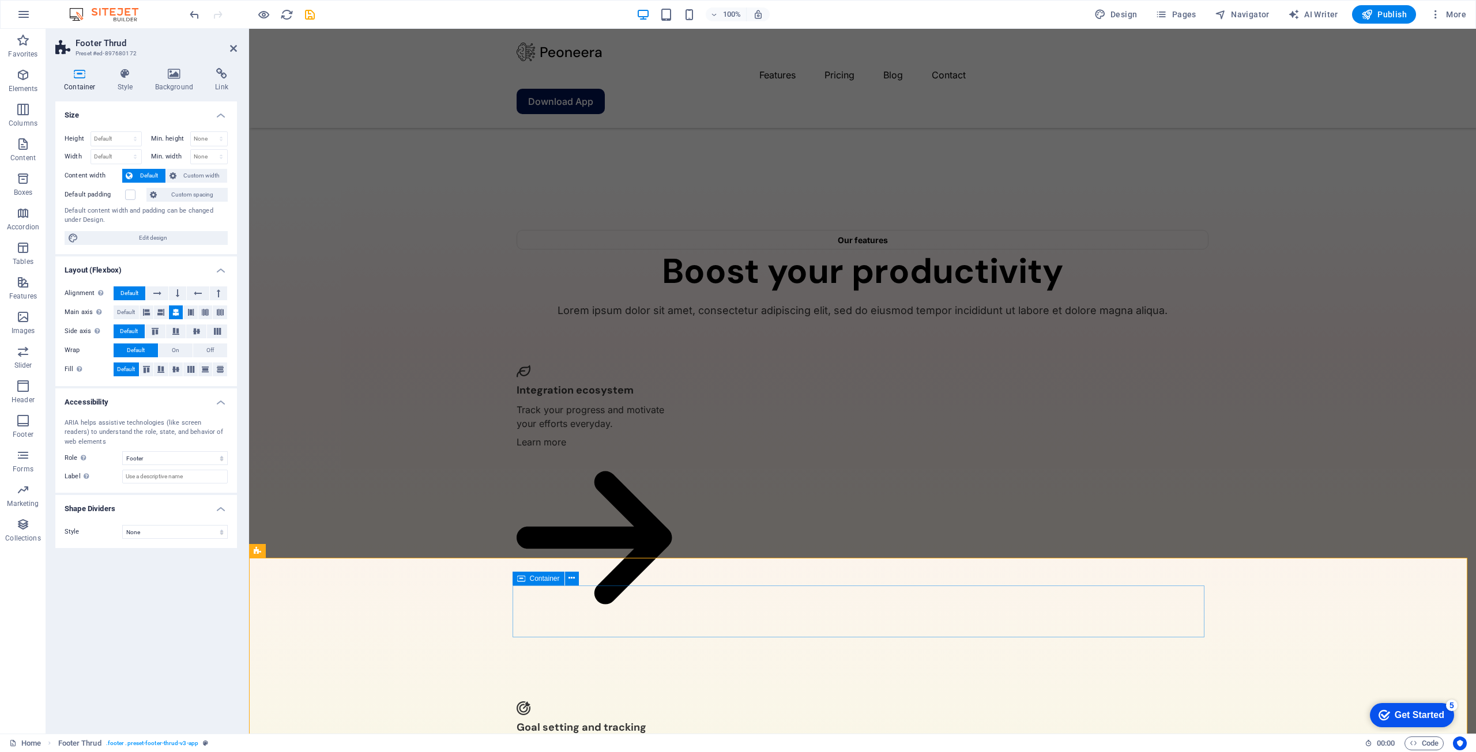
click at [567, 582] on span "Container" at bounding box center [566, 578] width 30 height 7
click at [519, 578] on icon at bounding box center [521, 579] width 8 height 14
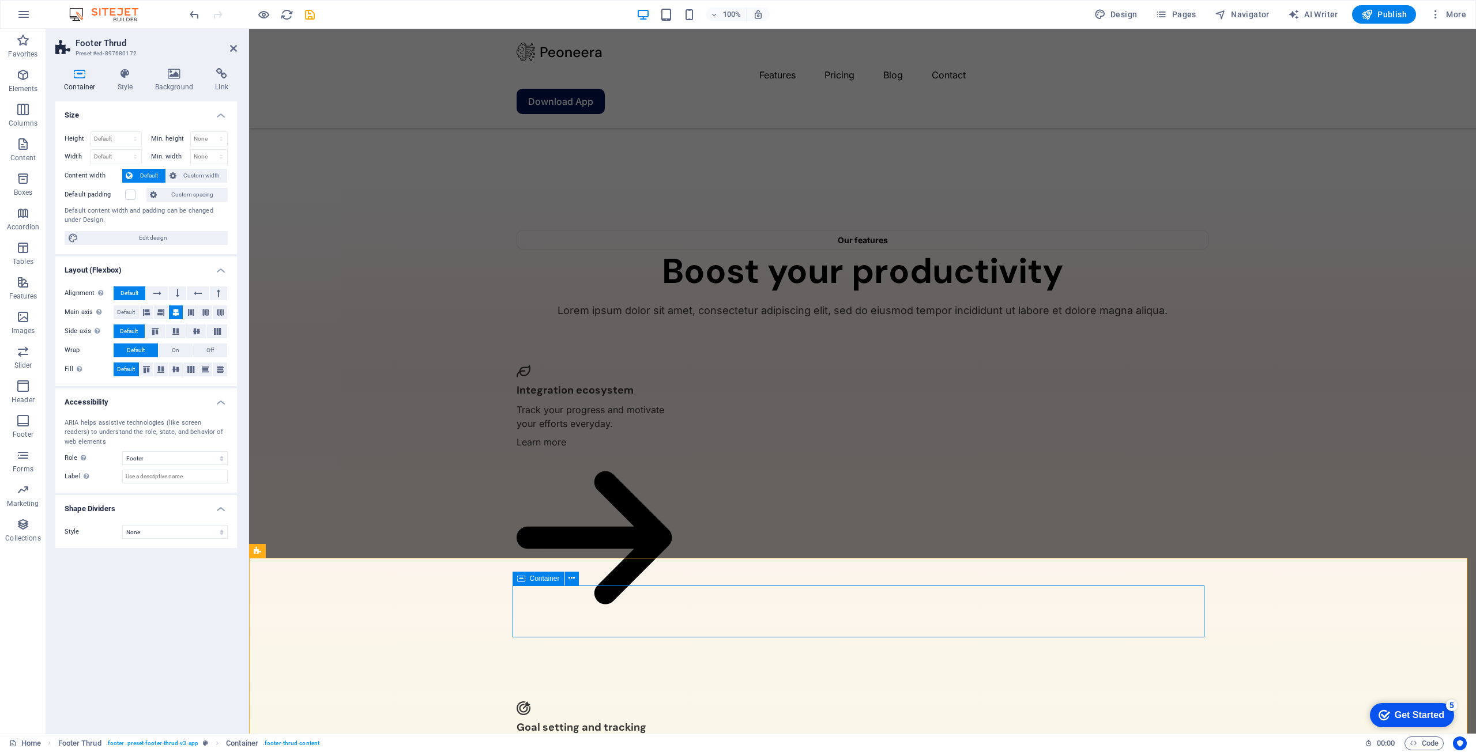
click at [540, 581] on span "Container" at bounding box center [545, 578] width 30 height 7
click at [573, 579] on icon at bounding box center [571, 578] width 6 height 12
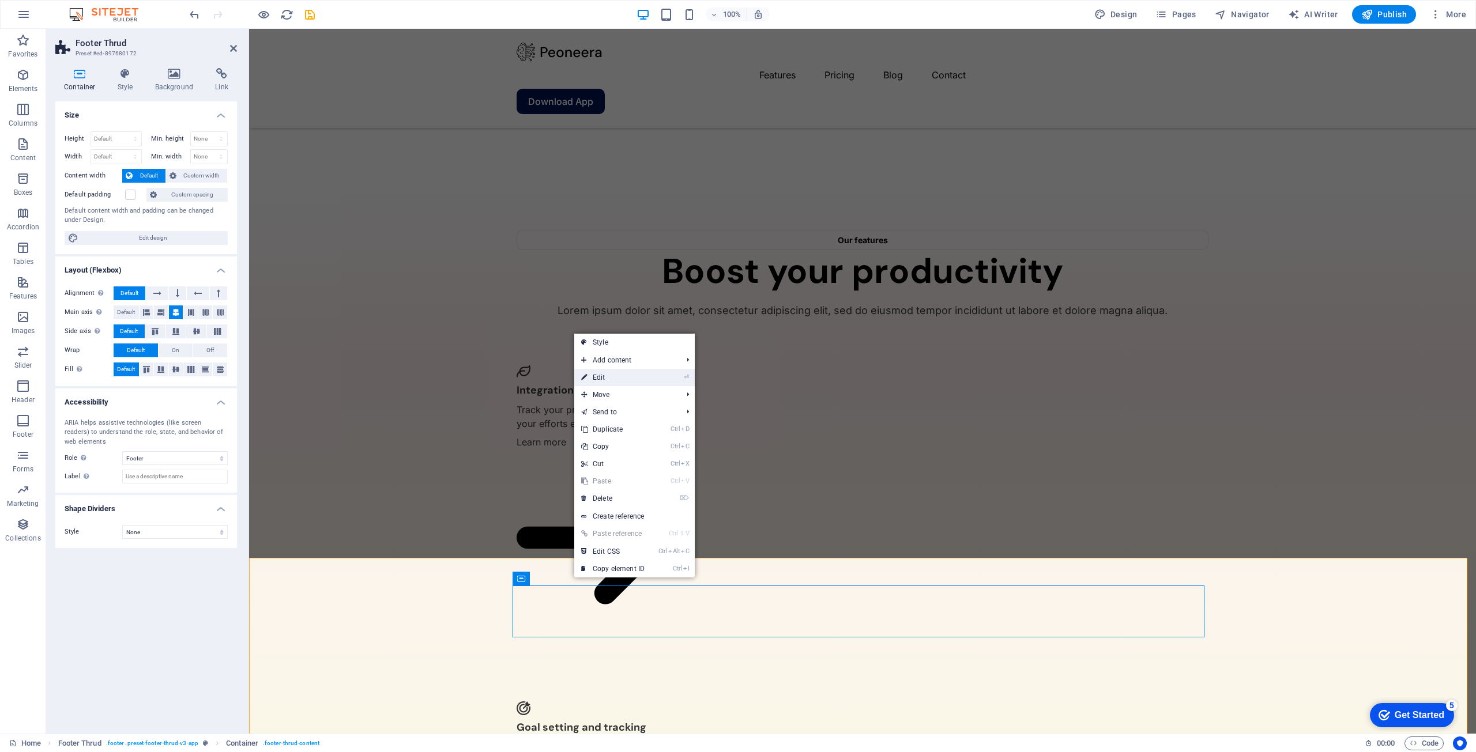
click at [617, 382] on link "⏎ Edit" at bounding box center [612, 377] width 77 height 17
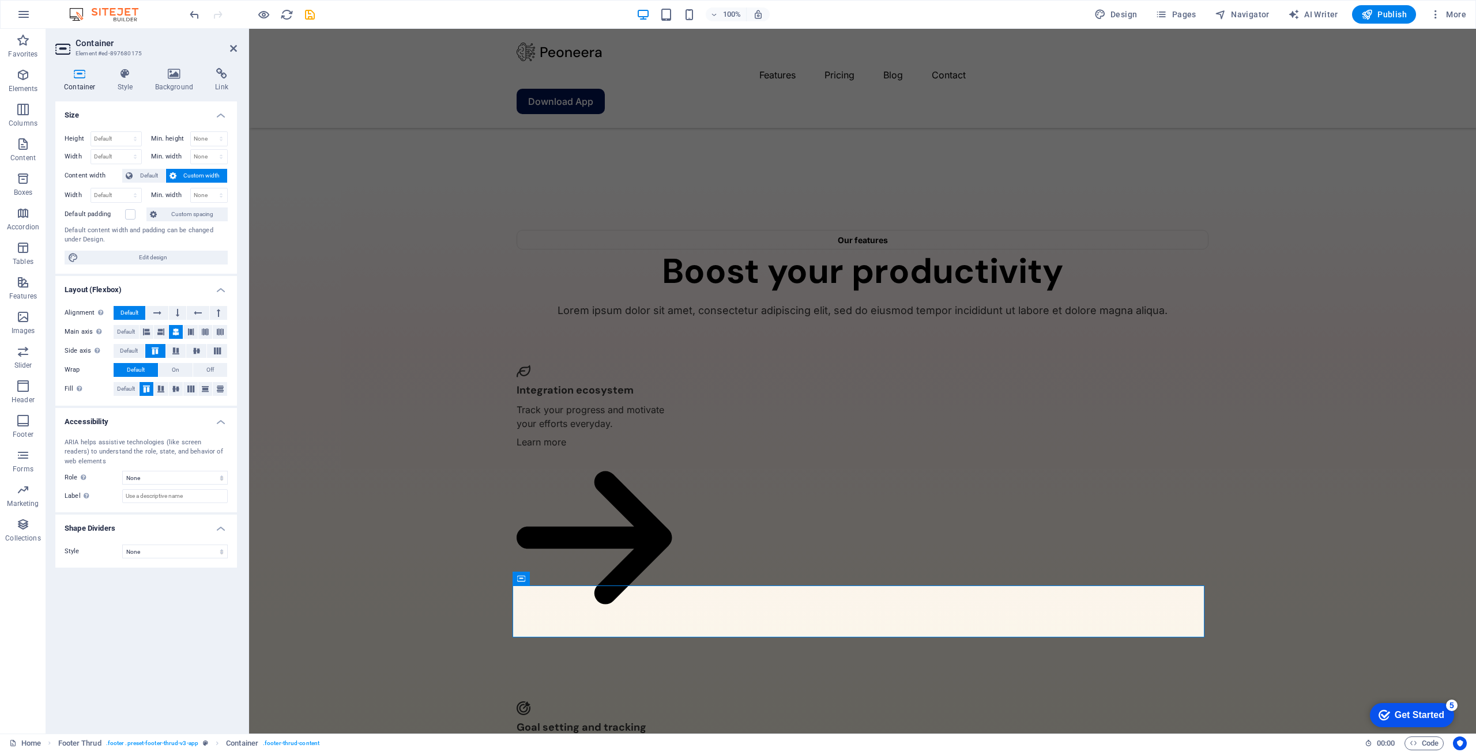
click at [183, 176] on span "Custom width" at bounding box center [202, 176] width 44 height 14
click at [129, 193] on select "Default px rem % em vh vw" at bounding box center [116, 196] width 50 height 14
click at [184, 172] on span "Custom width" at bounding box center [202, 176] width 44 height 14
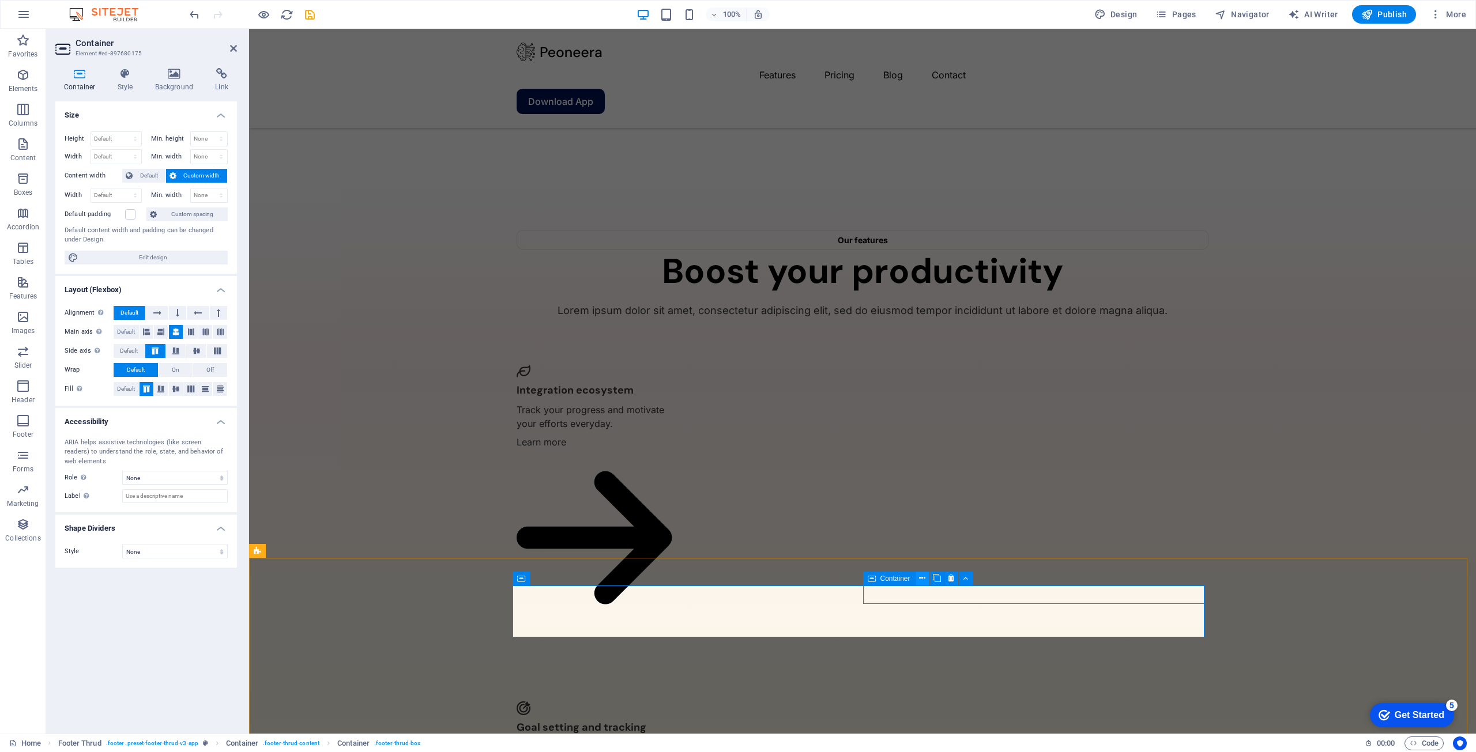
click at [924, 582] on icon at bounding box center [922, 578] width 6 height 12
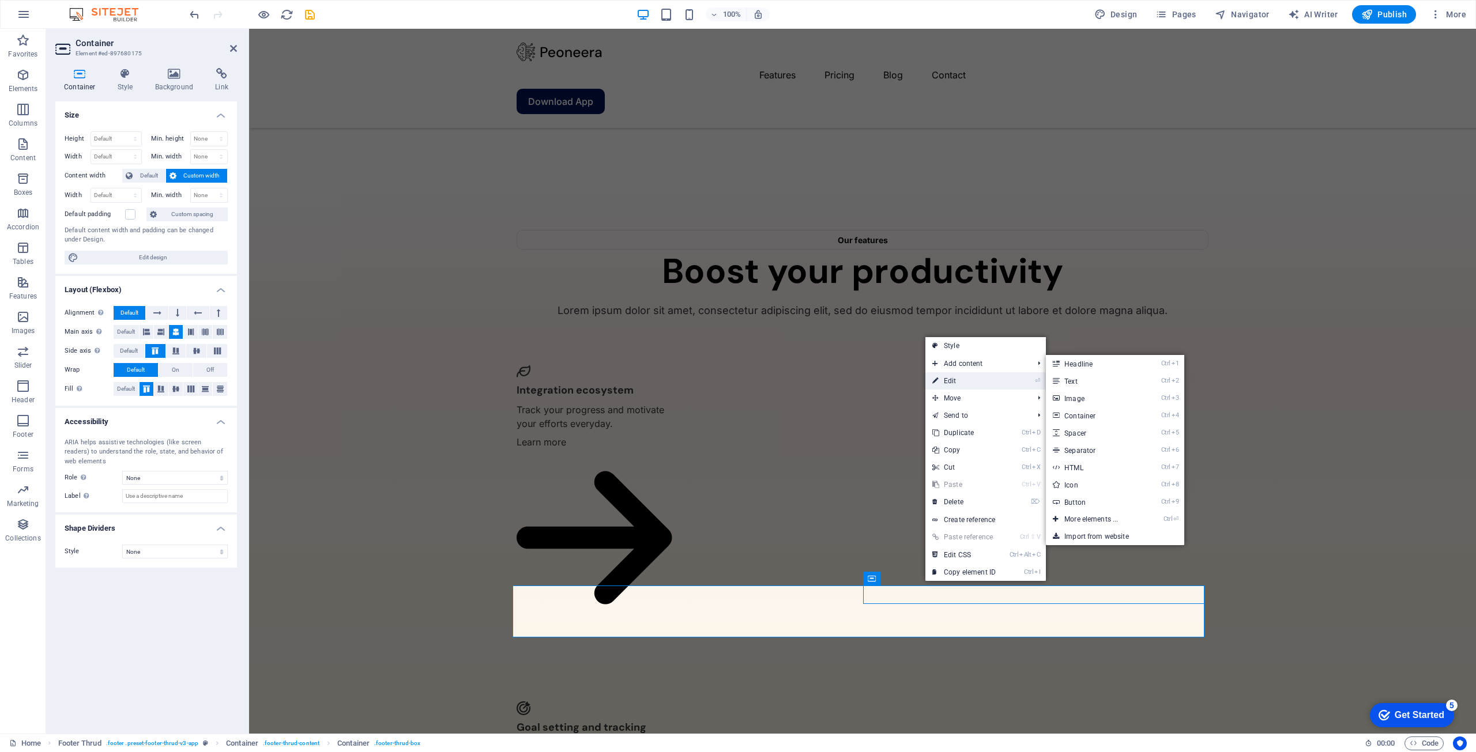
click at [956, 379] on link "⏎ Edit" at bounding box center [963, 380] width 77 height 17
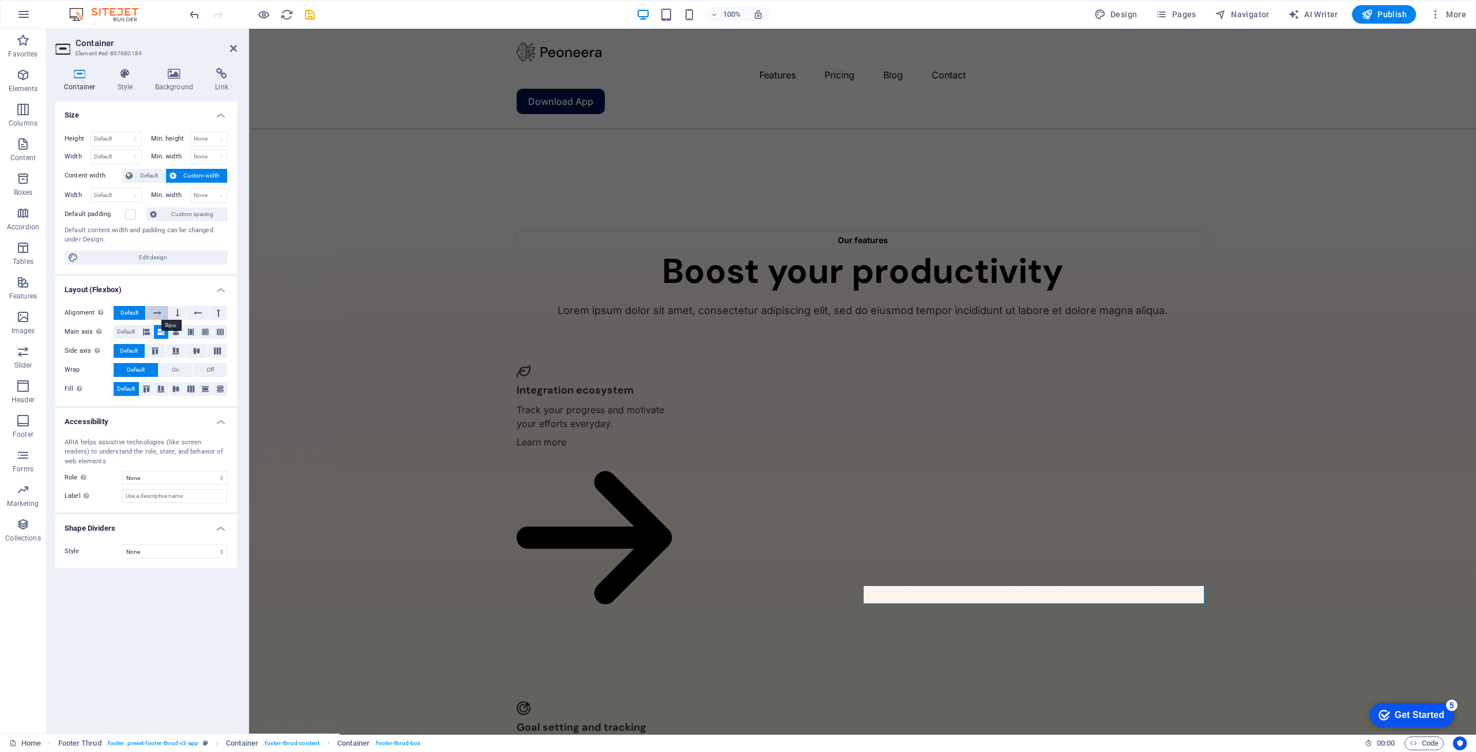
click at [161, 310] on icon at bounding box center [157, 313] width 8 height 14
click at [135, 313] on span "Default" at bounding box center [129, 313] width 18 height 14
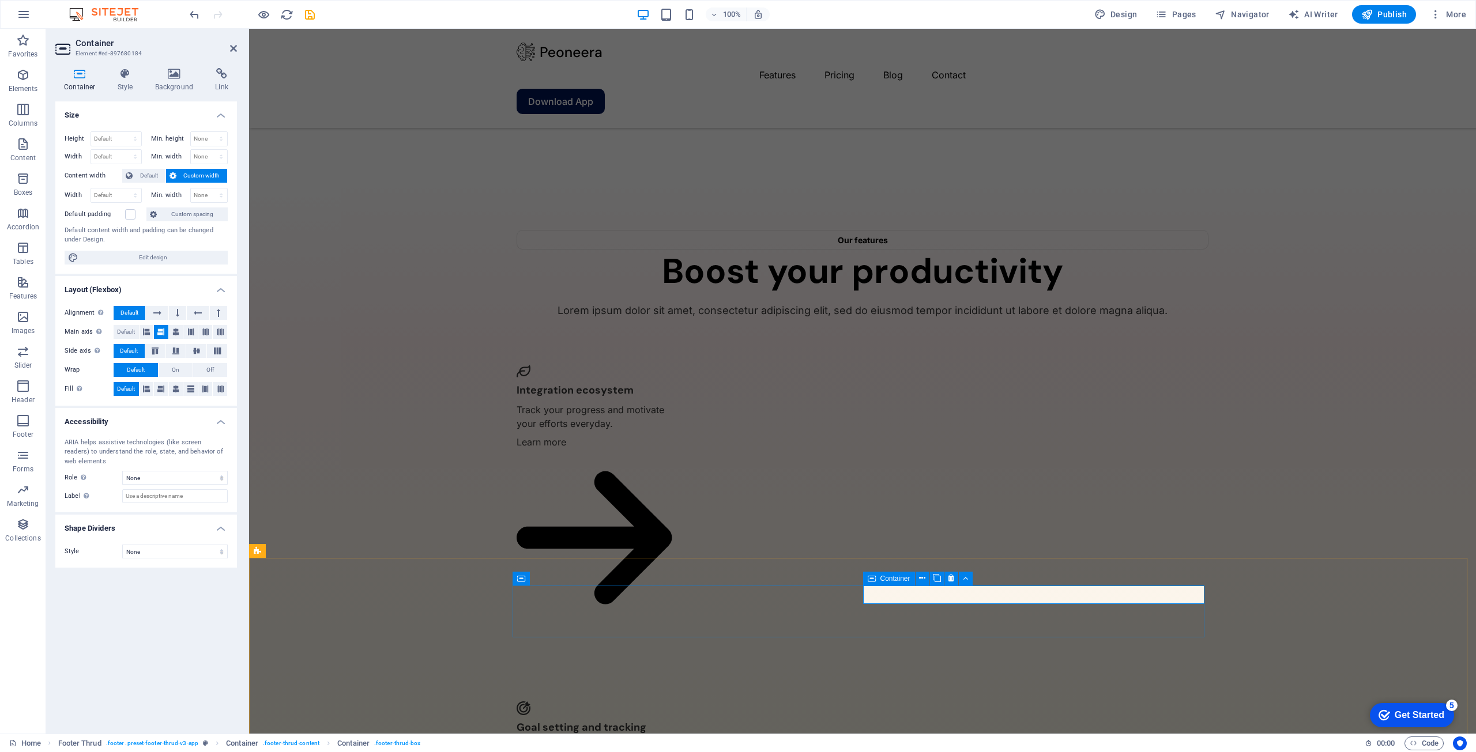
click at [29, 85] on p "Elements" at bounding box center [23, 88] width 29 height 9
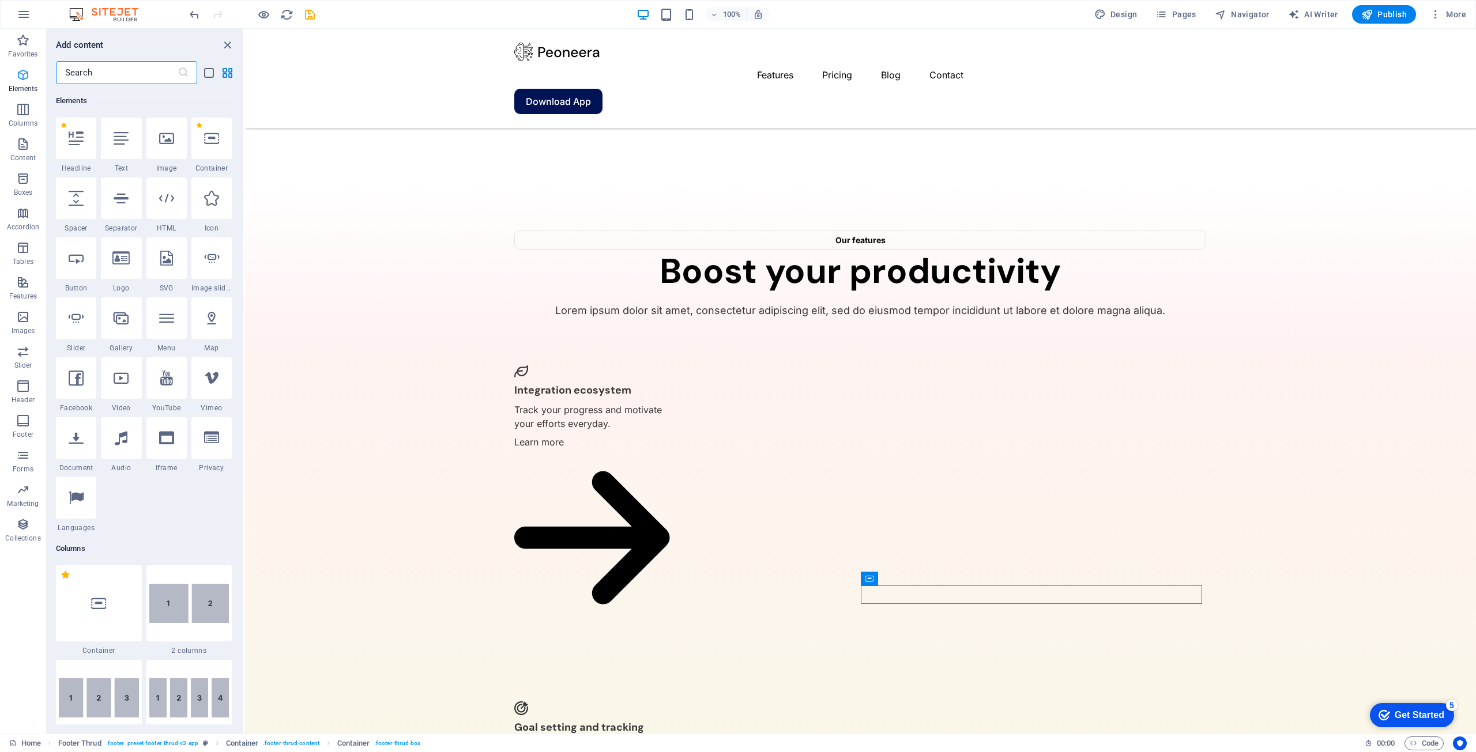
scroll to position [123, 0]
click at [581, 579] on span "Logo" at bounding box center [578, 578] width 16 height 7
click at [589, 581] on div "Logo" at bounding box center [571, 579] width 39 height 14
click at [603, 579] on button at bounding box center [597, 579] width 14 height 14
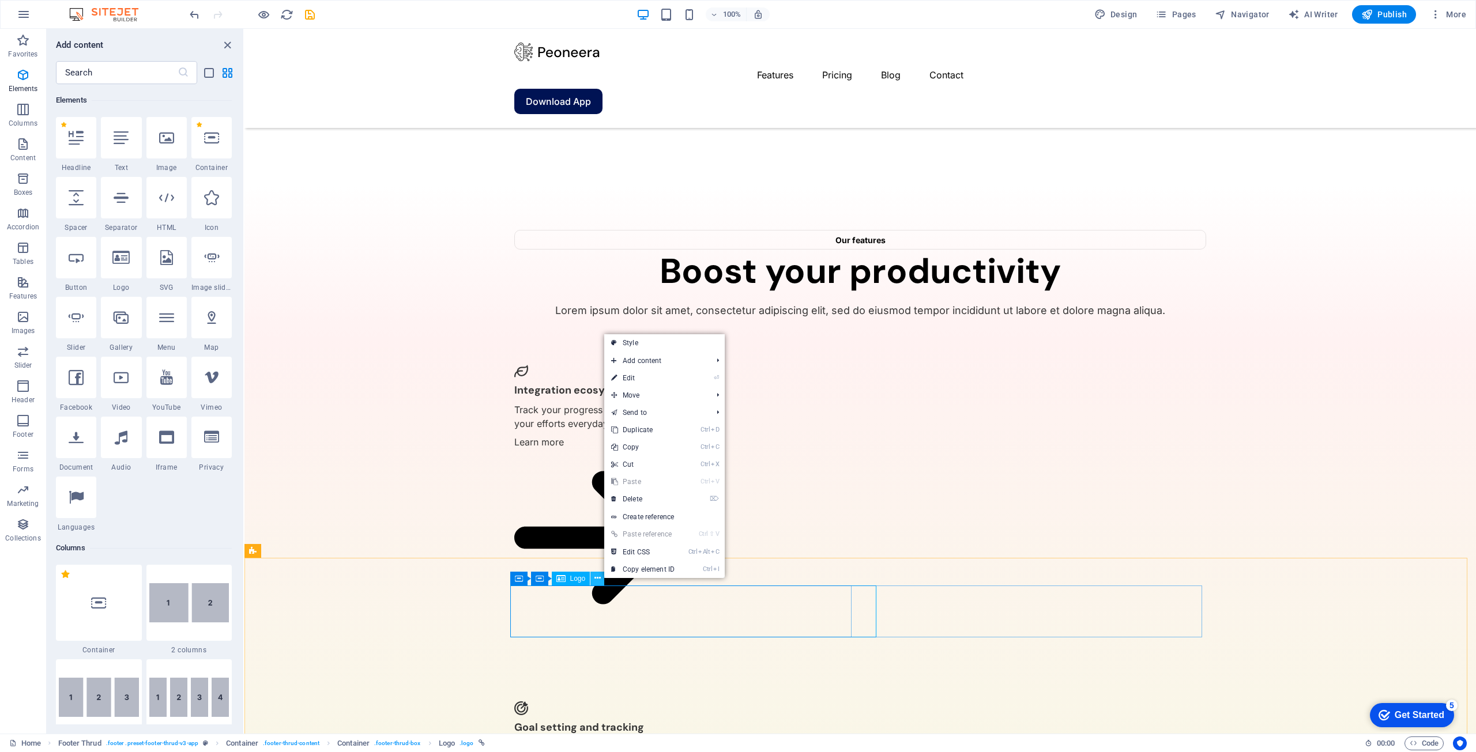
click at [599, 579] on icon at bounding box center [597, 578] width 6 height 12
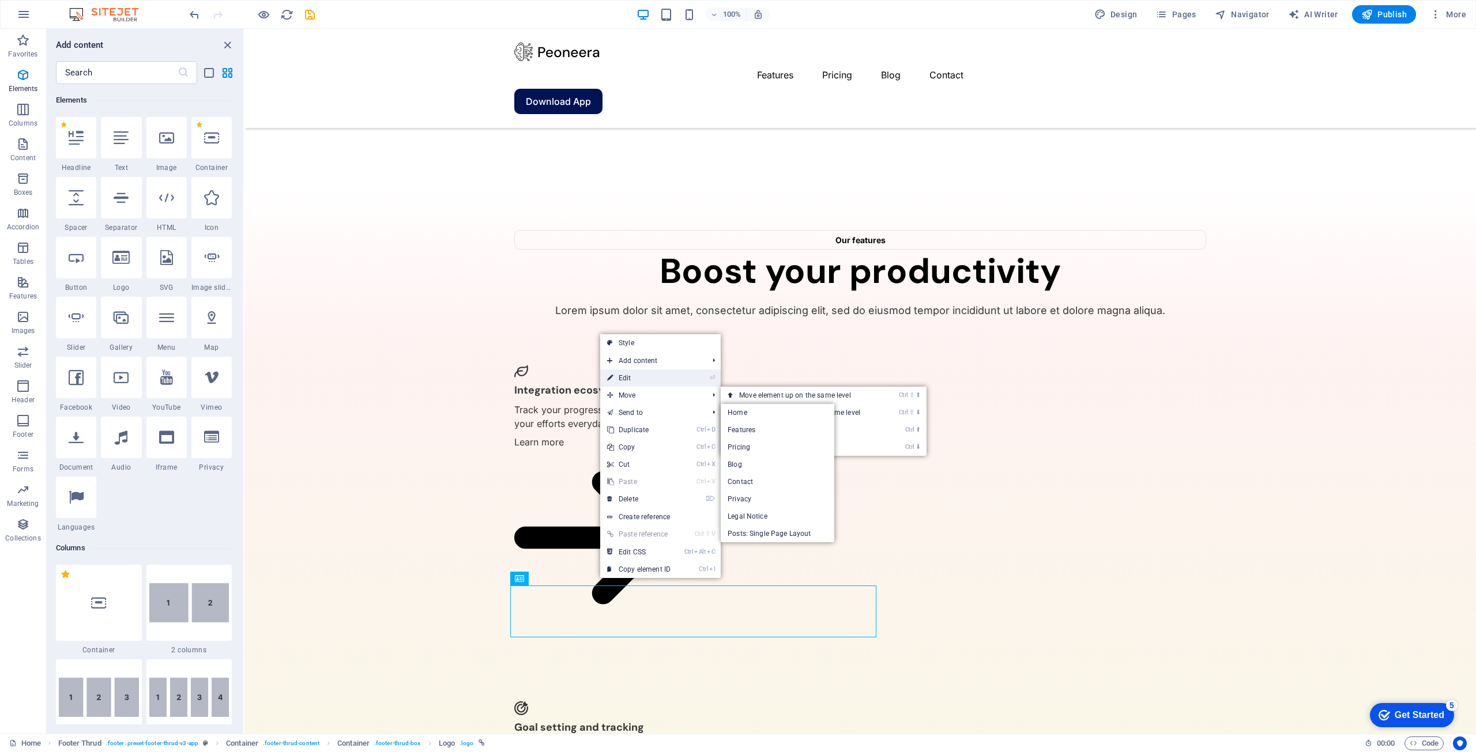
click at [628, 380] on link "⏎ Edit" at bounding box center [638, 378] width 77 height 17
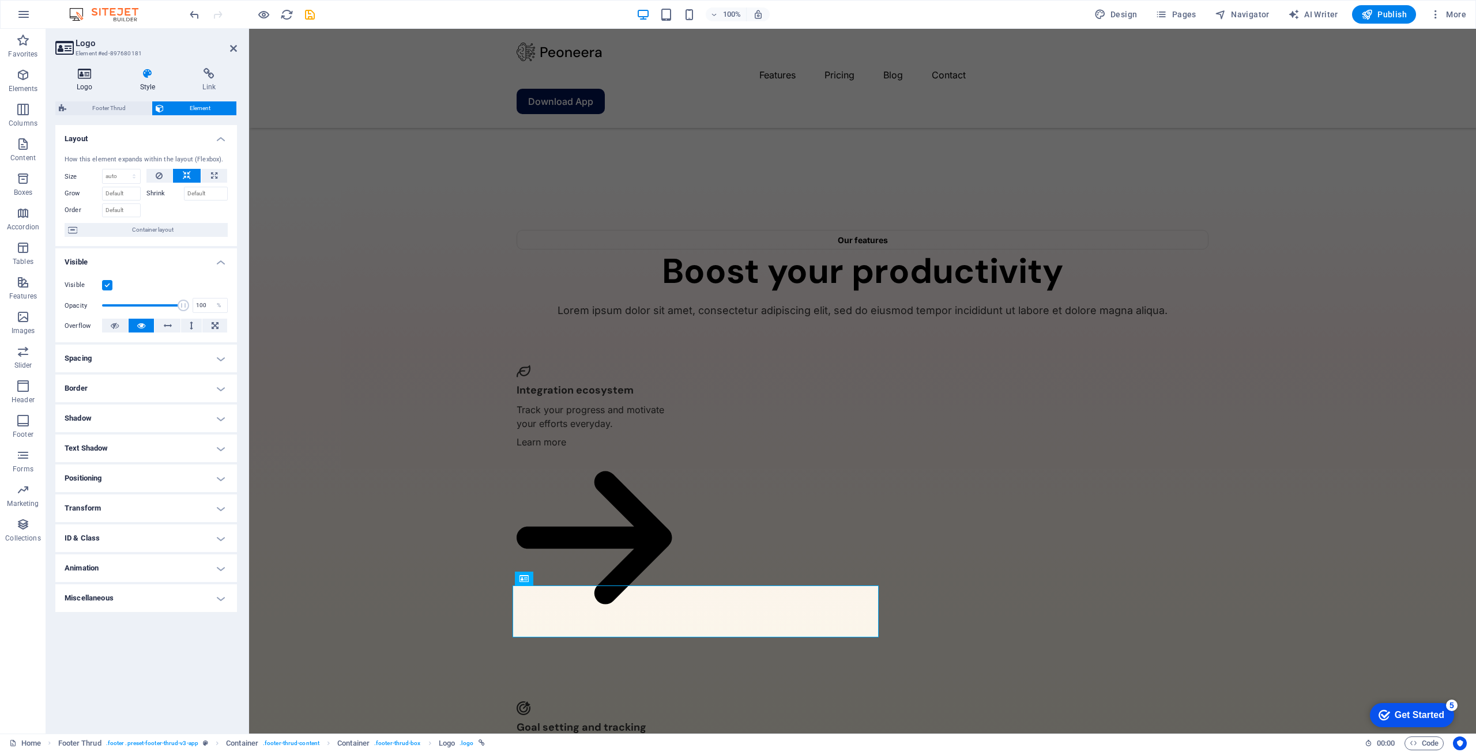
click at [78, 81] on h4 "Logo" at bounding box center [86, 80] width 63 height 24
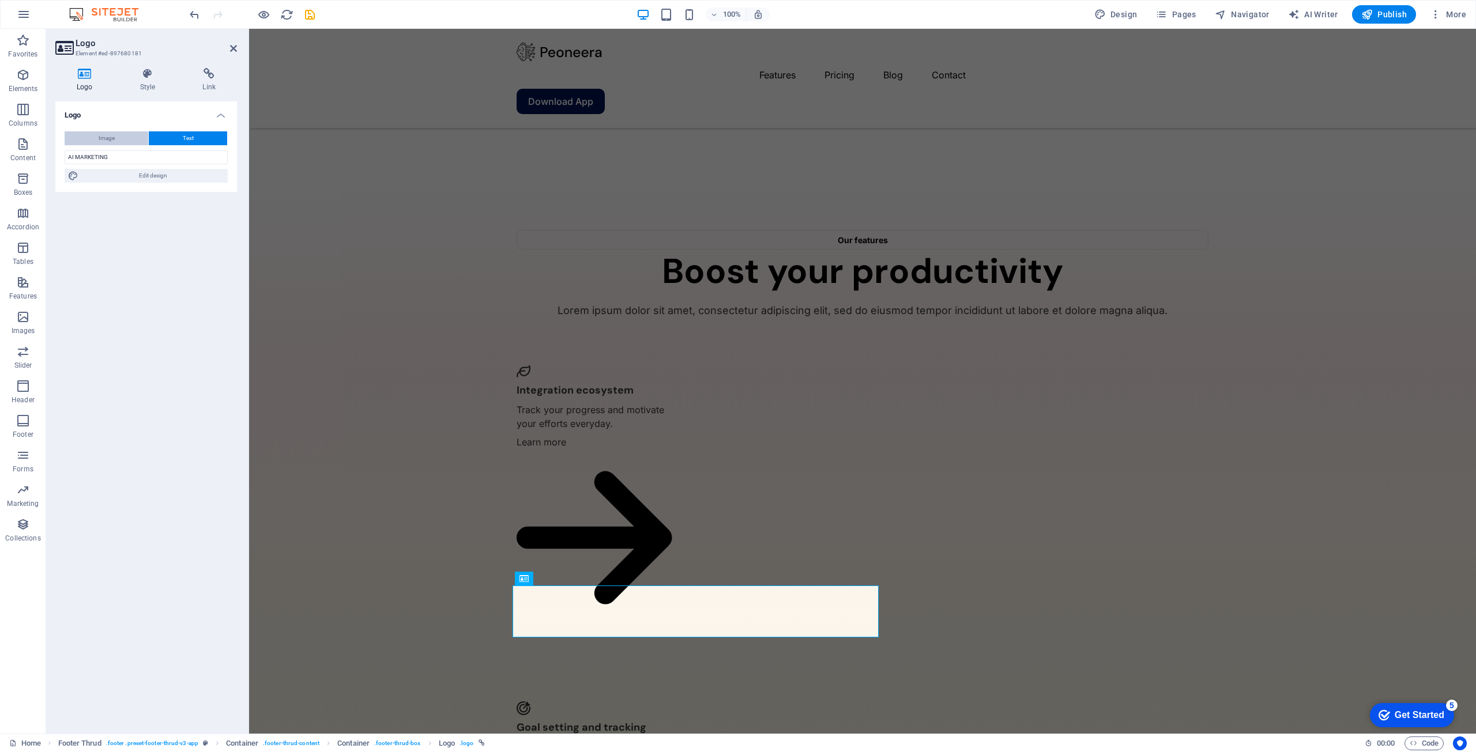
click at [116, 136] on button "Image" at bounding box center [107, 138] width 84 height 14
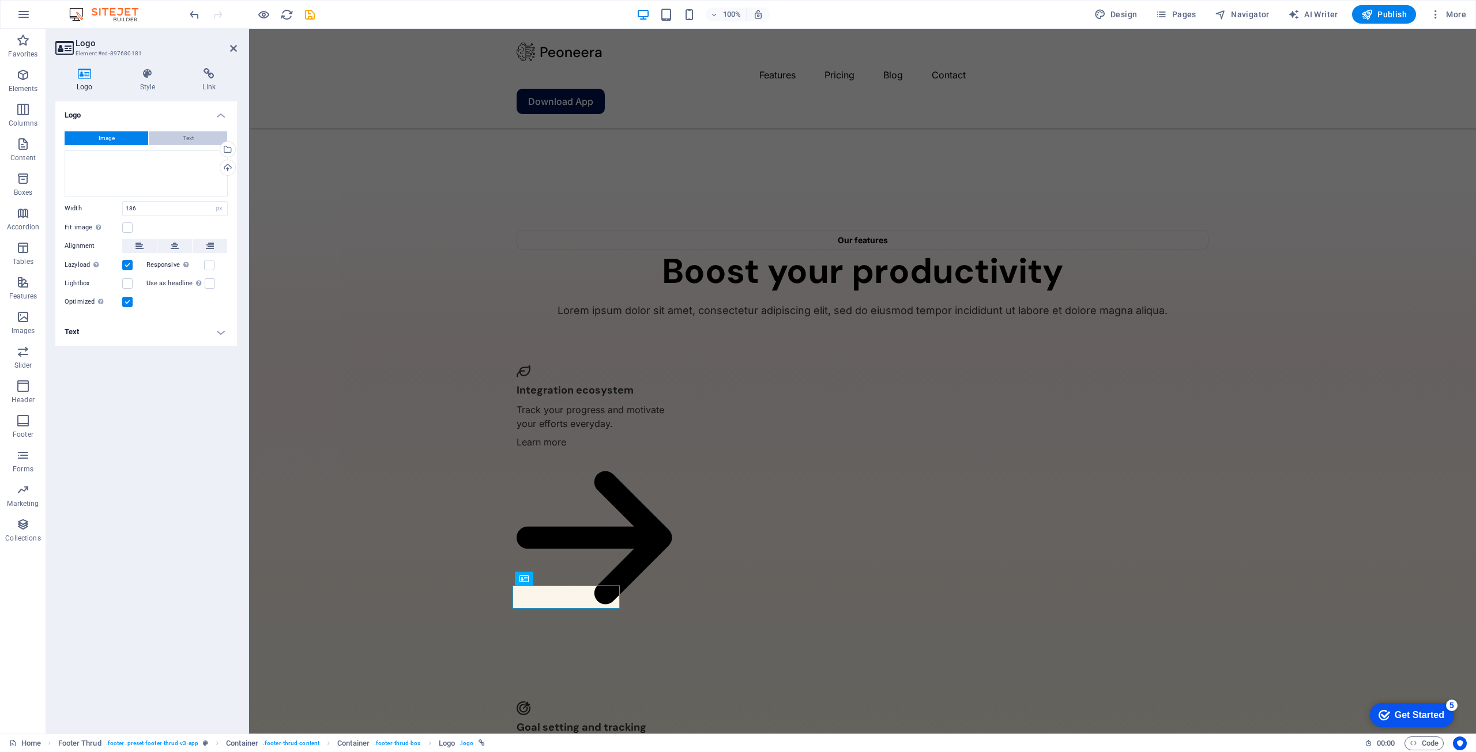
click at [169, 140] on button "Text" at bounding box center [188, 138] width 78 height 14
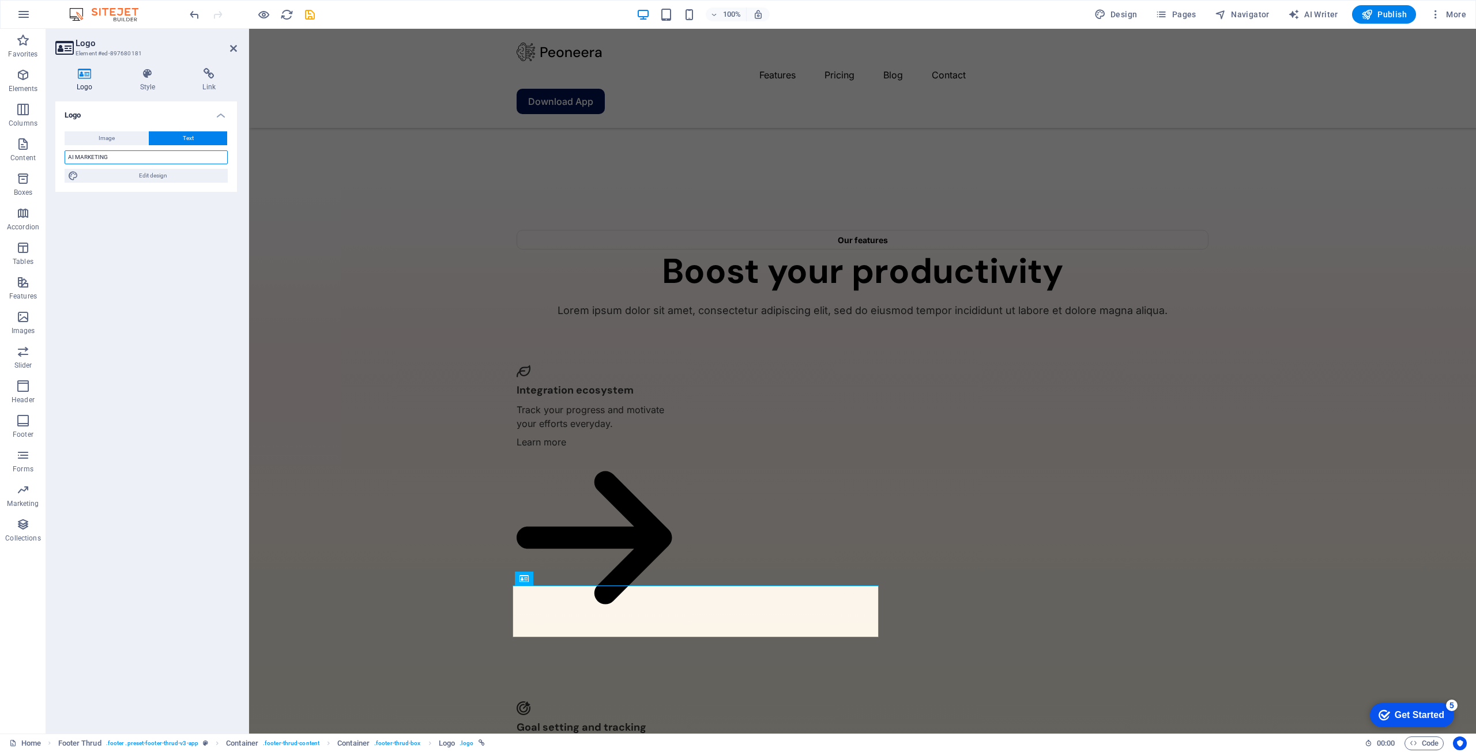
click at [130, 160] on input "AI MARKETING" at bounding box center [146, 157] width 163 height 14
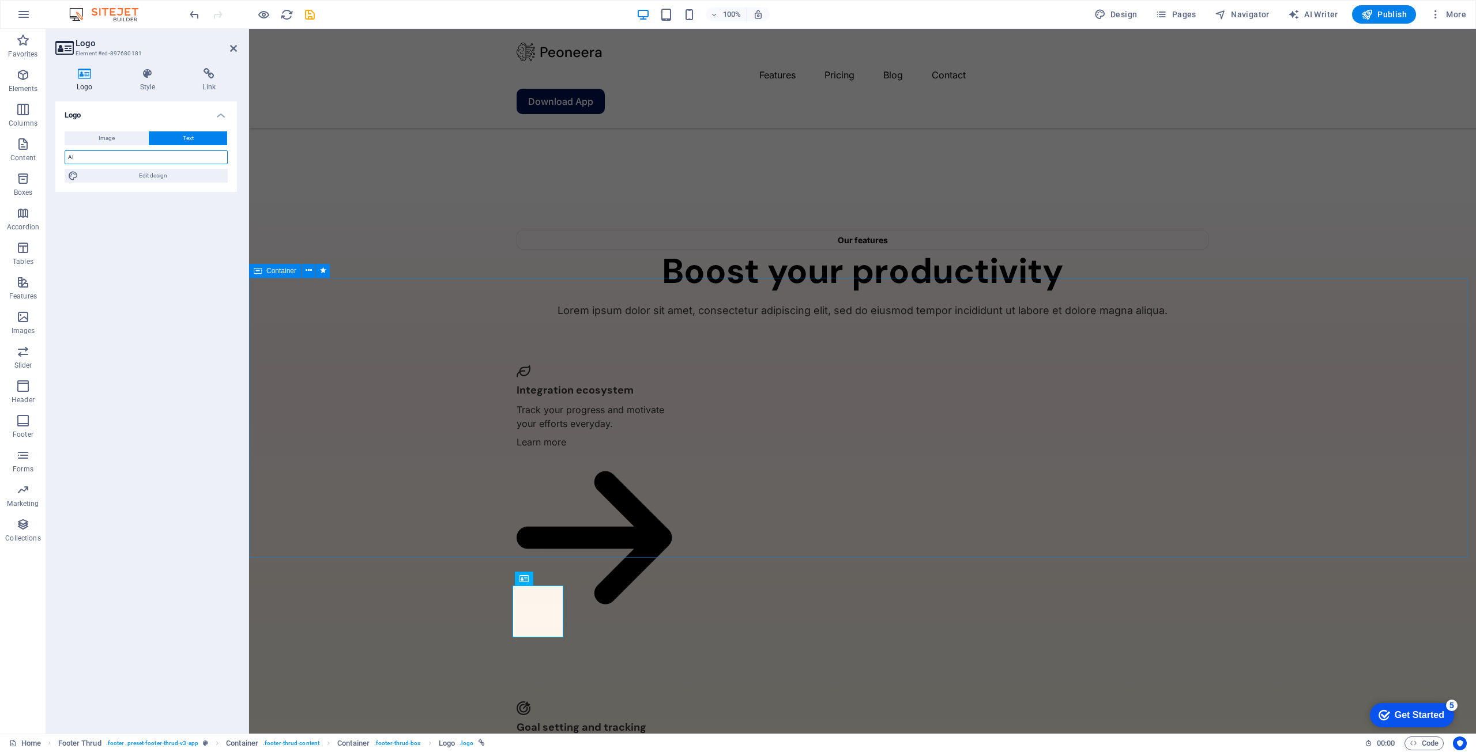
type input "AI"
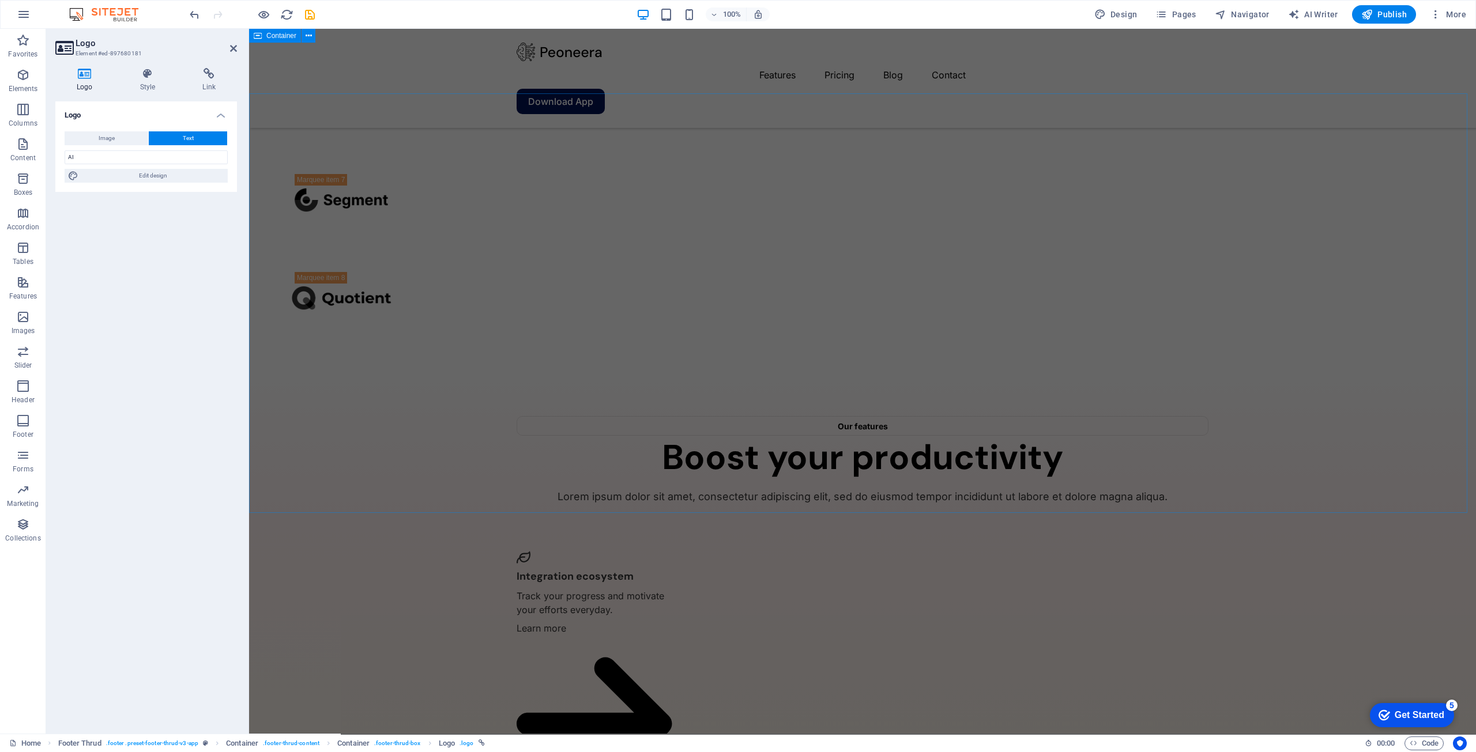
scroll to position [2042, 0]
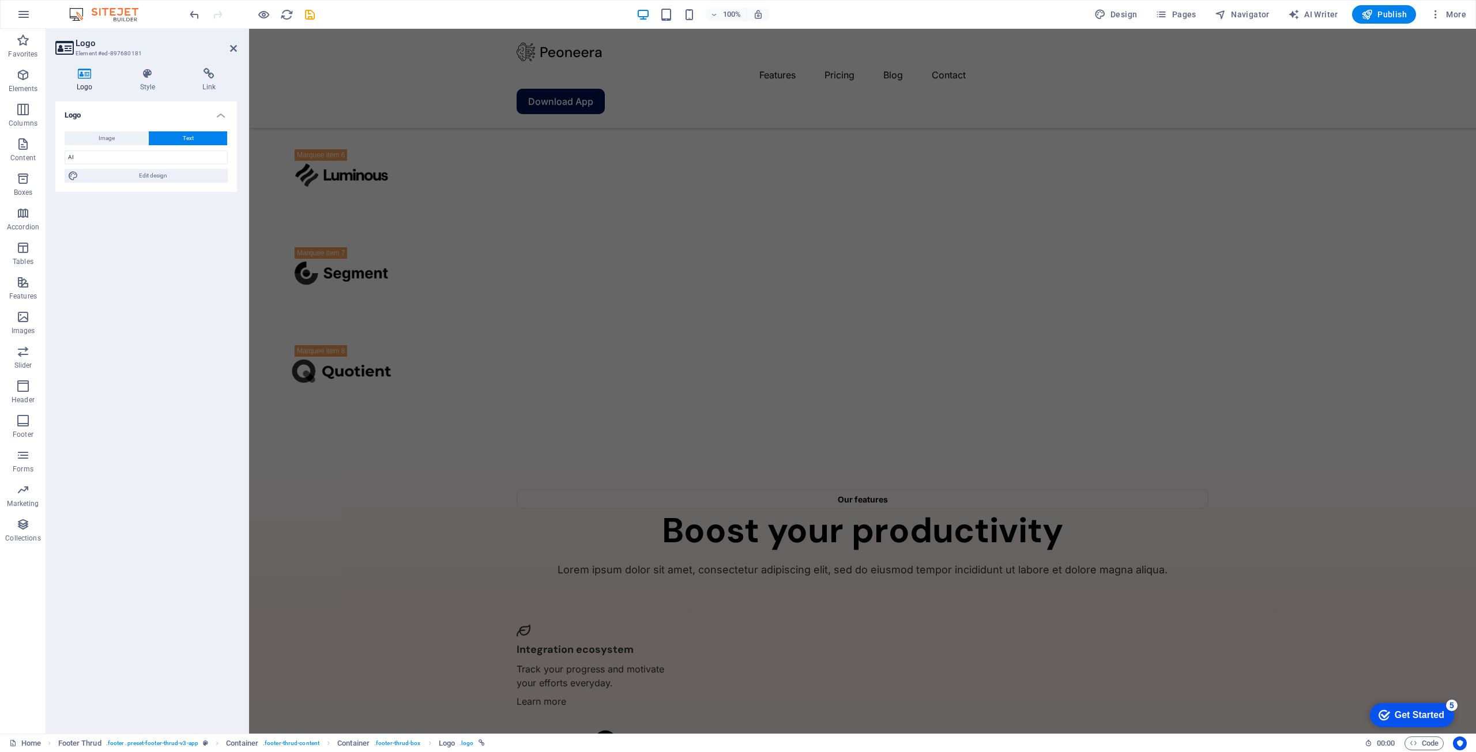
click at [145, 214] on div "Logo Image Text Drag files here, click to choose files or select files from Fil…" at bounding box center [146, 412] width 182 height 623
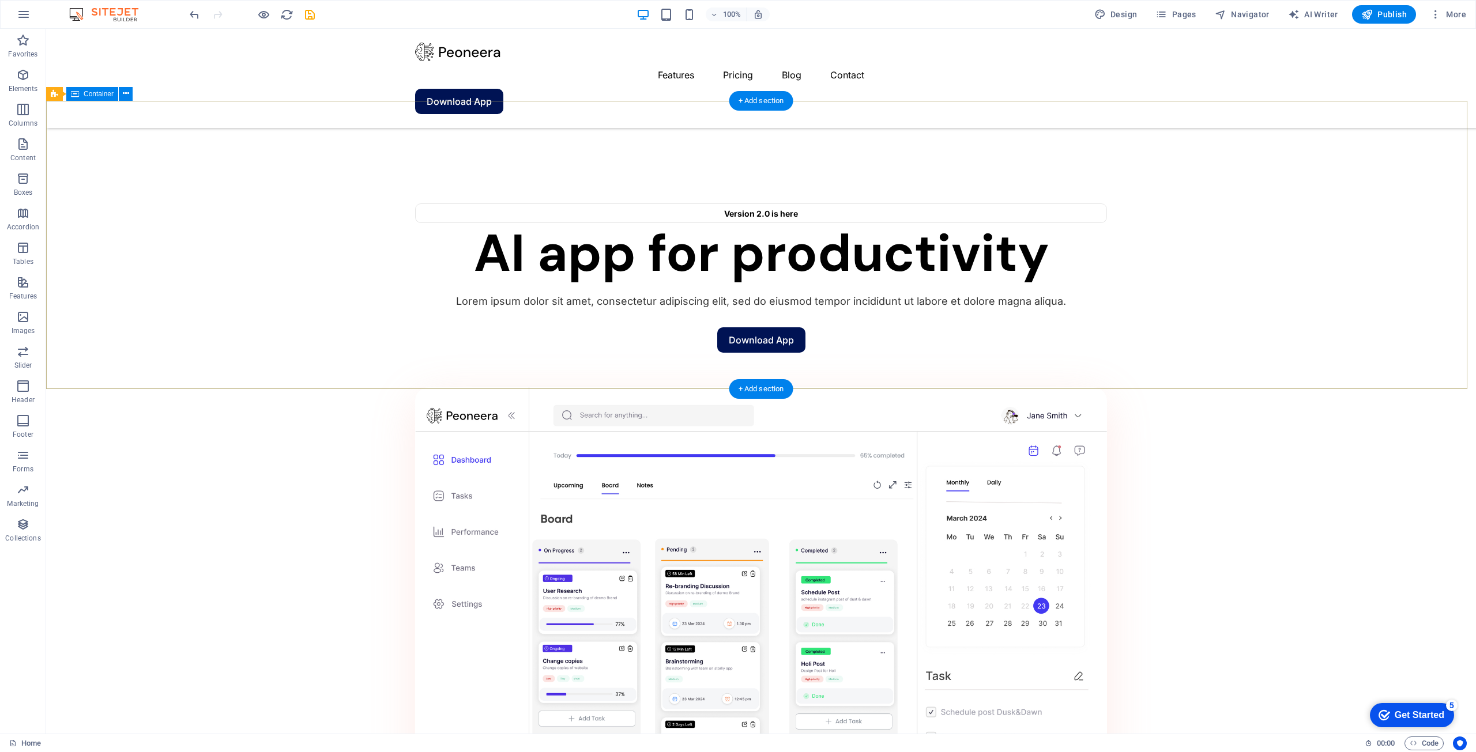
scroll to position [634, 0]
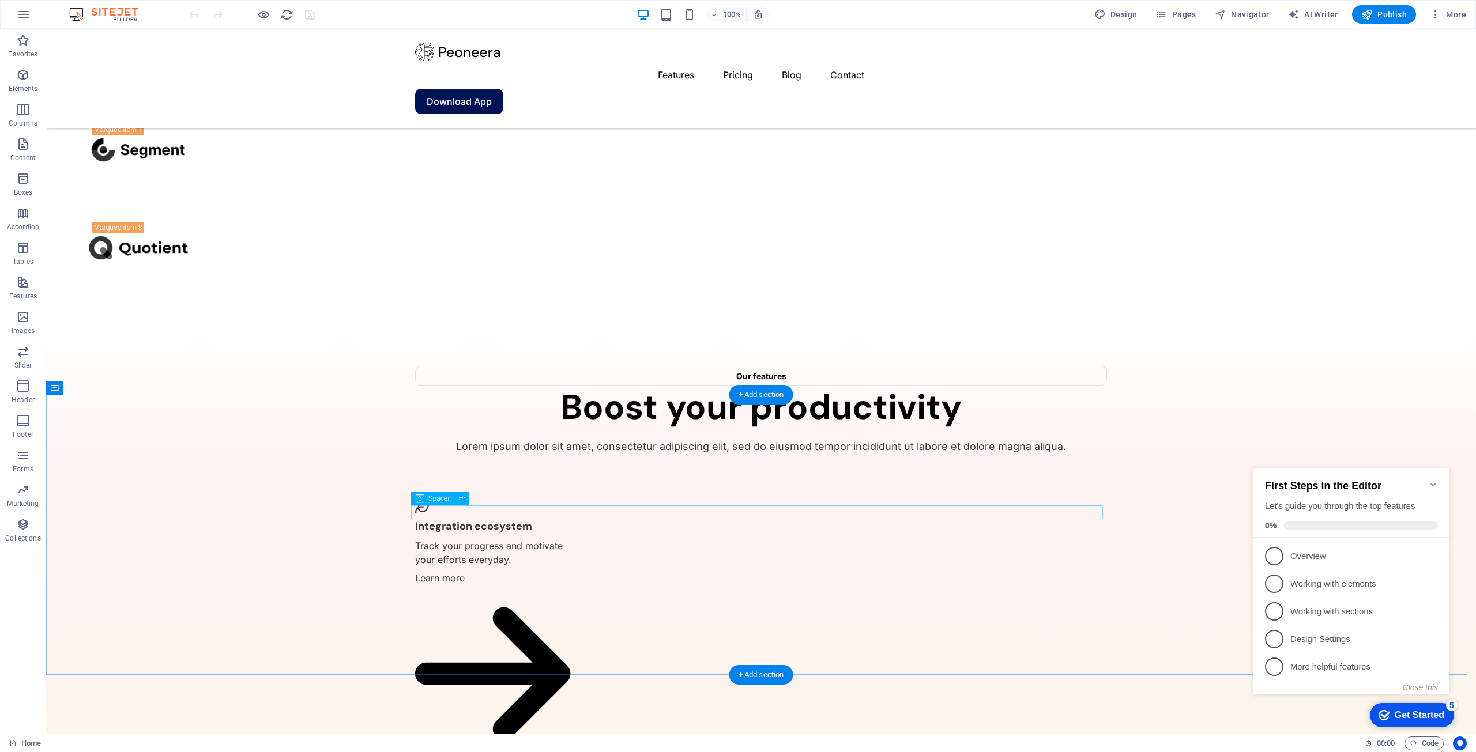
scroll to position [2301, 0]
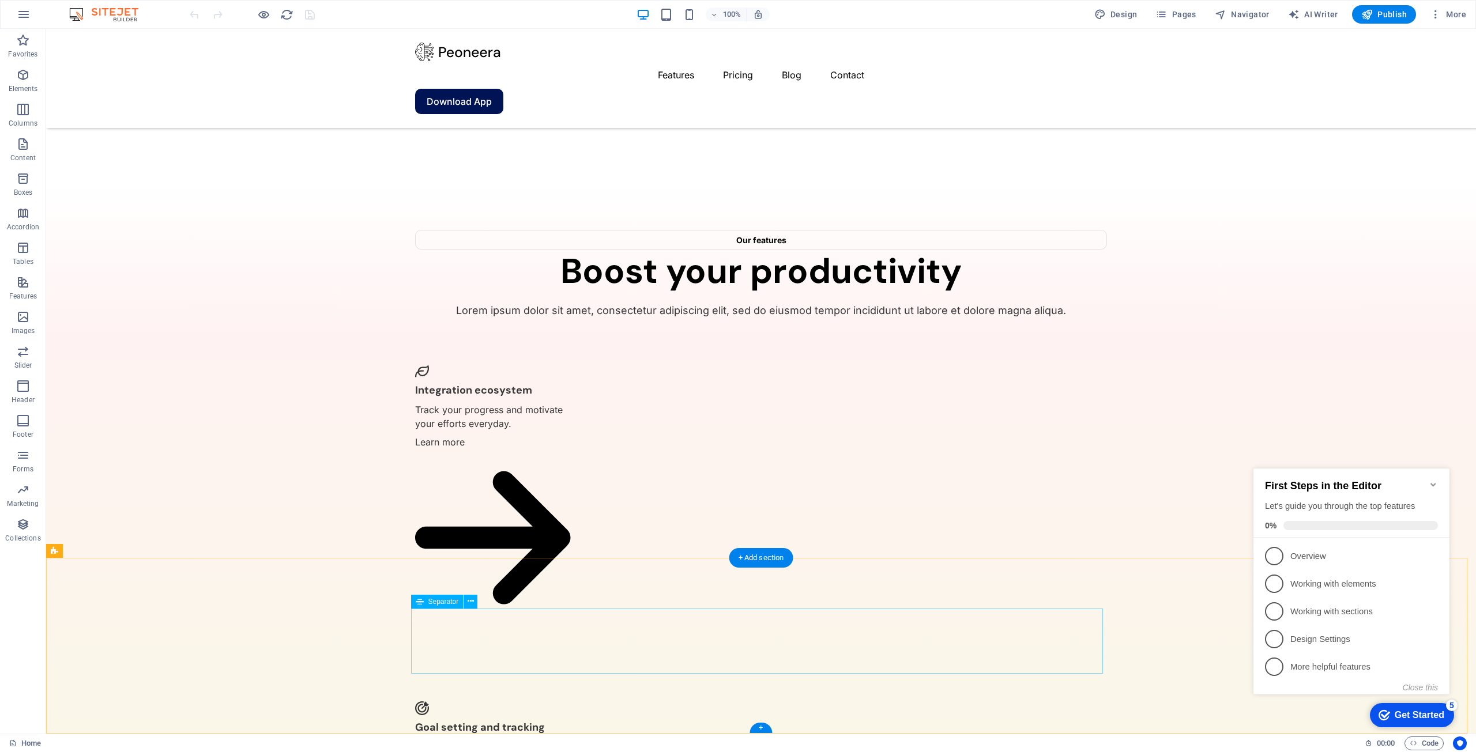
click at [746, 560] on div "+ Add section" at bounding box center [761, 558] width 64 height 20
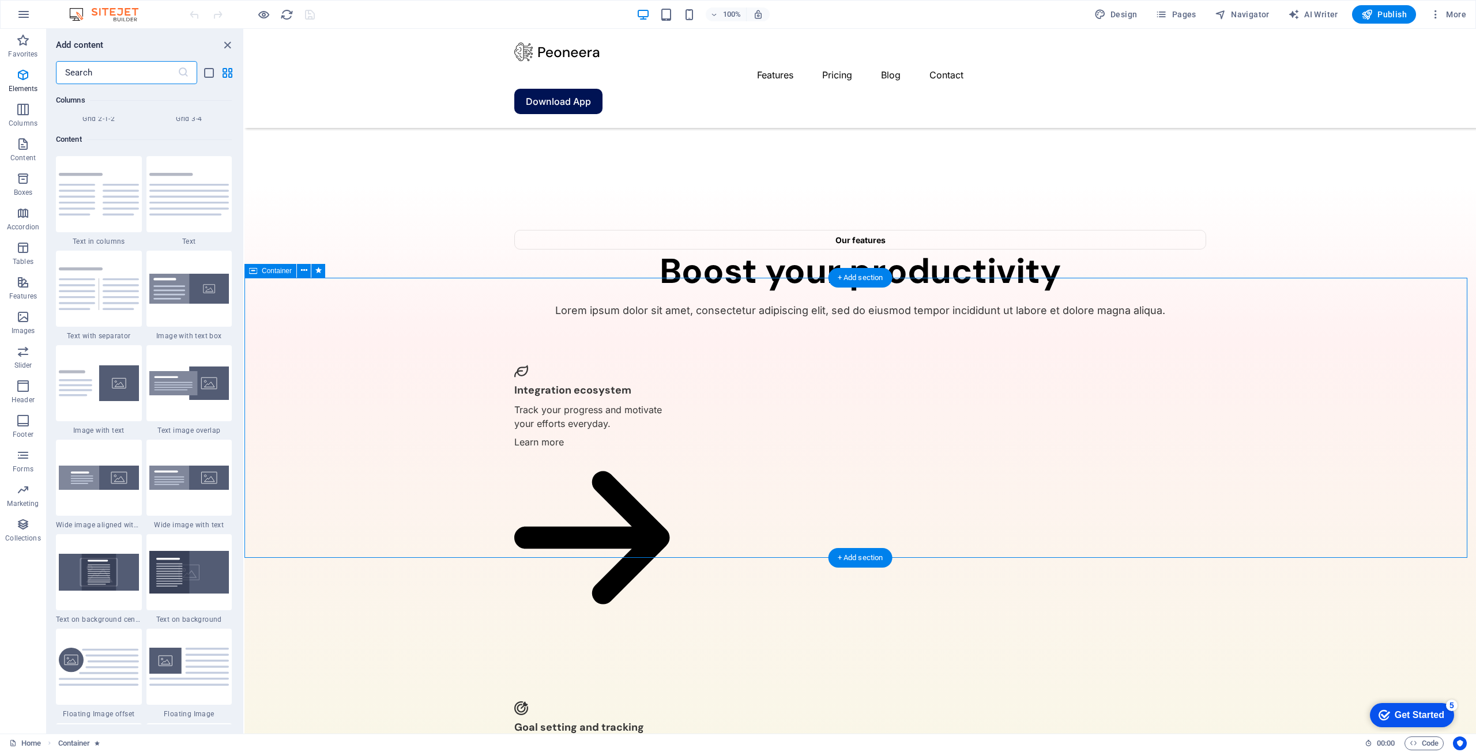
scroll to position [2017, 0]
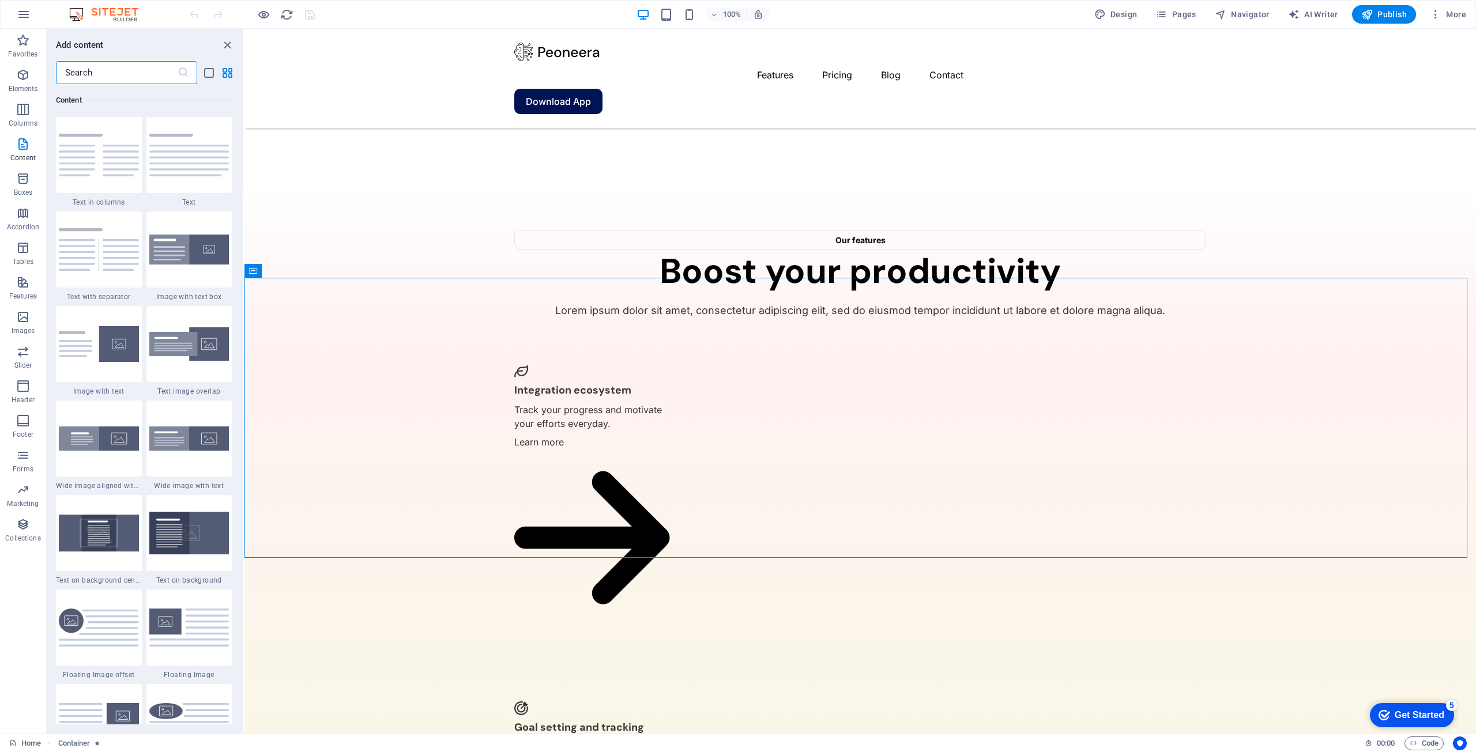
click at [92, 73] on input "text" at bounding box center [117, 72] width 122 height 23
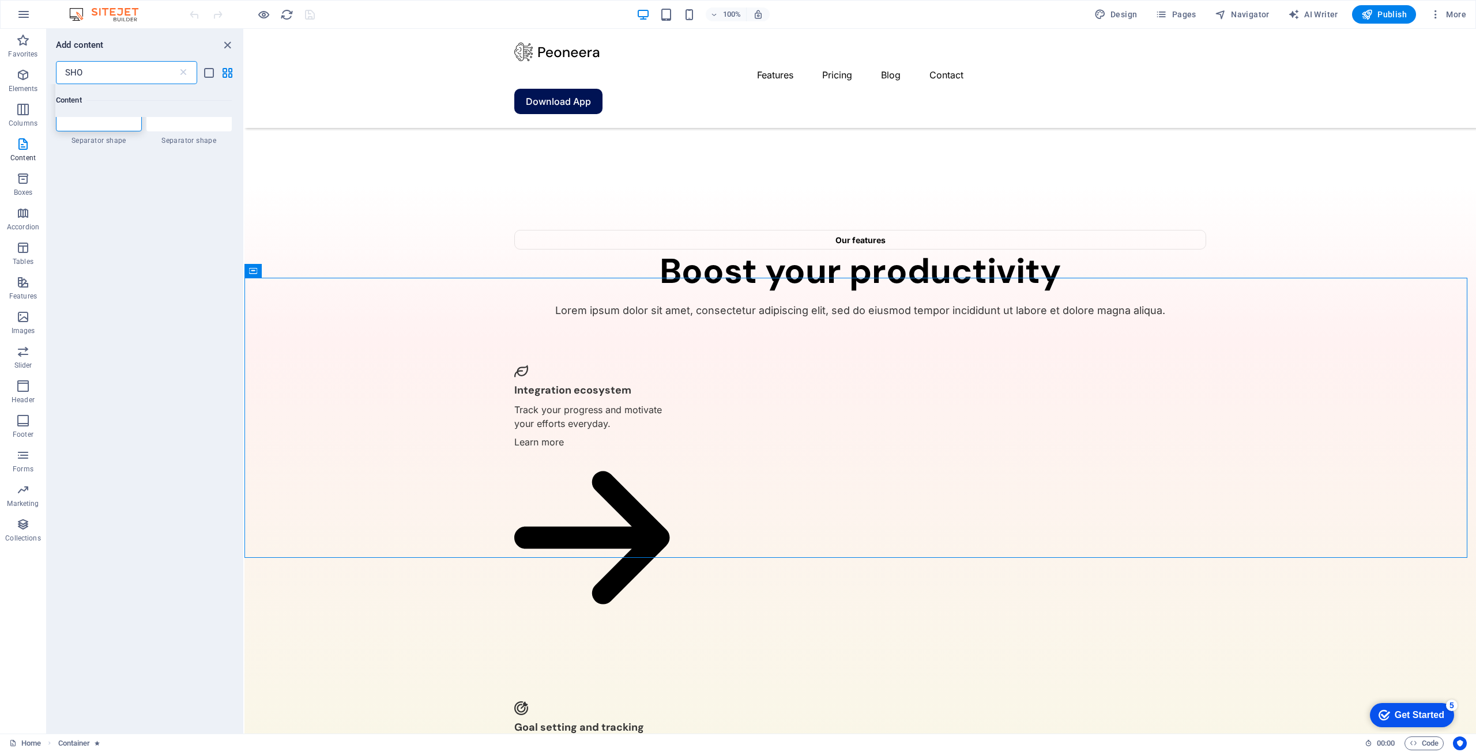
scroll to position [0, 0]
type input "S"
type input "X"
type input "C"
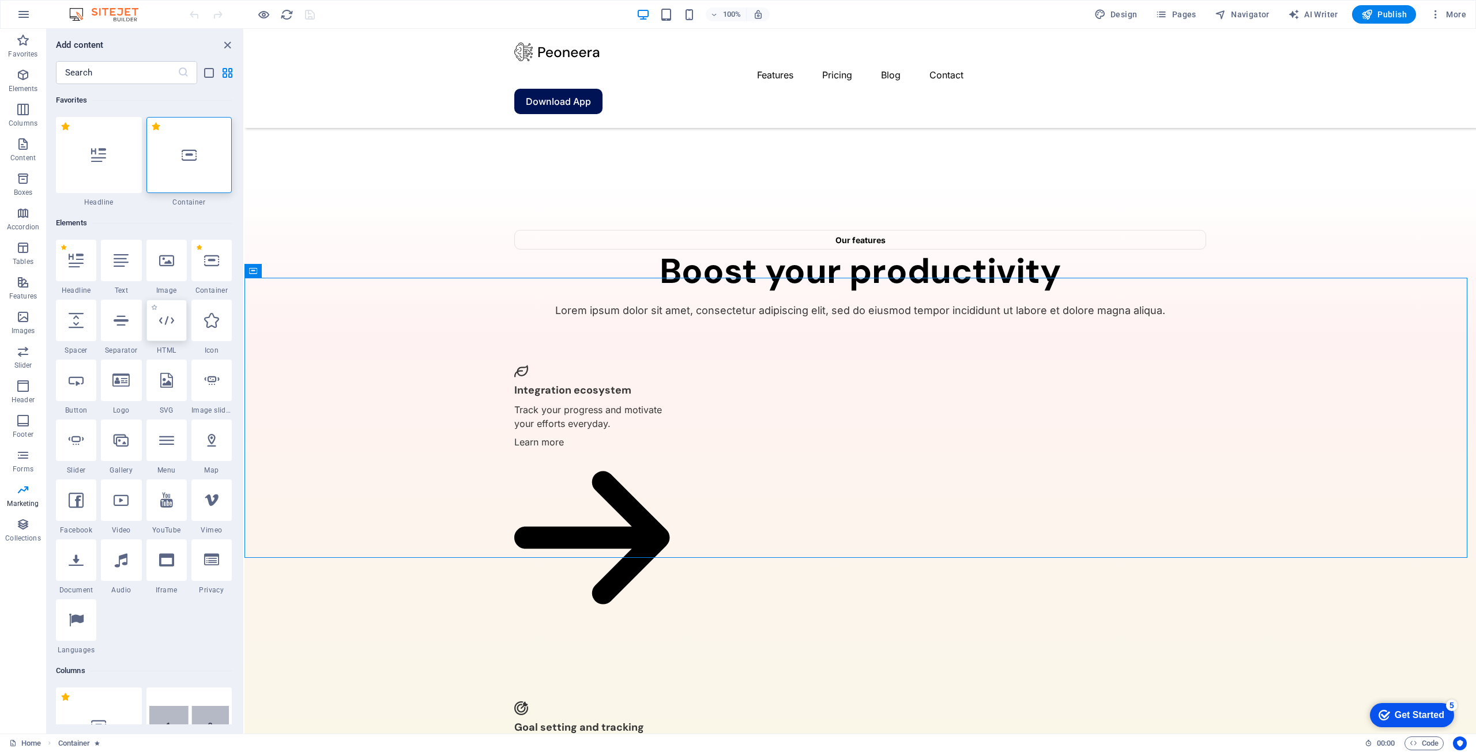
click at [164, 329] on div at bounding box center [166, 321] width 40 height 42
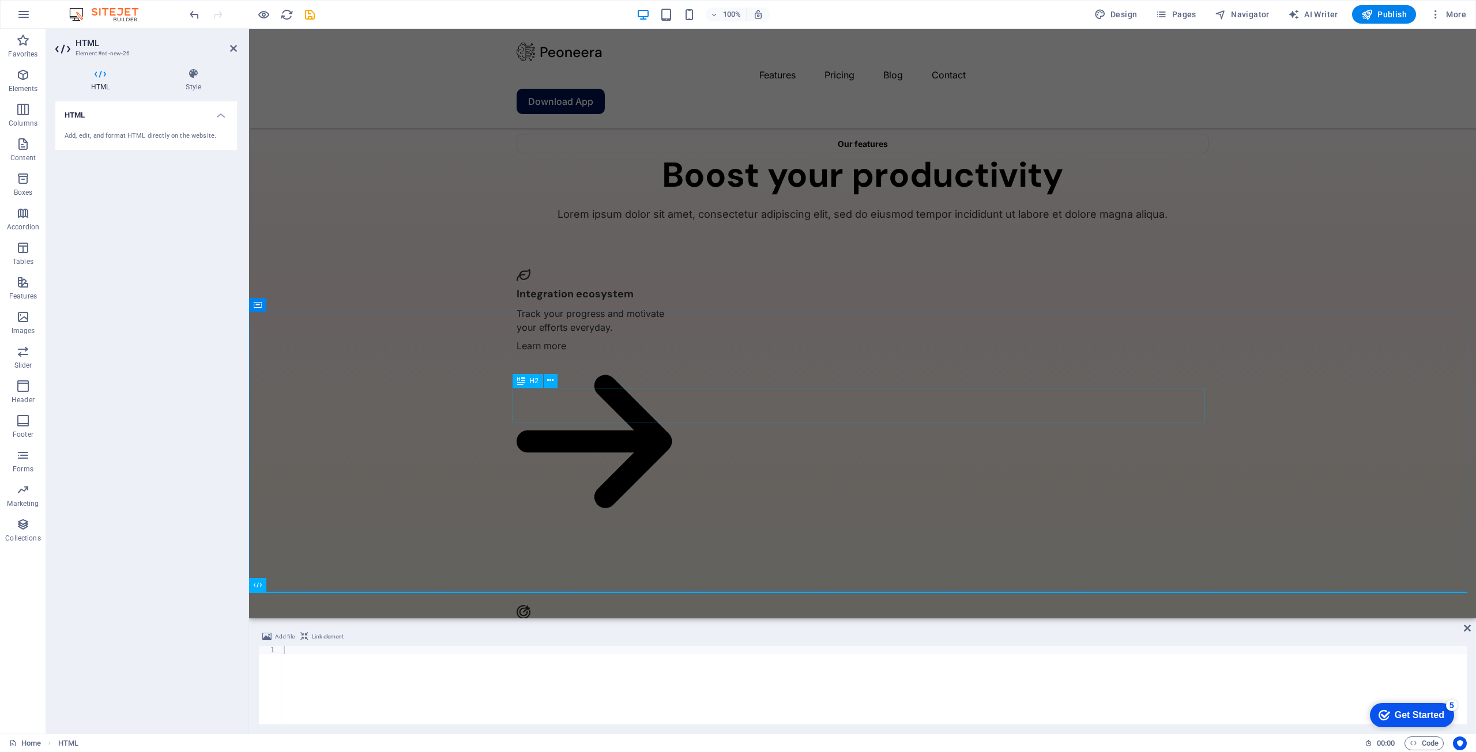
scroll to position [2417, 0]
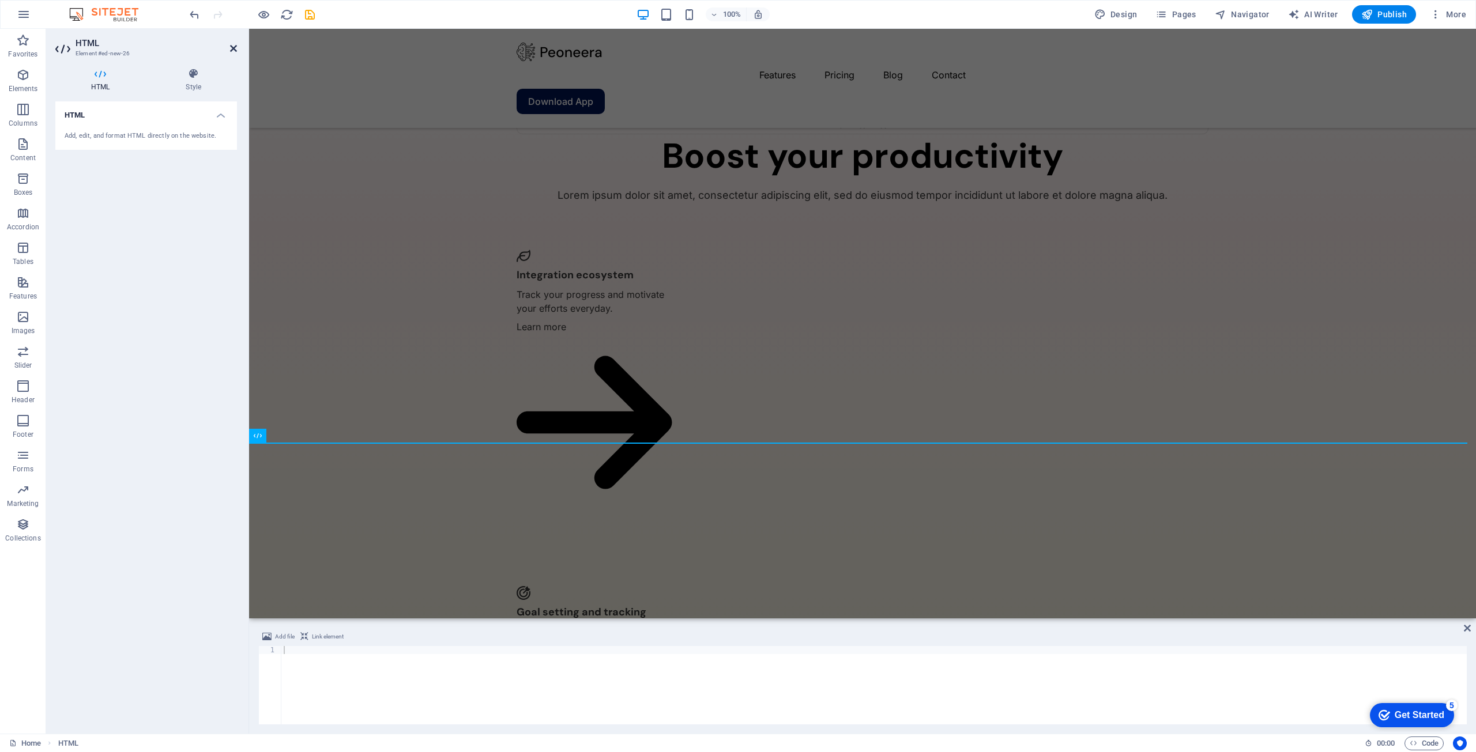
click at [236, 51] on icon at bounding box center [233, 48] width 7 height 9
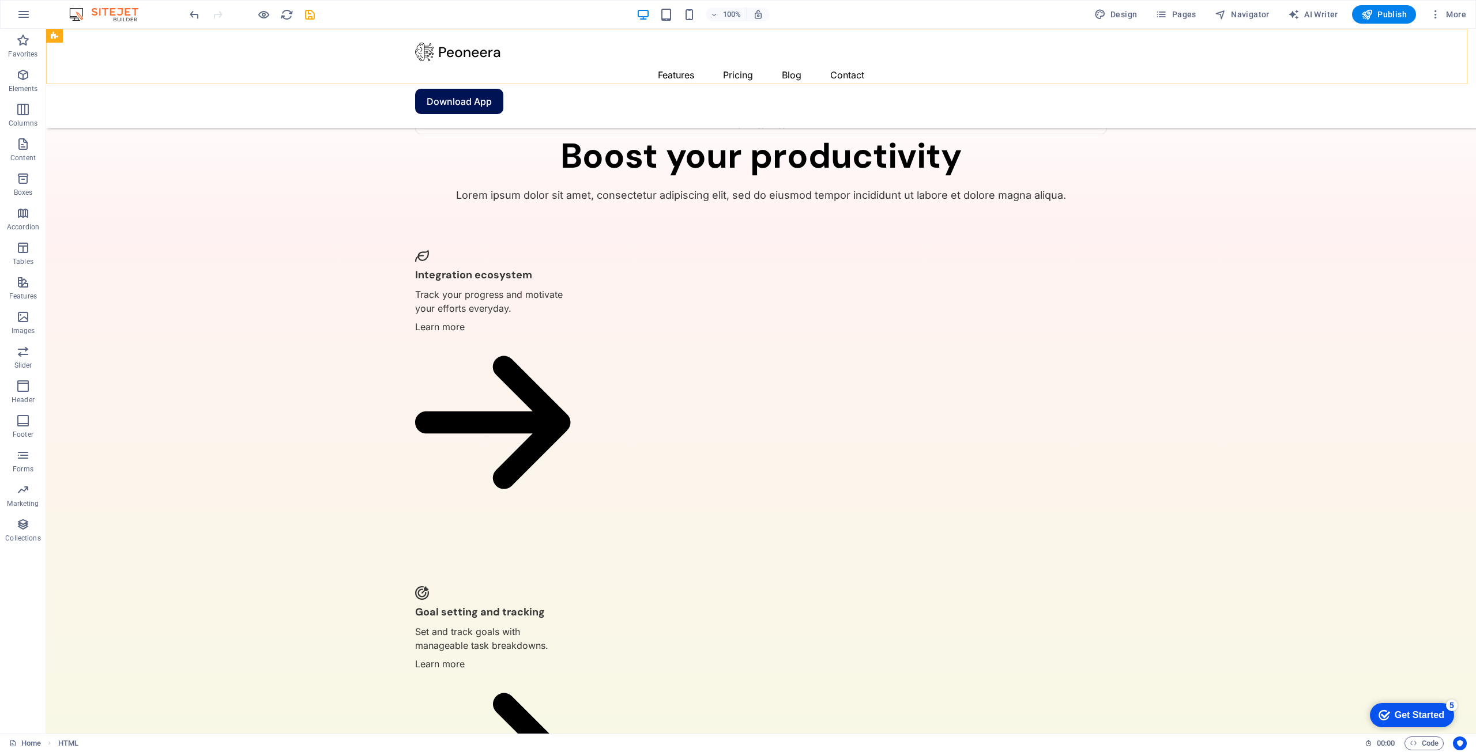
scroll to position [2301, 0]
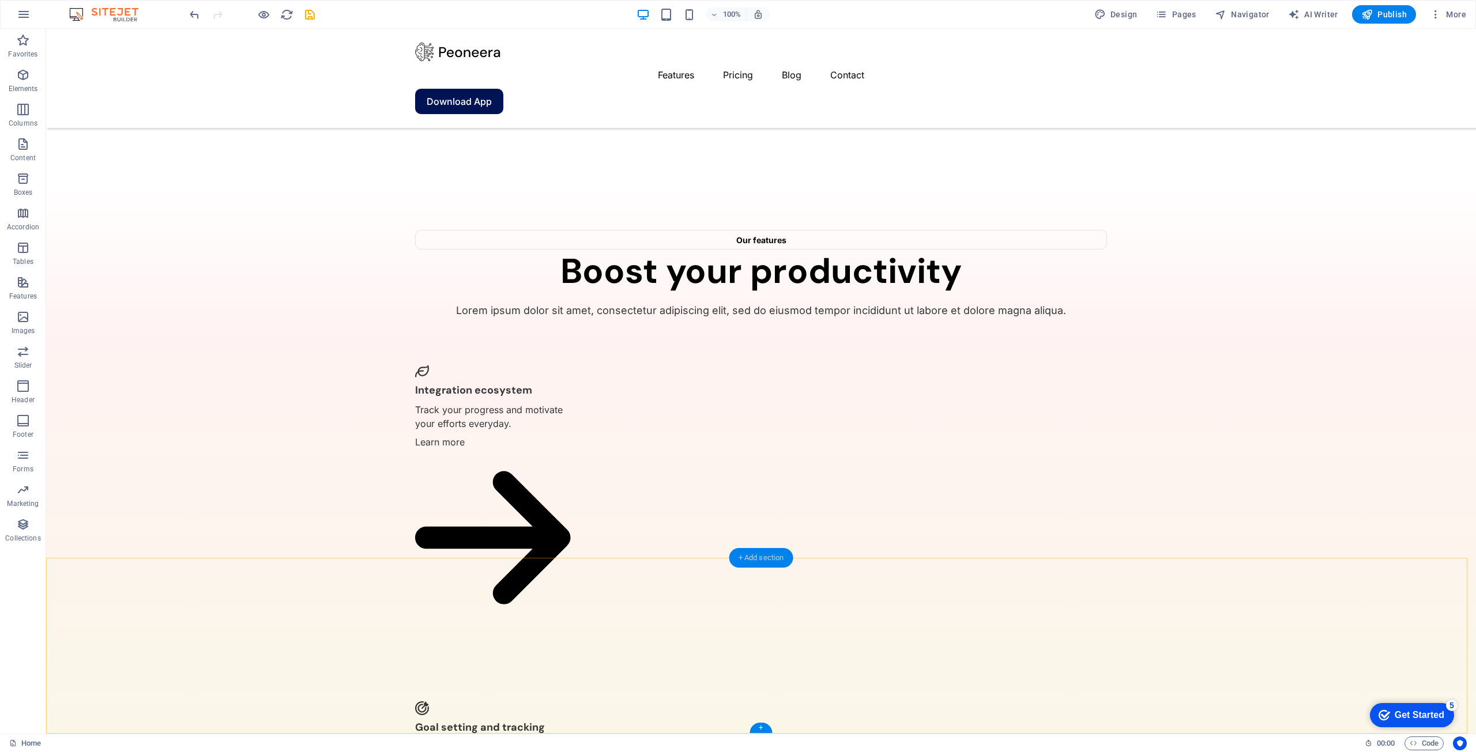
click at [762, 553] on div "+ Add section" at bounding box center [761, 558] width 64 height 20
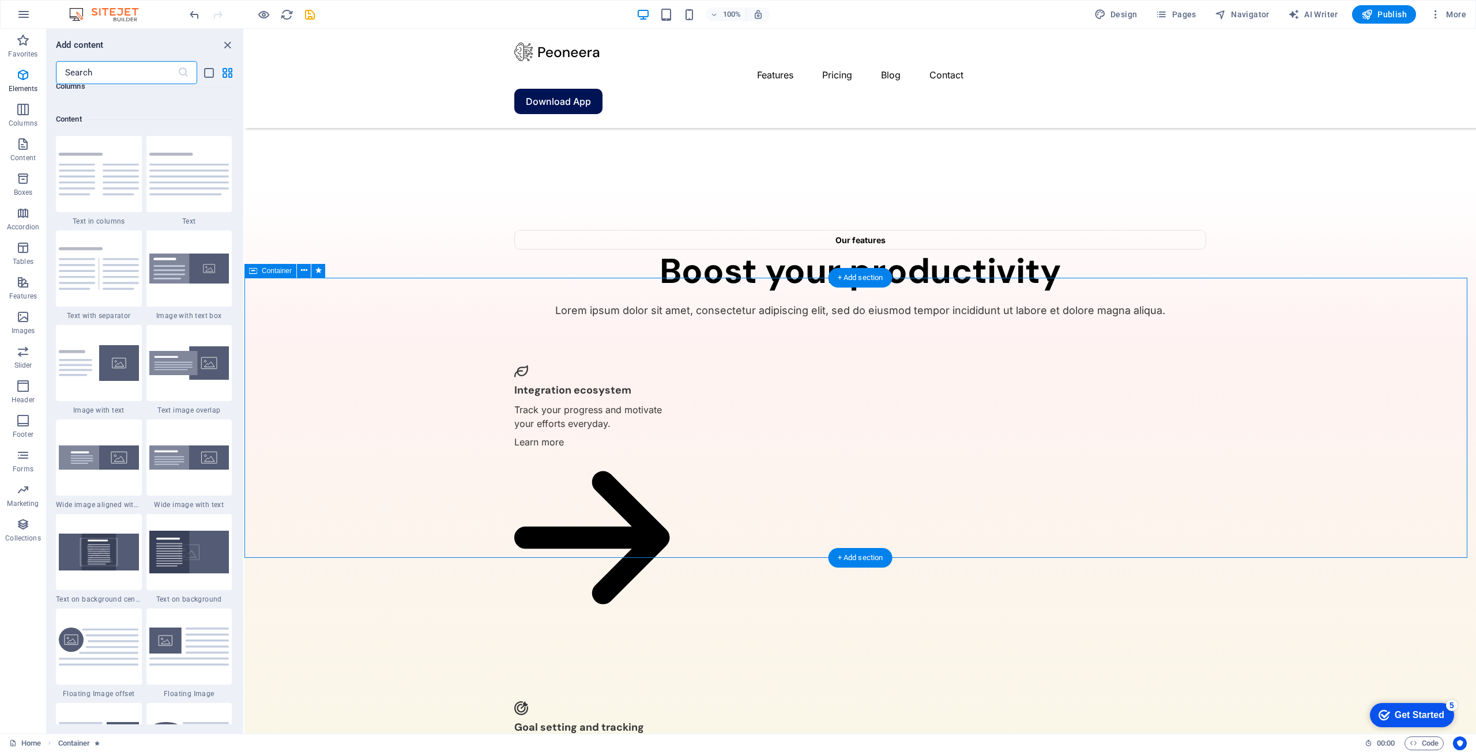
scroll to position [2017, 0]
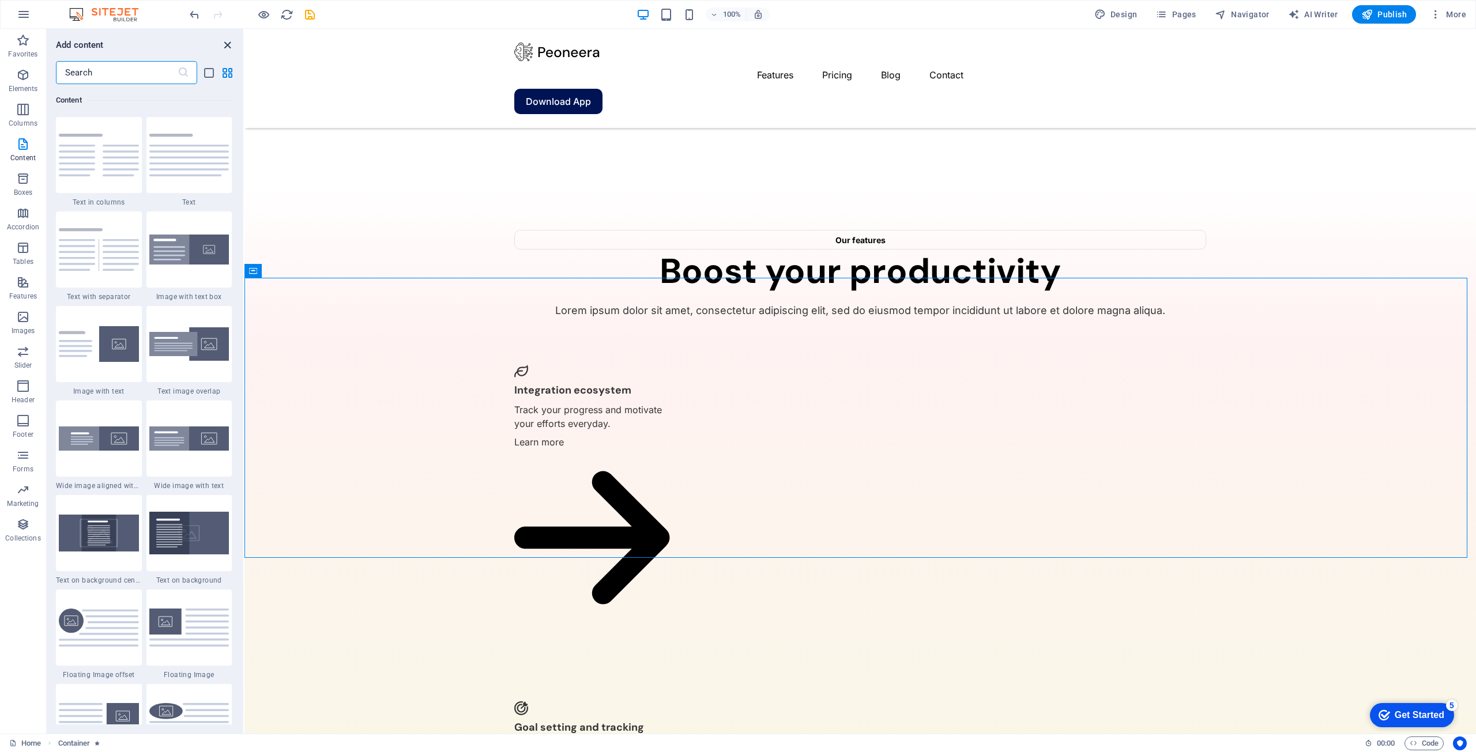
click at [229, 46] on icon "close panel" at bounding box center [227, 45] width 13 height 13
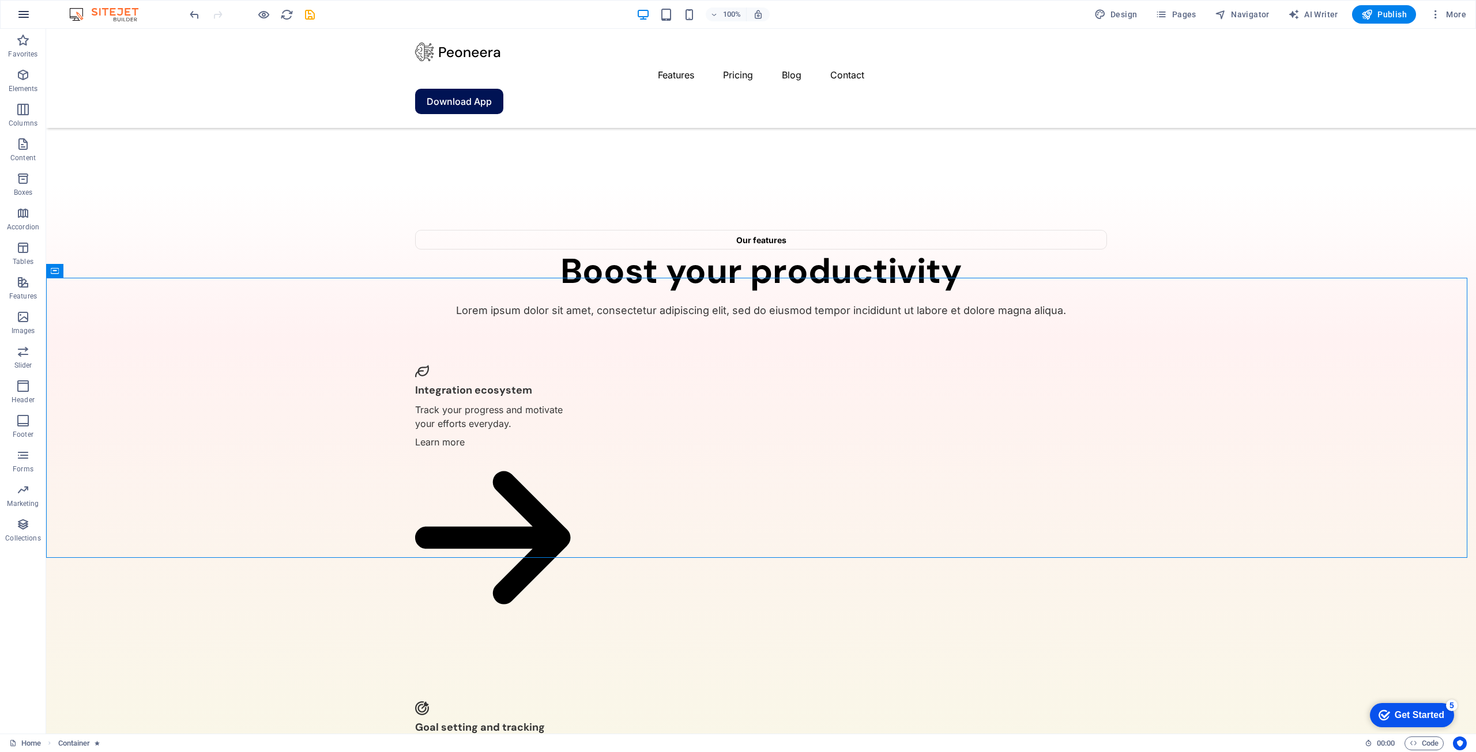
click at [22, 20] on icon "button" at bounding box center [24, 14] width 14 height 14
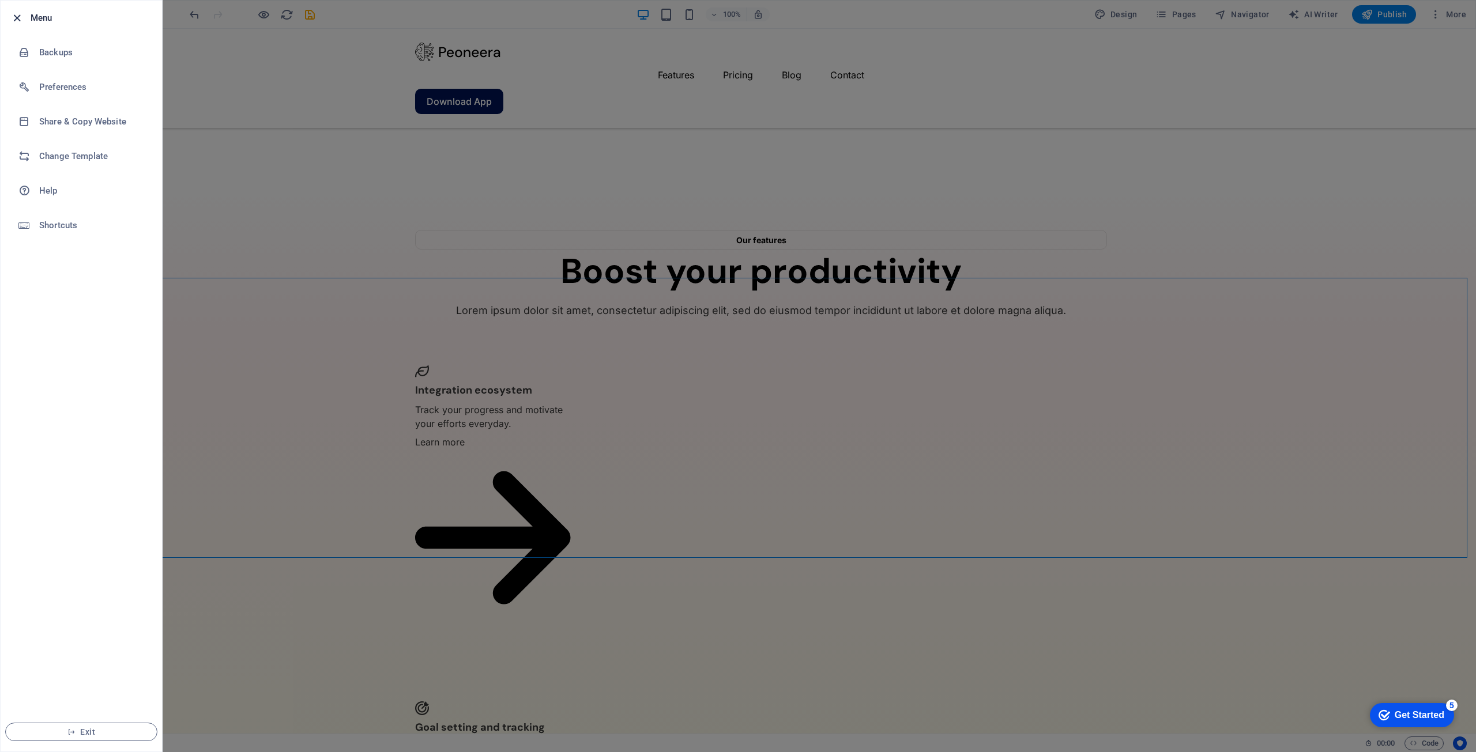
click at [16, 20] on icon "button" at bounding box center [16, 18] width 13 height 13
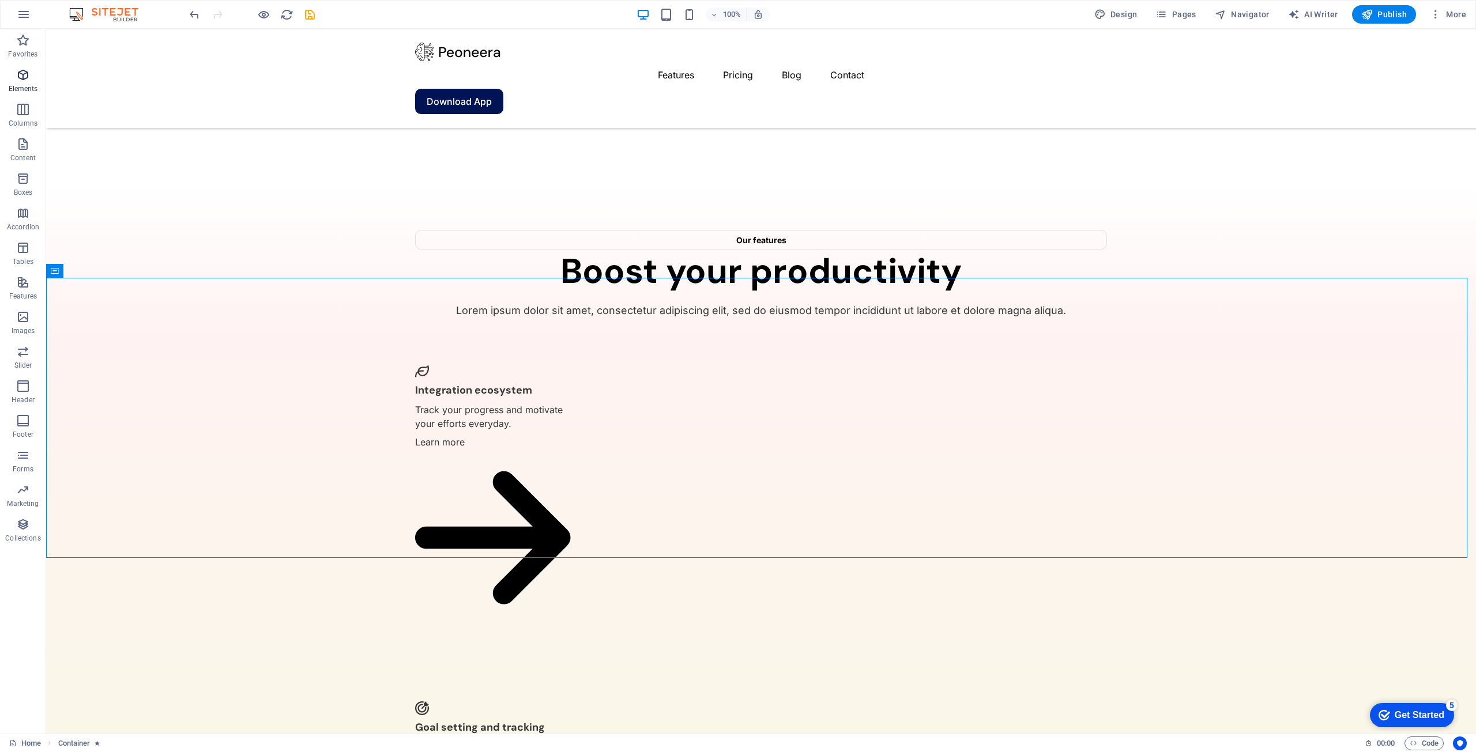
click at [19, 84] on span "Elements" at bounding box center [23, 82] width 46 height 28
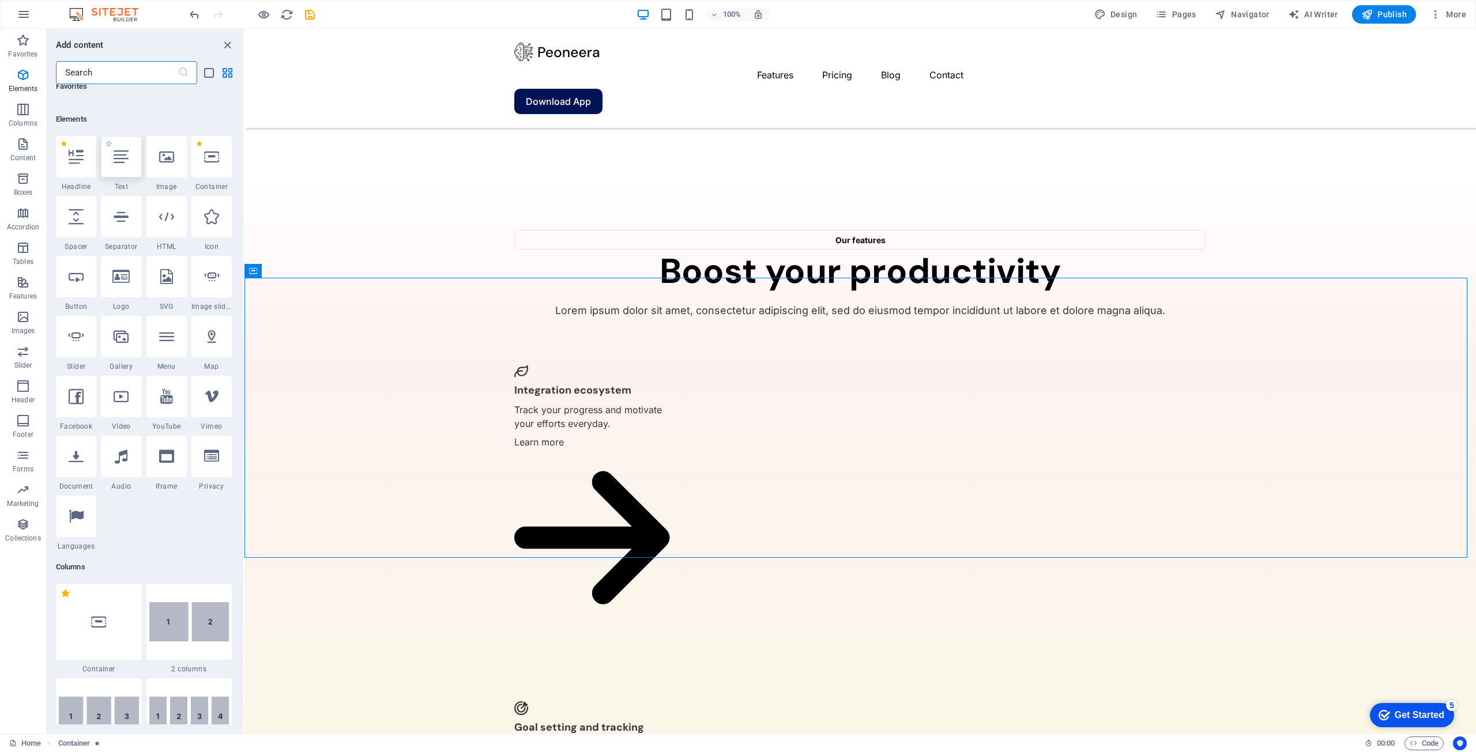
scroll to position [123, 0]
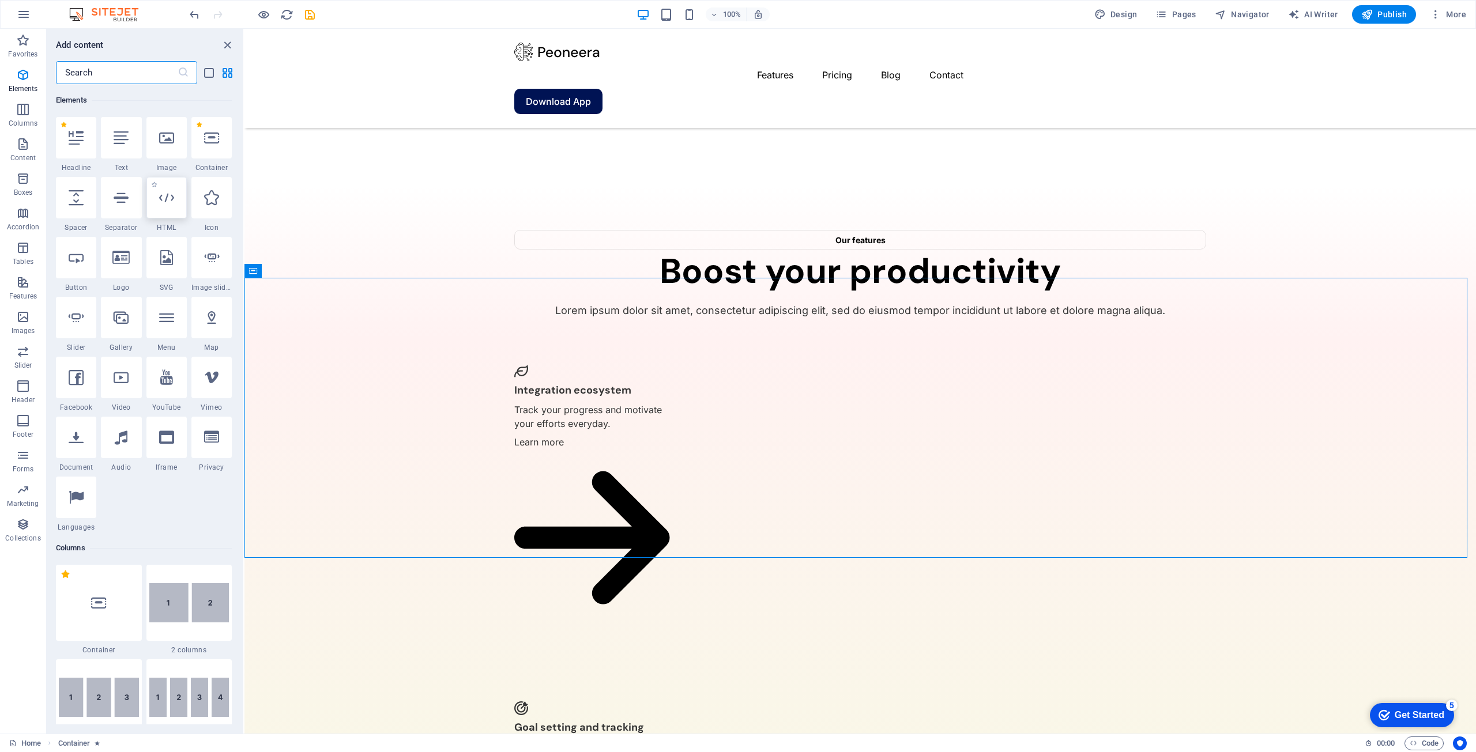
click at [172, 209] on div at bounding box center [166, 198] width 40 height 42
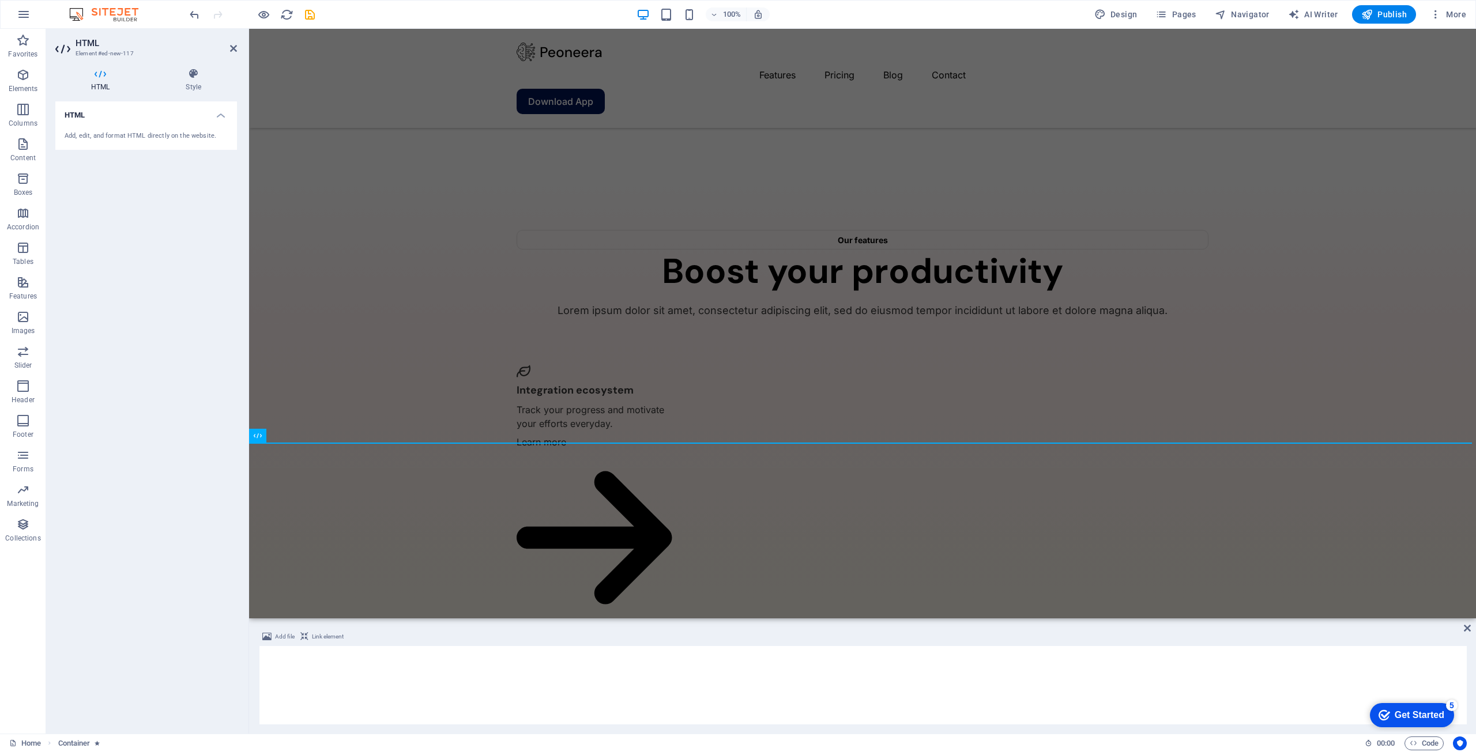
scroll to position [2417, 0]
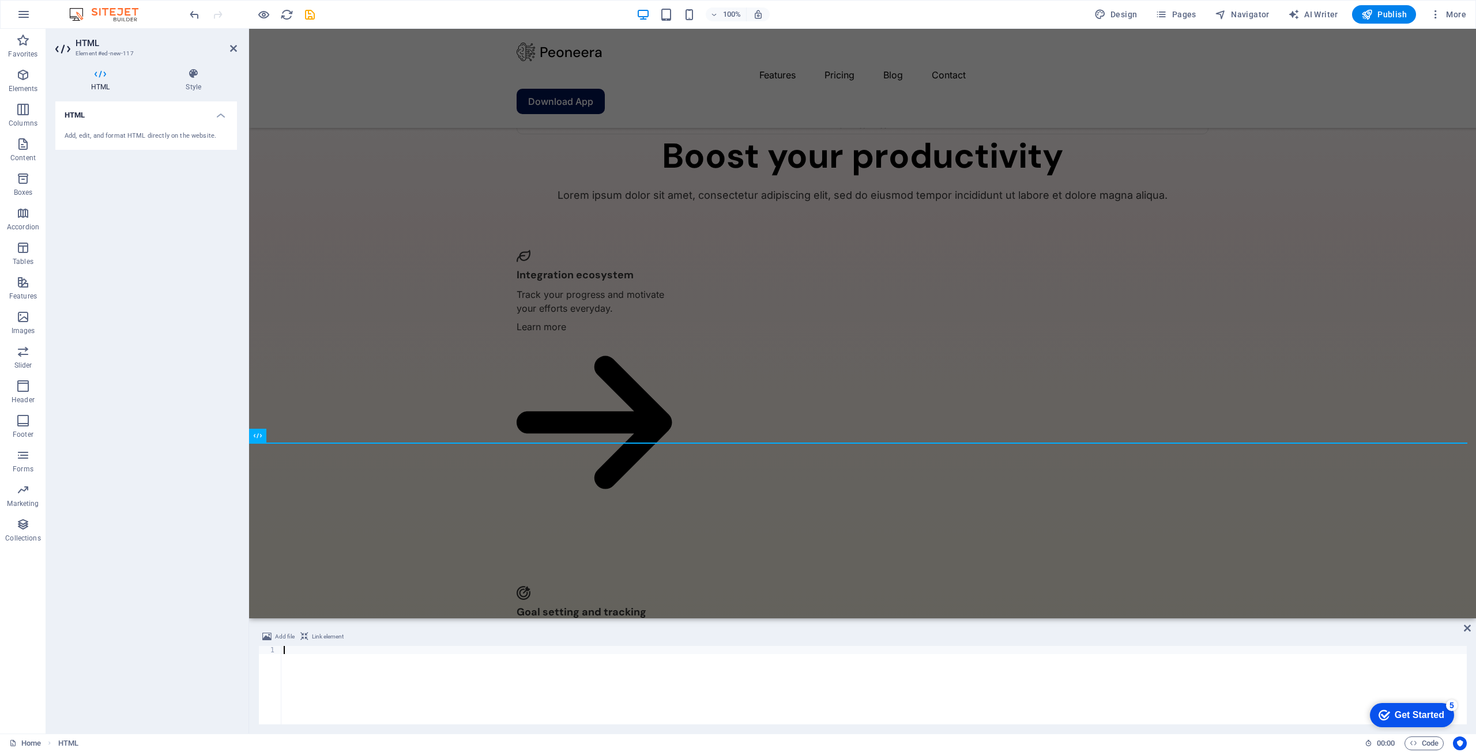
click at [147, 129] on div "Add, edit, and format HTML directly on the website." at bounding box center [146, 136] width 182 height 28
click at [145, 140] on div "Add, edit, and format HTML directly on the website." at bounding box center [146, 136] width 163 height 10
click at [107, 80] on h4 "HTML" at bounding box center [102, 80] width 95 height 24
click at [127, 132] on div "Add, edit, and format HTML directly on the website." at bounding box center [146, 136] width 163 height 10
click at [211, 109] on h4 "HTML" at bounding box center [146, 111] width 182 height 21
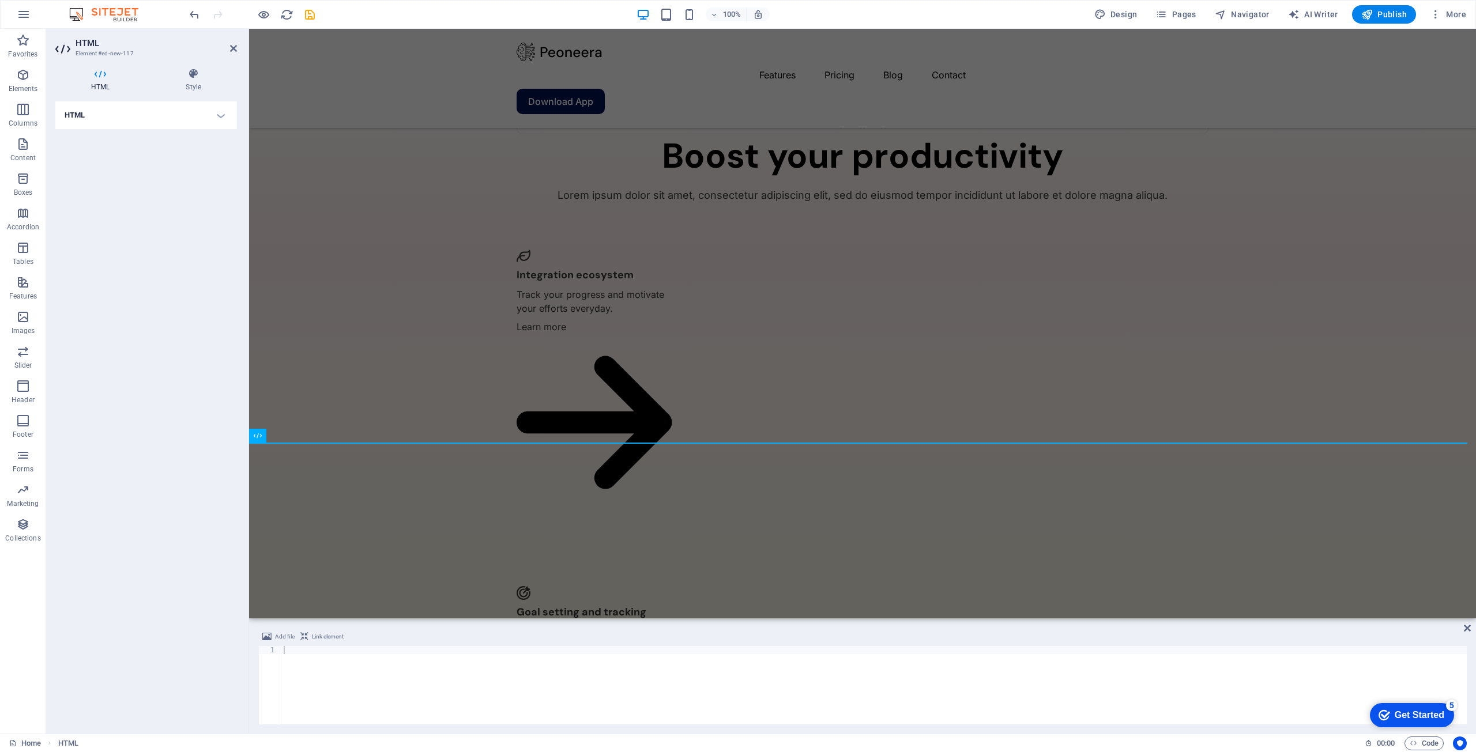
click at [131, 114] on h4 "HTML" at bounding box center [146, 115] width 182 height 28
click at [93, 138] on div "Add, edit, and format HTML directly on the website." at bounding box center [146, 136] width 163 height 10
click at [578, 686] on div at bounding box center [873, 693] width 1185 height 95
paste textarea "</script>"
type textarea "</script>"
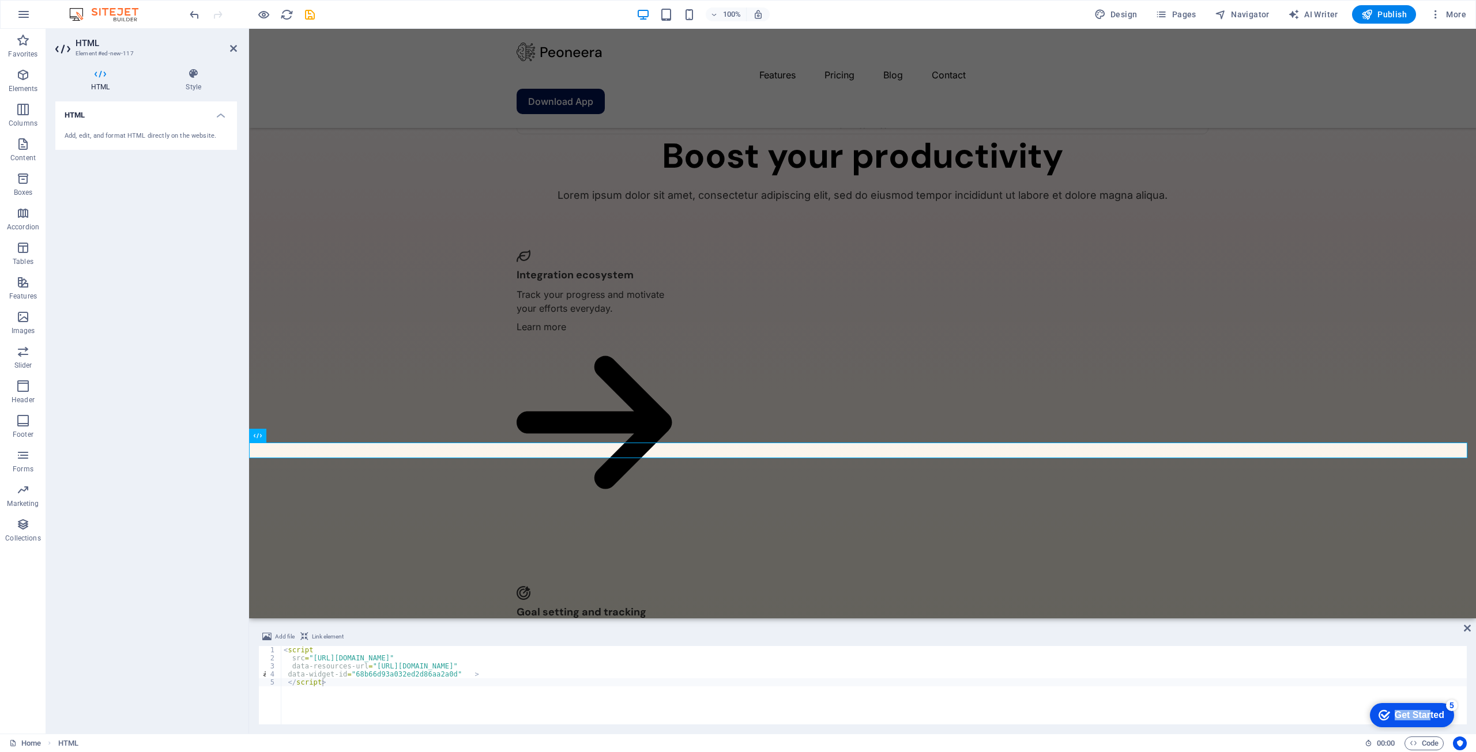
drag, startPoint x: 1429, startPoint y: 711, endPoint x: 1406, endPoint y: 620, distance: 94.0
click html "checkmark Get Started 5 First Steps in the Editor Let's guide you through the t…"
click at [142, 501] on div "HTML Add, edit, and format HTML directly on the website." at bounding box center [146, 412] width 182 height 623
click at [1465, 628] on icon at bounding box center [1467, 628] width 7 height 9
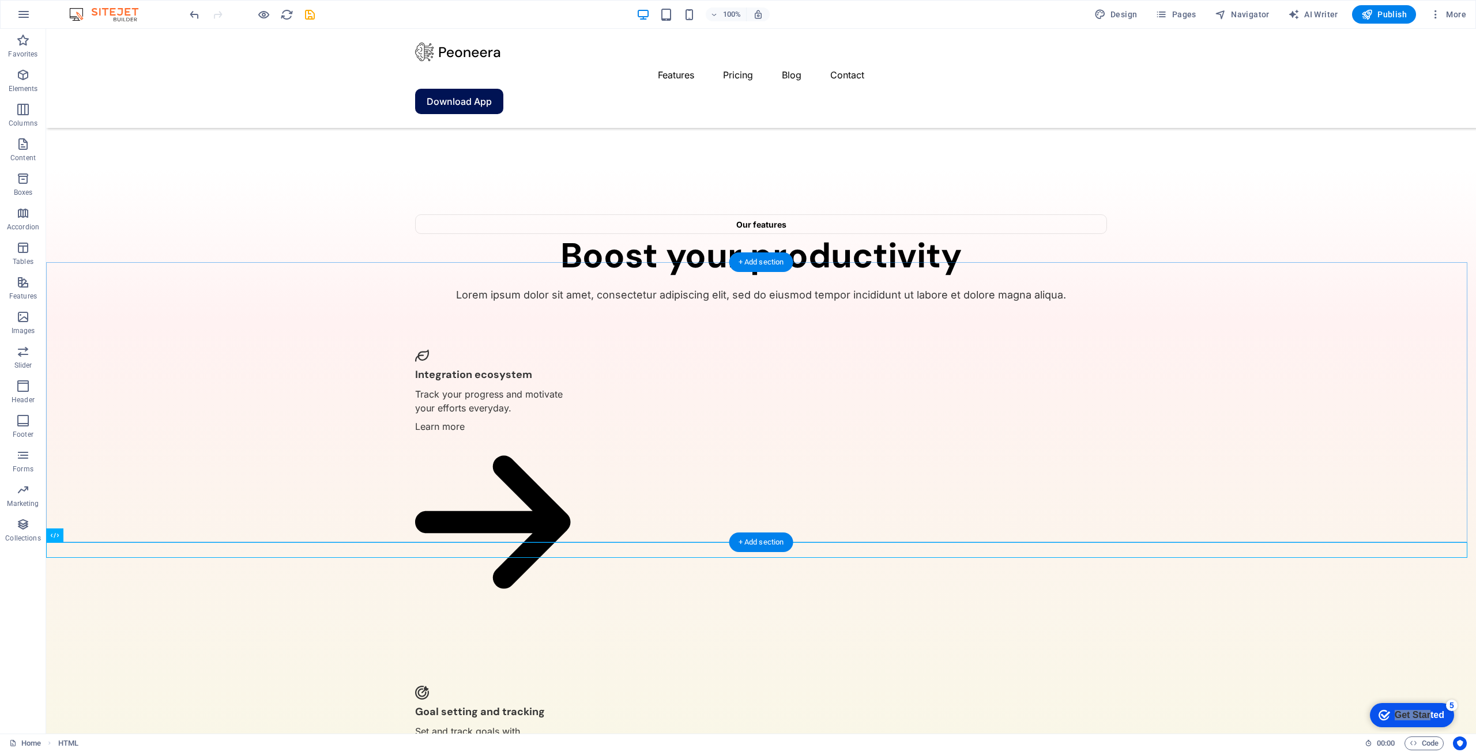
click at [755, 541] on div "+ Add section" at bounding box center [761, 543] width 64 height 20
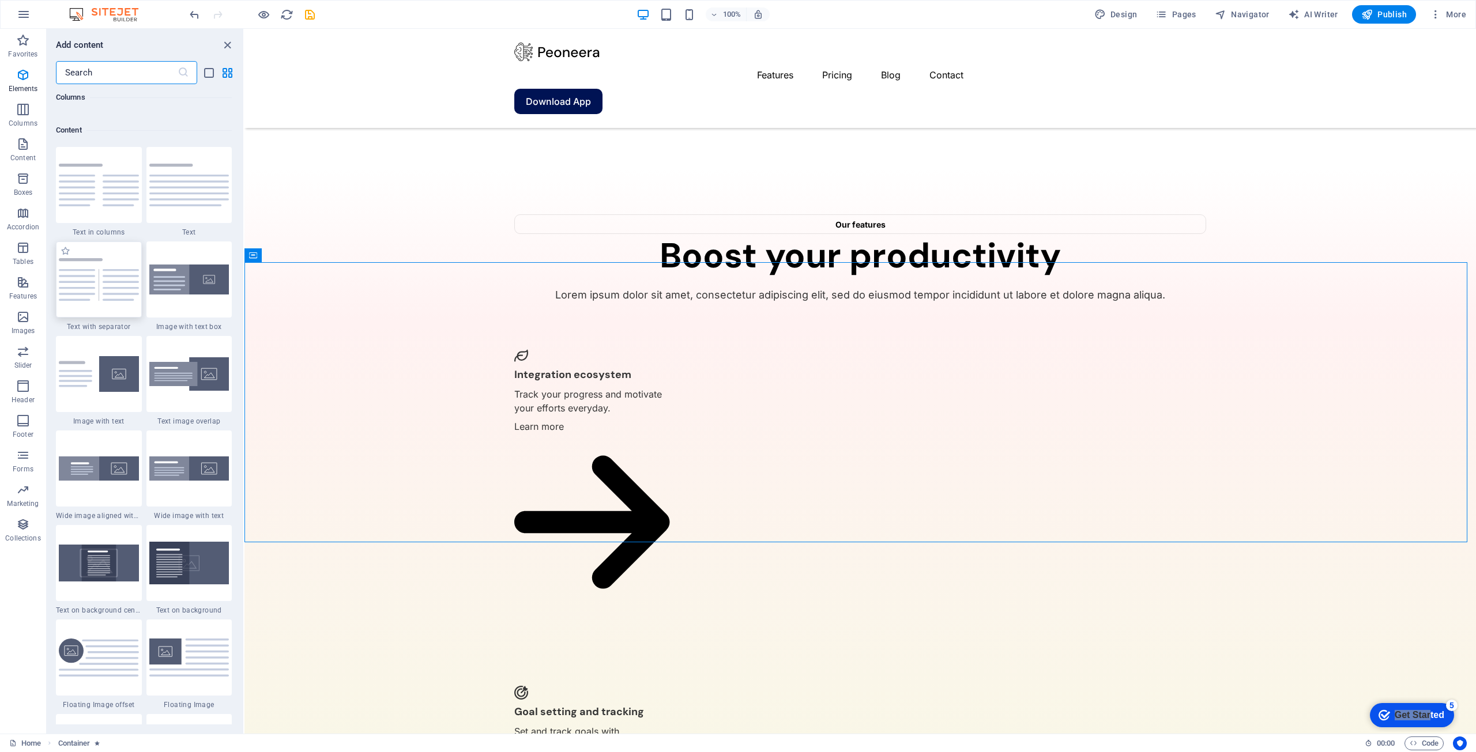
scroll to position [2017, 0]
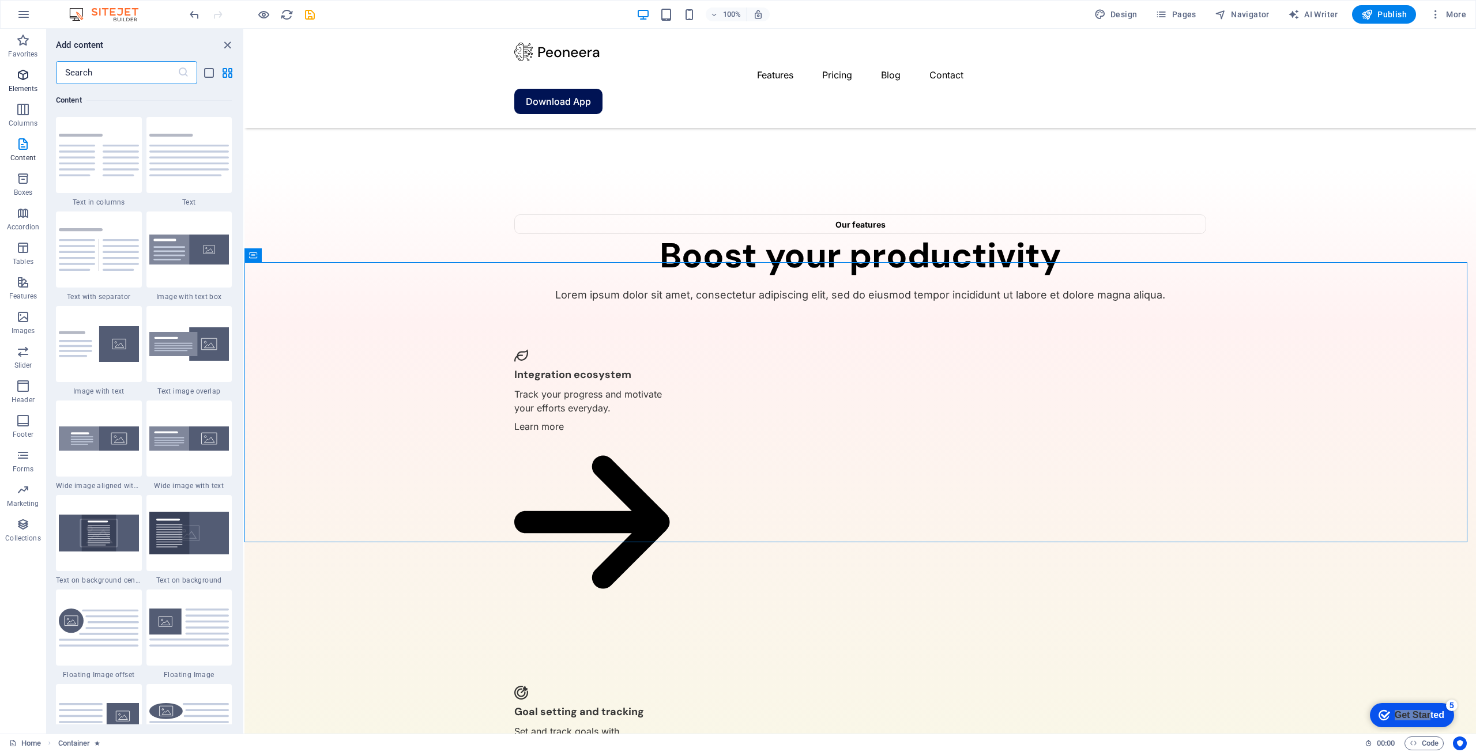
click at [22, 79] on icon "button" at bounding box center [23, 75] width 14 height 14
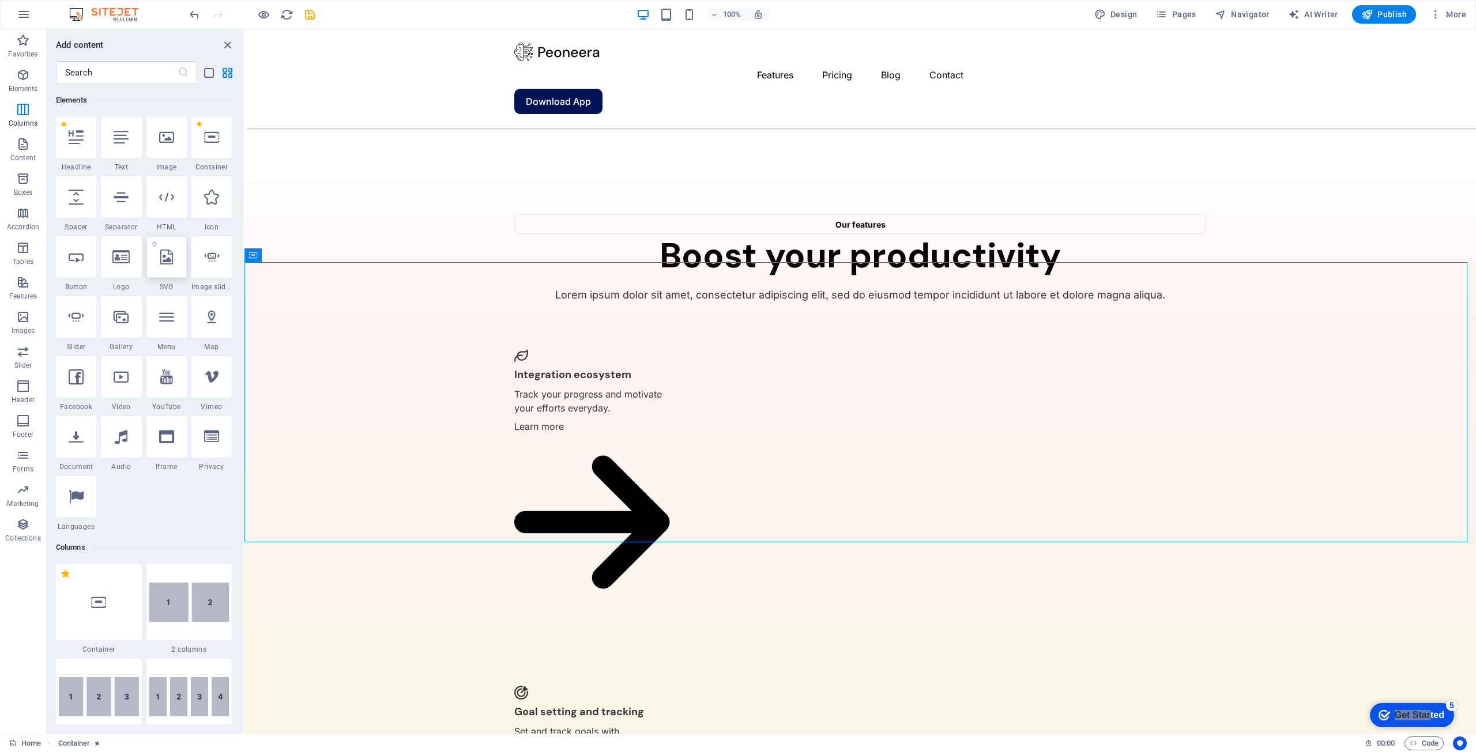
scroll to position [123, 0]
click at [165, 201] on icon at bounding box center [166, 197] width 15 height 15
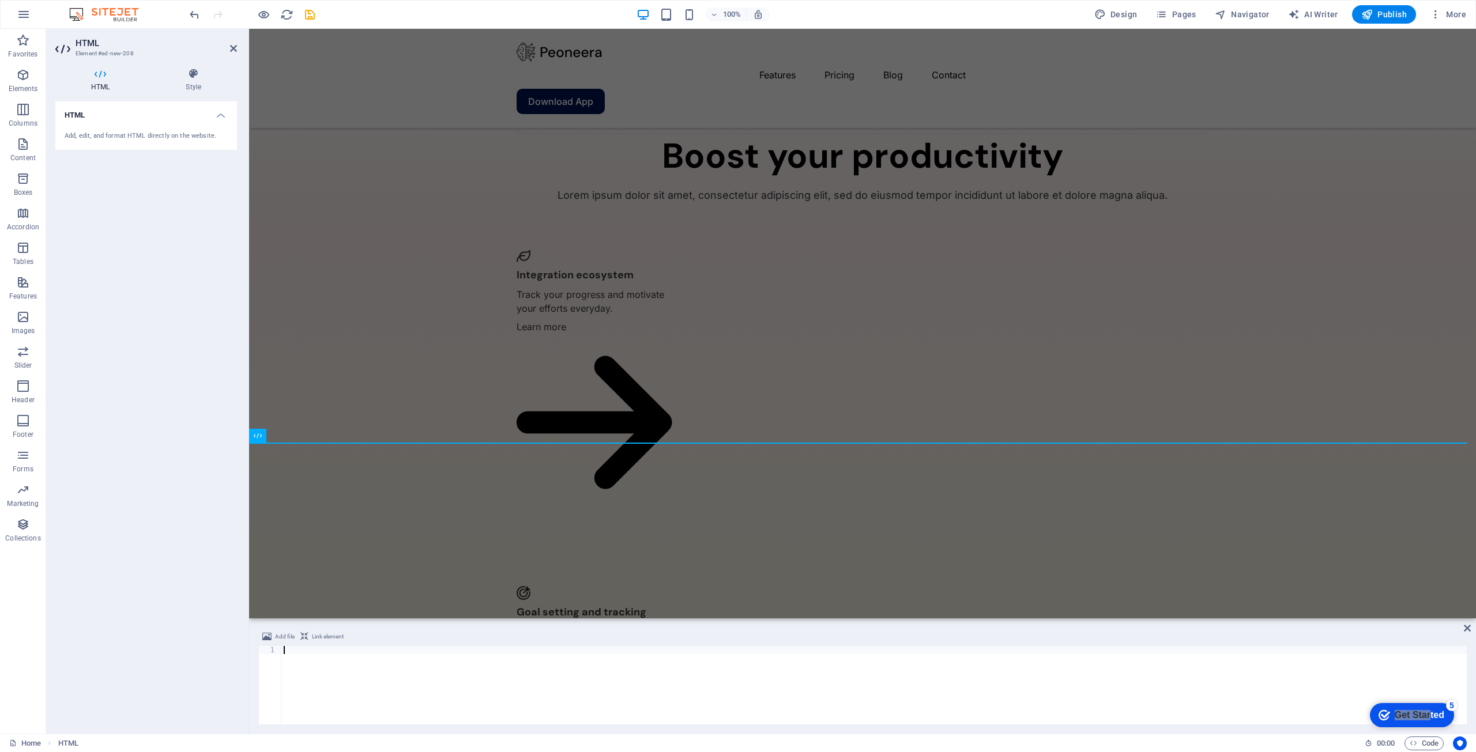
type textarea "</script>"
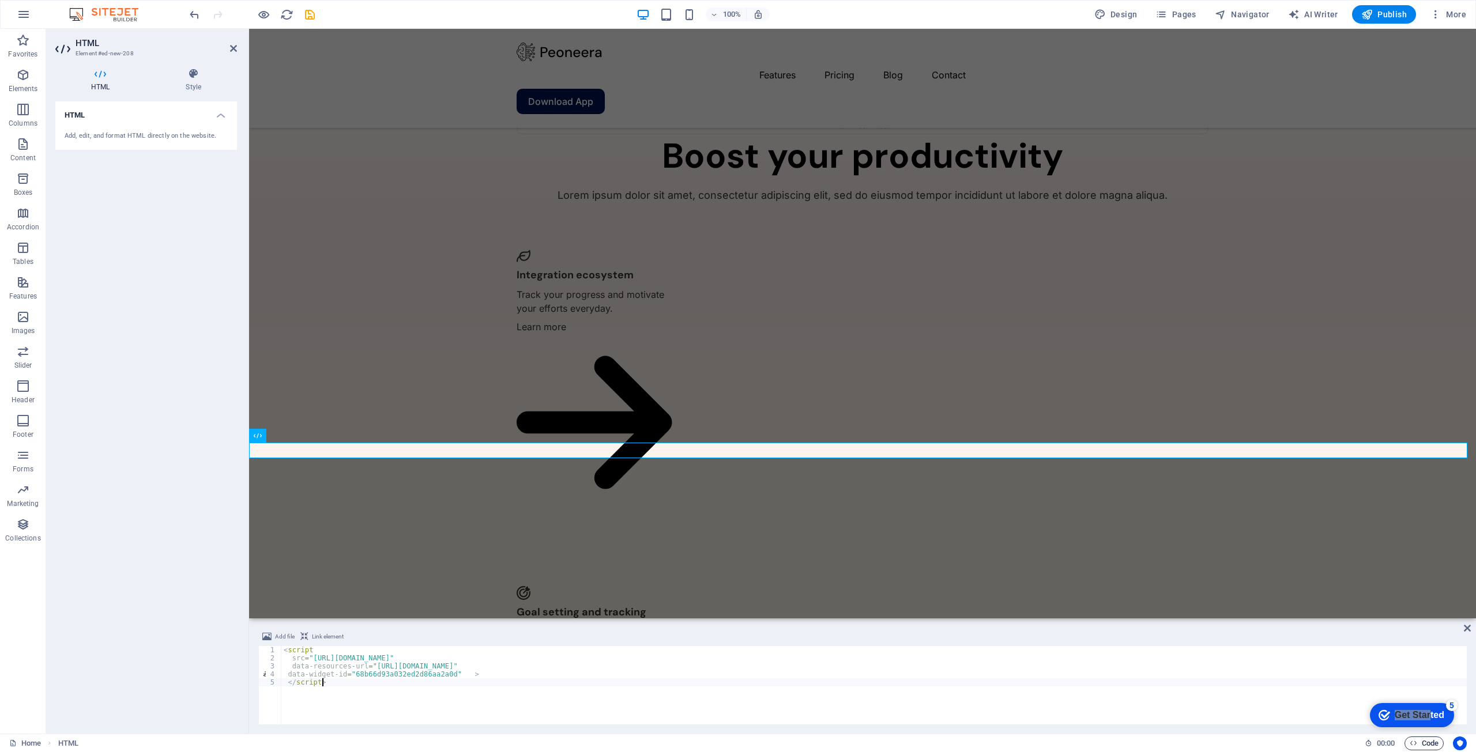
click at [1421, 744] on span "Code" at bounding box center [1423, 744] width 29 height 14
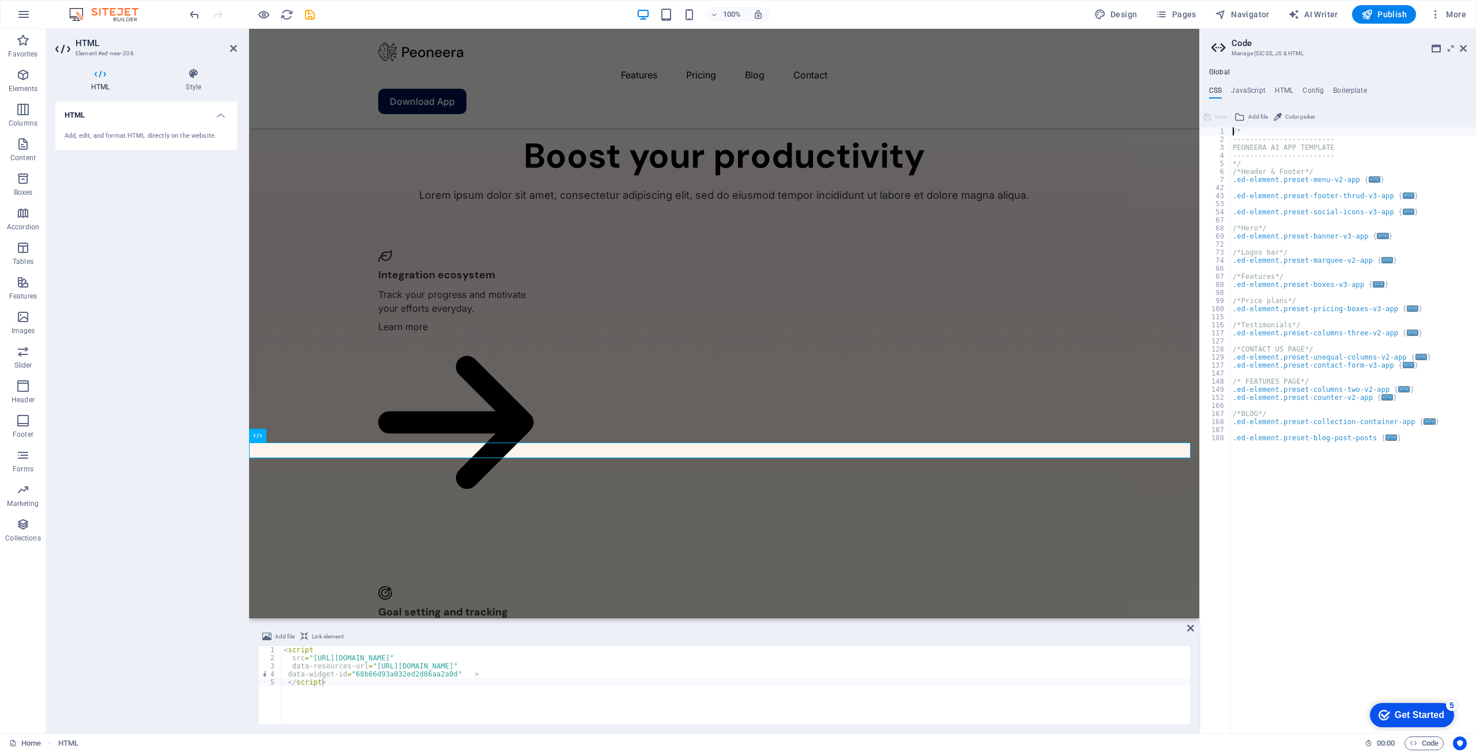
click at [1394, 707] on div "checkmark Get Started 5" at bounding box center [1412, 715] width 84 height 24
click at [189, 589] on div "HTML Add, edit, and format HTML directly on the website." at bounding box center [146, 412] width 182 height 623
click at [1387, 12] on span "Publish" at bounding box center [1384, 15] width 46 height 12
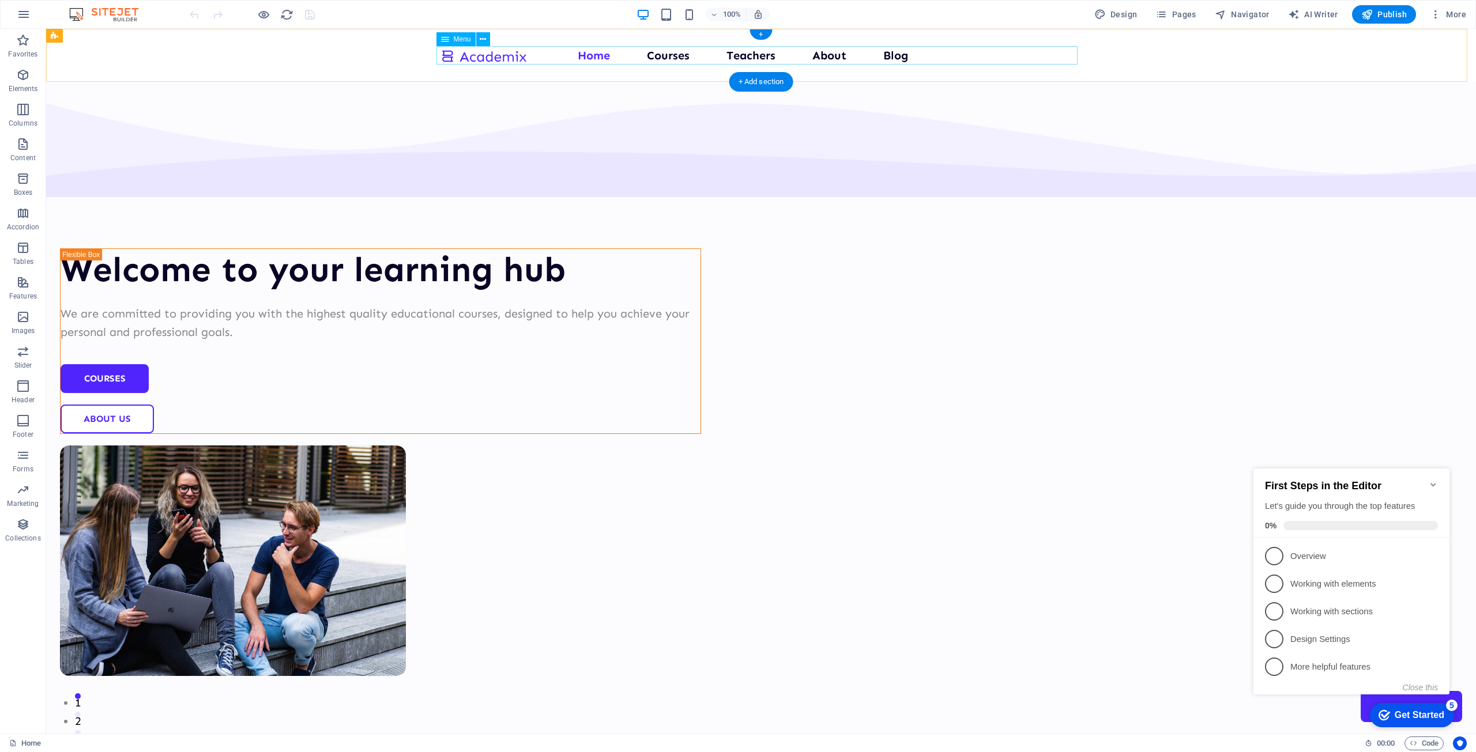
click at [669, 61] on nav "Home Courses Teachers About Blog Contact Us" at bounding box center [760, 55] width 641 height 18
click at [665, 56] on nav "Home Courses Teachers About Blog Contact Us" at bounding box center [760, 55] width 641 height 18
click at [750, 56] on nav "Home Courses Teachers About Blog Contact Us" at bounding box center [760, 55] width 641 height 18
click at [658, 52] on nav "Home Courses Teachers About Blog Contact Us" at bounding box center [760, 55] width 641 height 18
click at [22, 18] on icon "button" at bounding box center [24, 14] width 14 height 14
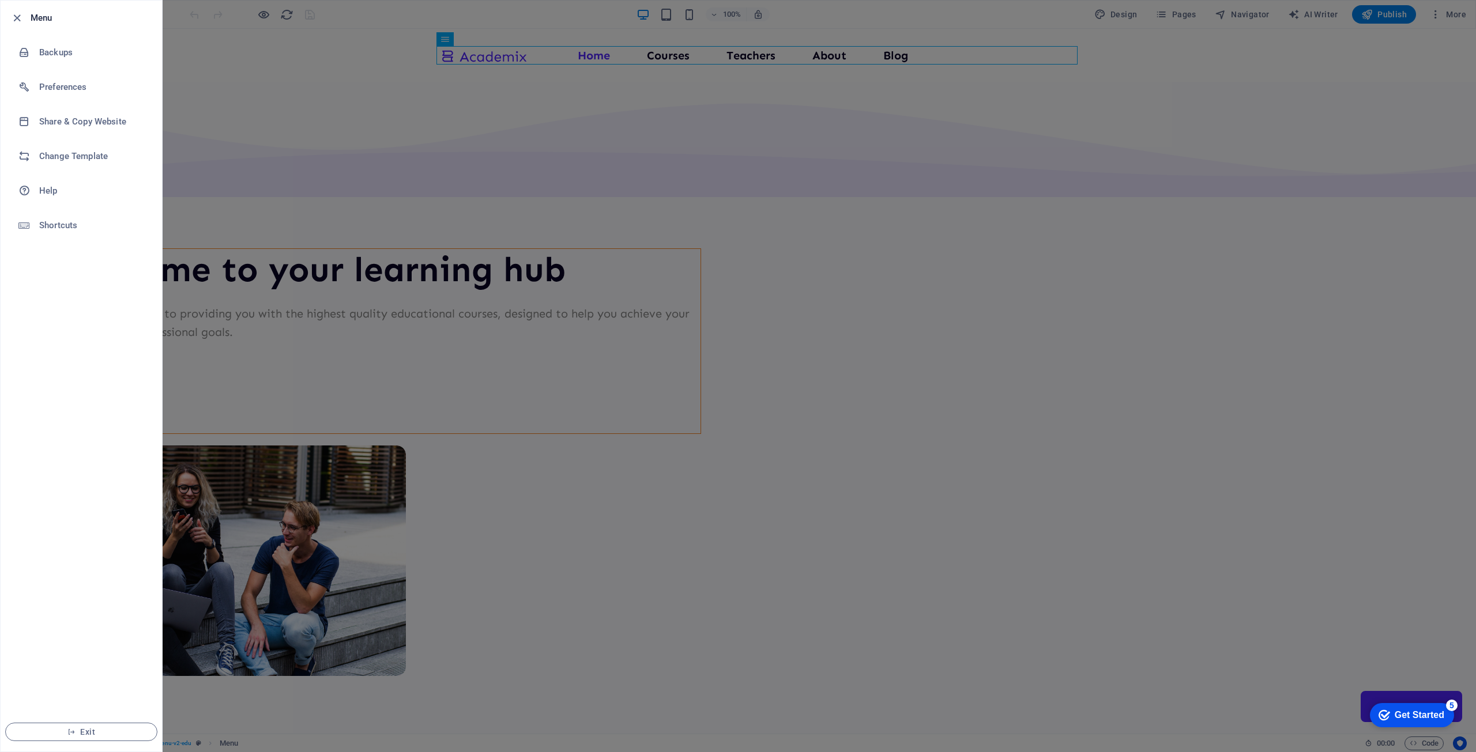
click at [1194, 98] on div at bounding box center [738, 376] width 1476 height 752
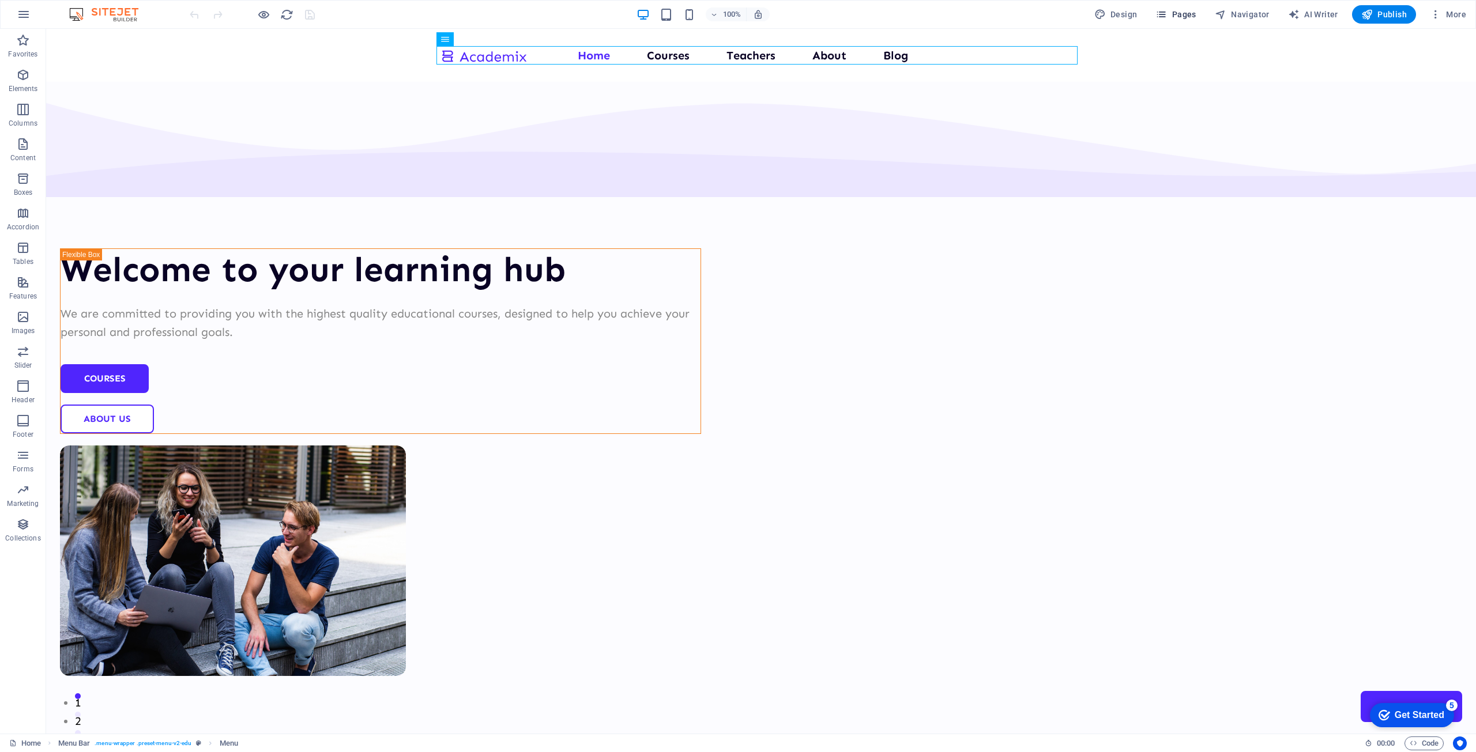
click at [1177, 18] on span "Pages" at bounding box center [1175, 15] width 40 height 12
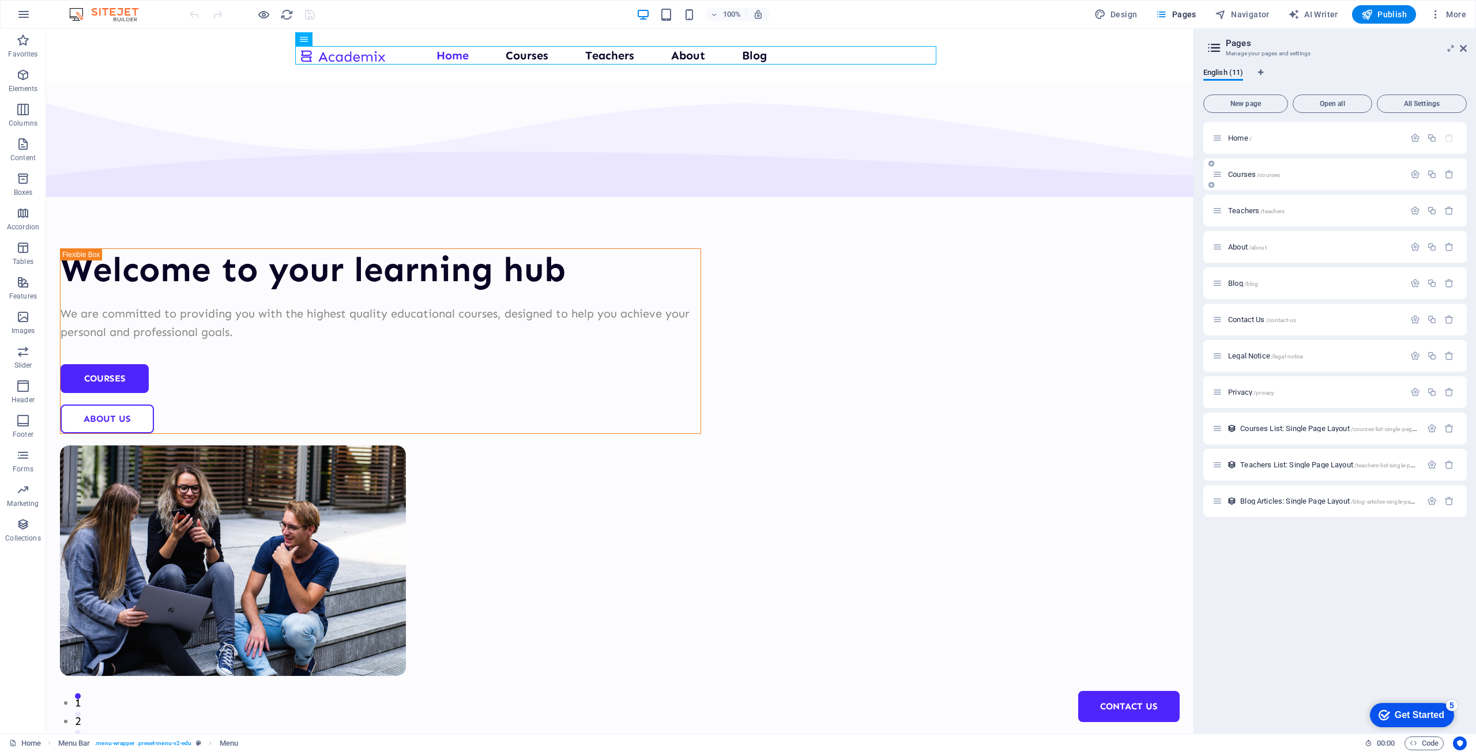
click at [1256, 174] on span "Courses /courses" at bounding box center [1254, 174] width 52 height 9
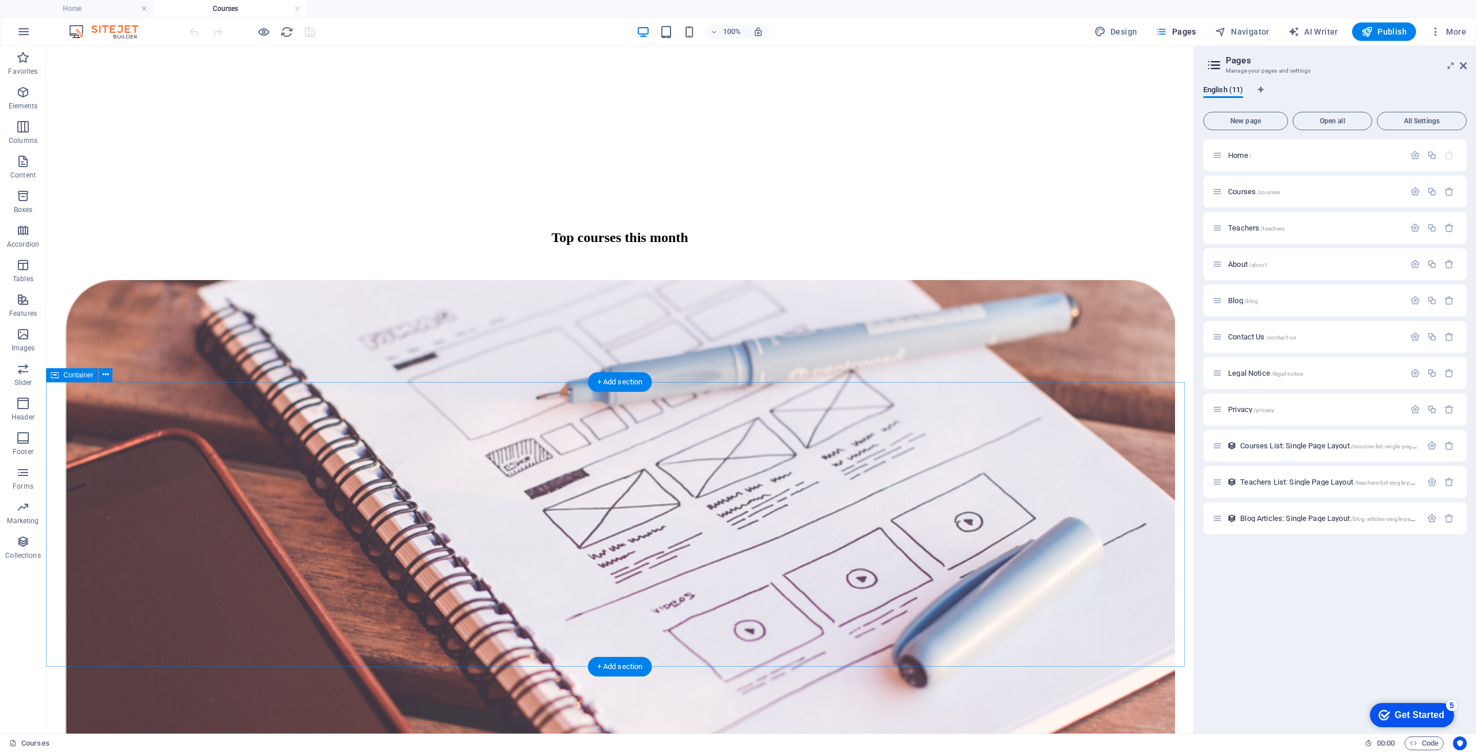
scroll to position [634, 0]
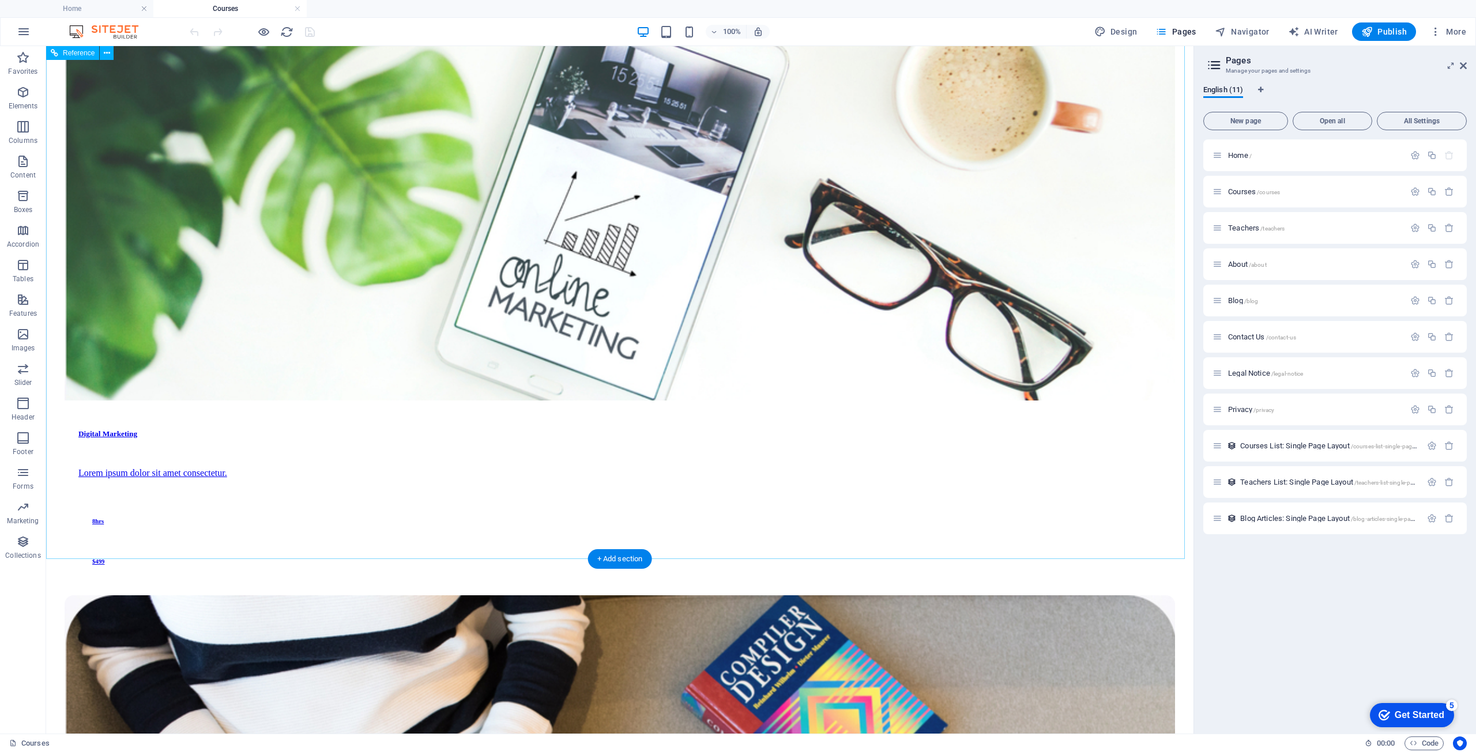
scroll to position [3884, 0]
